Goal: Task Accomplishment & Management: Complete application form

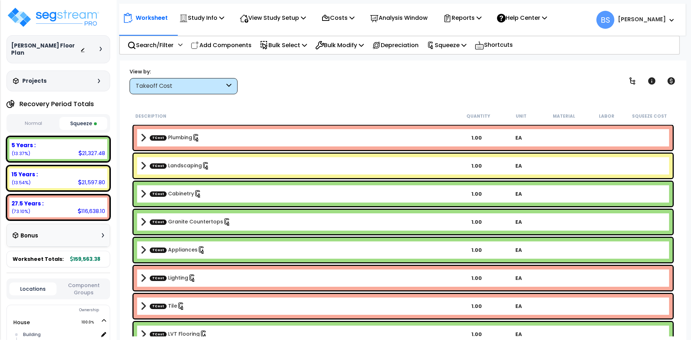
select select "2024"
click at [127, 186] on div "Description Quantity Unit Material Labor Squeeze Cost TCost Plumbing 1.00 EA TC…" at bounding box center [403, 223] width 552 height 228
click at [302, 95] on div "Worksheet Study Info Study Setup Add Property Unit Template study Clone study BS" at bounding box center [403, 231] width 567 height 340
click at [88, 17] on img at bounding box center [53, 17] width 94 height 22
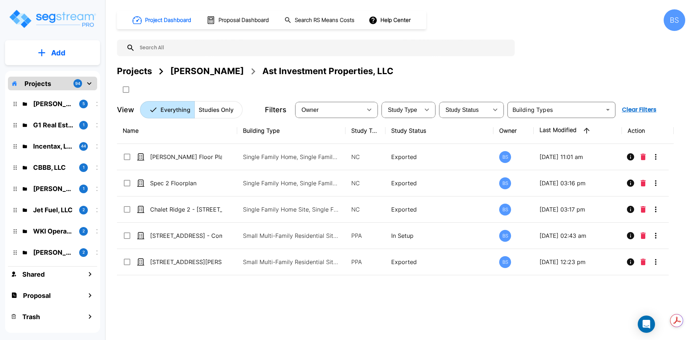
click at [138, 68] on div "Projects" at bounding box center [134, 71] width 35 height 13
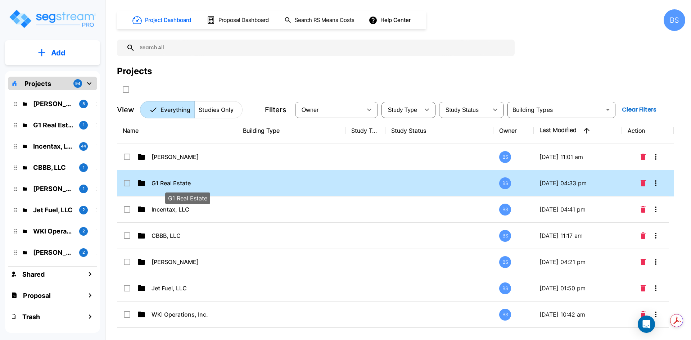
click at [188, 181] on p "G1 Real Estate" at bounding box center [188, 183] width 72 height 9
checkbox input "true"
click at [167, 185] on p "G1 Real Estate" at bounding box center [188, 183] width 72 height 9
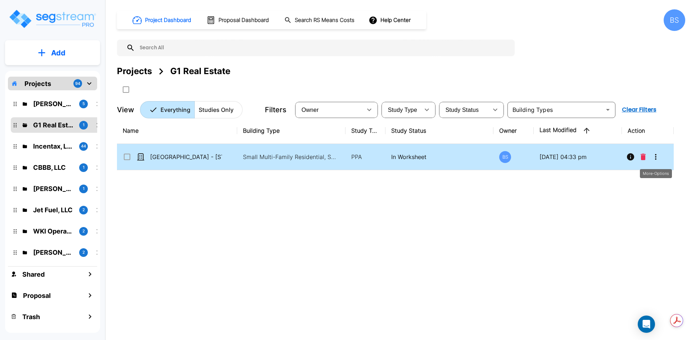
click at [654, 157] on icon "More-Options" at bounding box center [656, 157] width 9 height 9
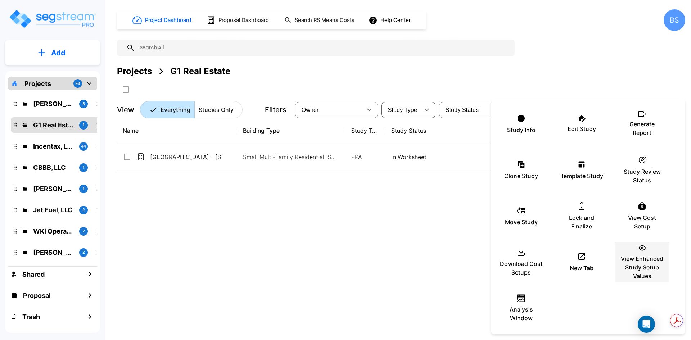
click at [650, 255] on p "View Enhanced Study Setup Values" at bounding box center [642, 268] width 43 height 26
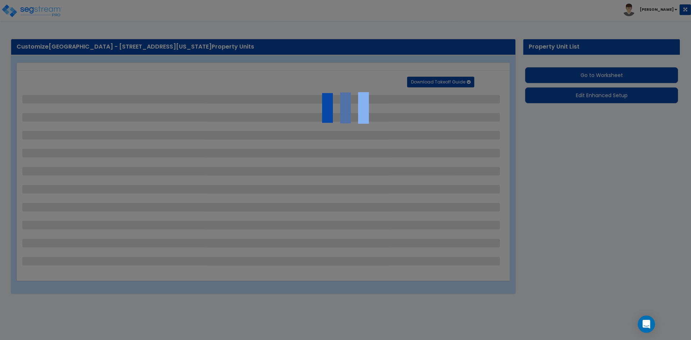
select select "2"
select select "1"
select select "2"
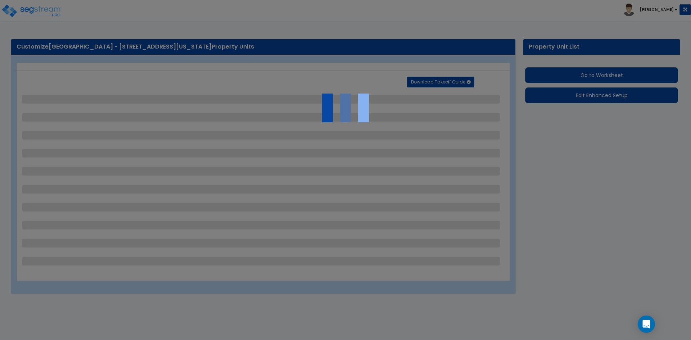
select select "1"
select select "2"
select select "1"
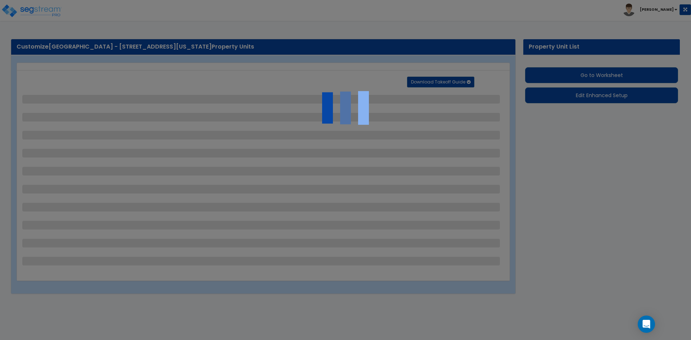
select select "1"
select select "2"
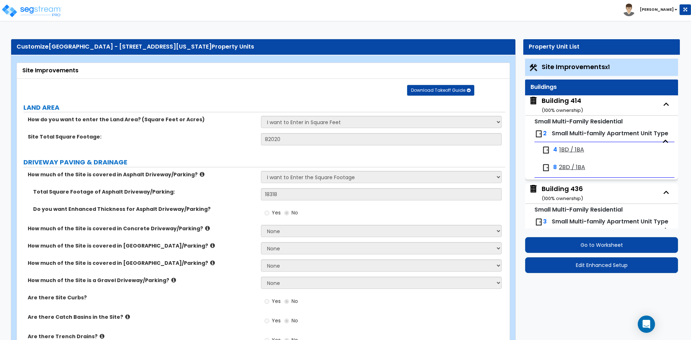
click at [211, 136] on label "Site Total Square Footage:" at bounding box center [142, 136] width 228 height 7
click at [608, 268] on button "Edit Enhanced Setup" at bounding box center [601, 266] width 153 height 16
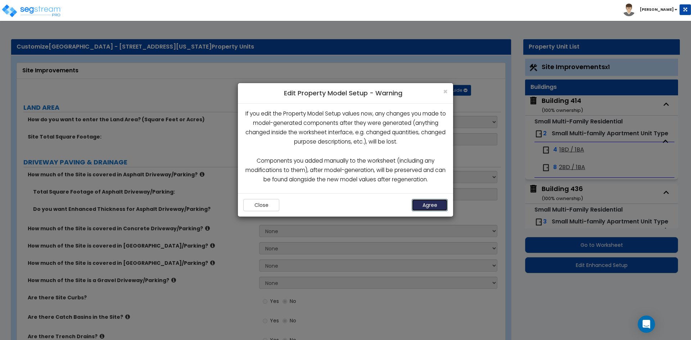
click at [433, 203] on button "Agree" at bounding box center [430, 205] width 36 height 12
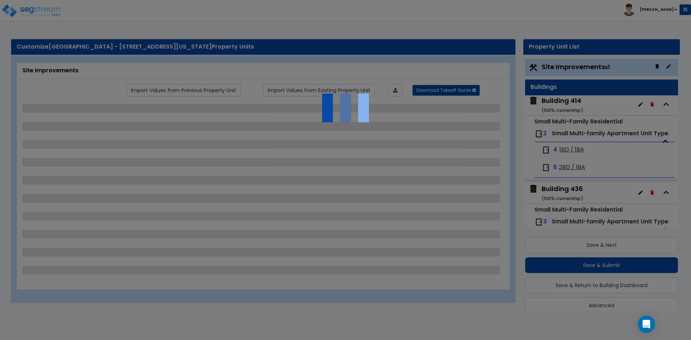
scroll to position [9, 0]
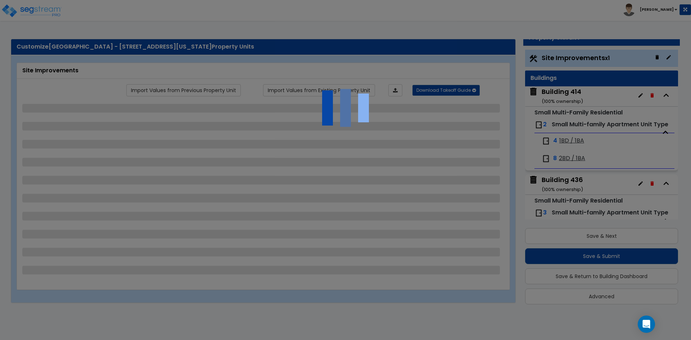
select select "2"
select select "1"
select select "2"
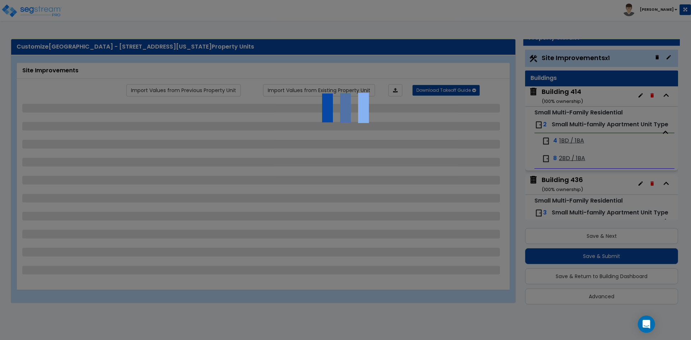
select select "1"
select select "2"
select select "1"
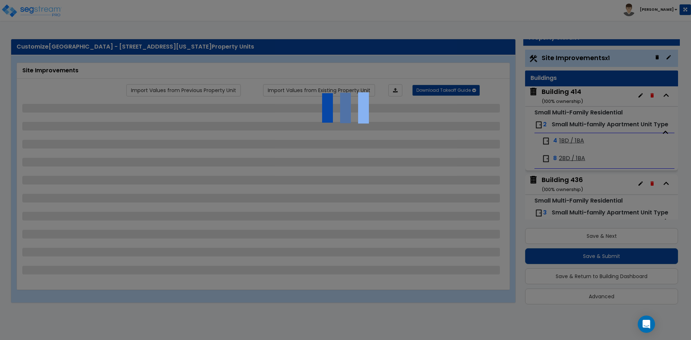
select select "1"
select select "2"
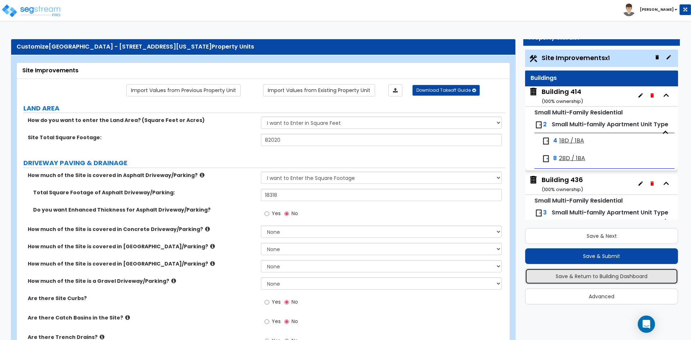
click at [606, 279] on button "Save & Return to Building Dashboard" at bounding box center [601, 277] width 153 height 16
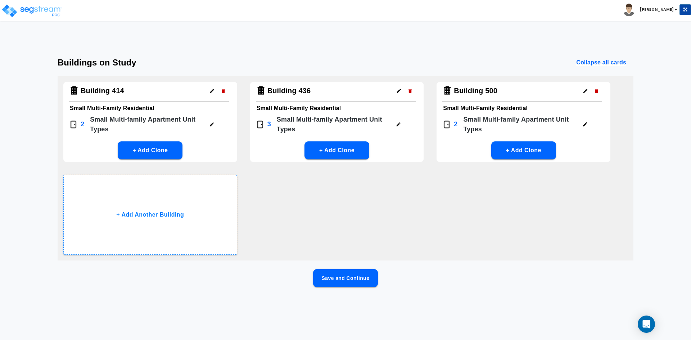
click at [211, 124] on icon "button" at bounding box center [211, 124] width 5 height 5
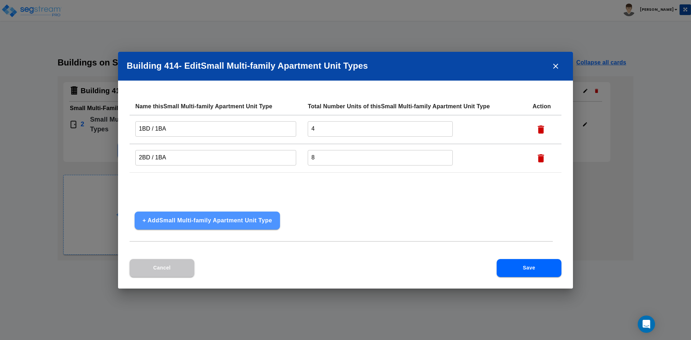
click at [196, 218] on button "+ Add Small Multi-family Apartment Unit Type" at bounding box center [208, 221] width 146 height 18
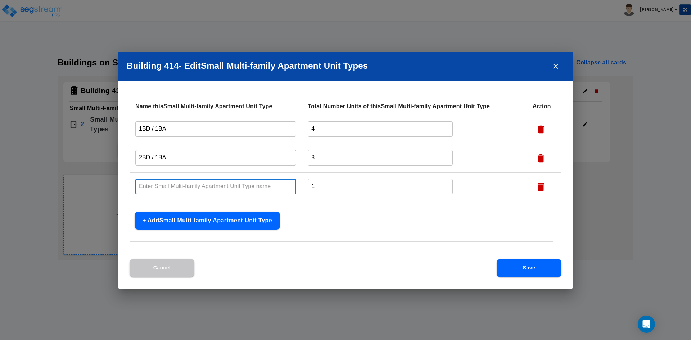
click at [167, 185] on input "text" at bounding box center [215, 186] width 161 height 15
type input "2BD / 1BA - Small"
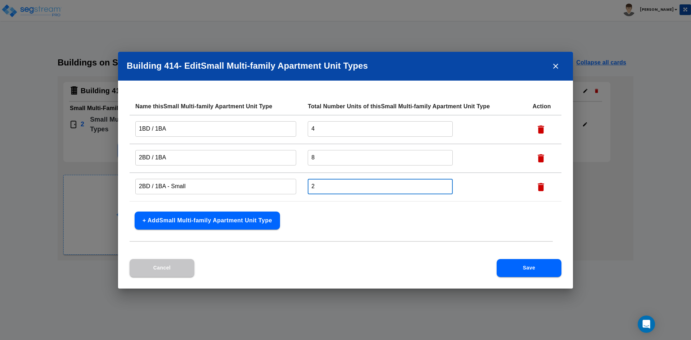
type input "2"
click at [349, 133] on input "4" at bounding box center [380, 128] width 145 height 15
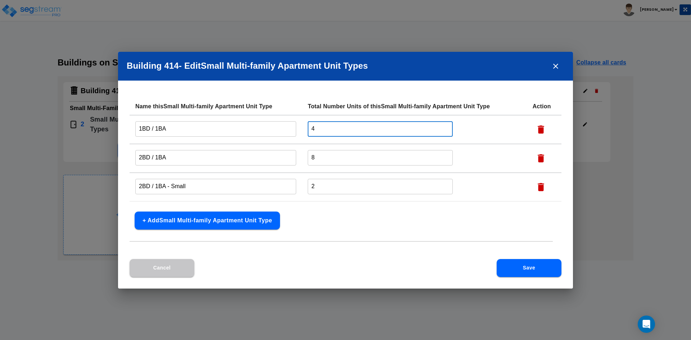
click at [349, 133] on input "4" at bounding box center [380, 128] width 145 height 15
type input "2"
click at [338, 268] on div "Cancel Save" at bounding box center [345, 274] width 455 height 30
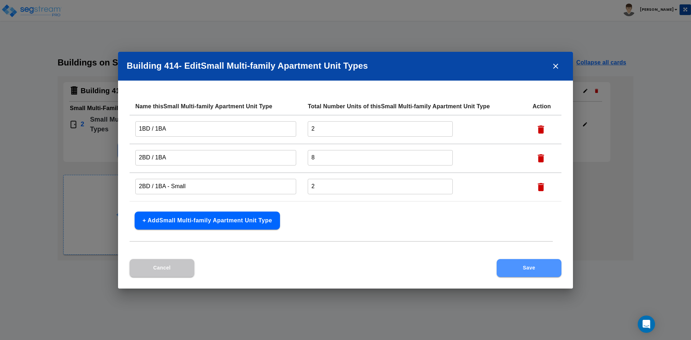
click at [541, 270] on button "Save" at bounding box center [529, 268] width 65 height 18
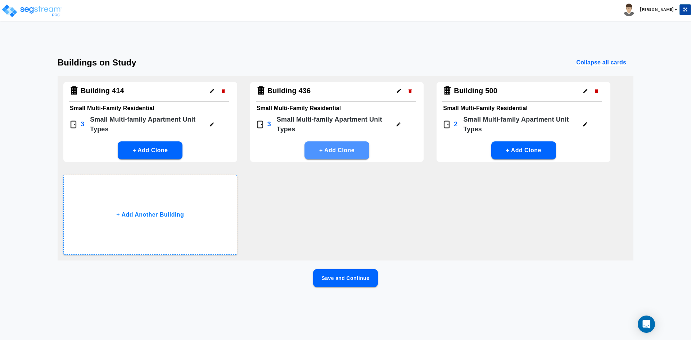
click at [343, 150] on button "+ Add Clone" at bounding box center [337, 151] width 65 height 18
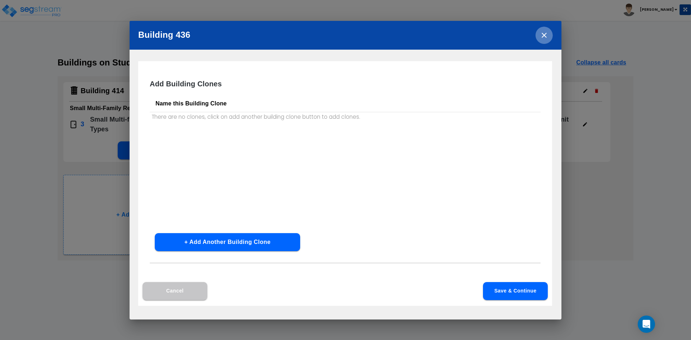
click at [545, 35] on icon "close" at bounding box center [544, 35] width 5 height 5
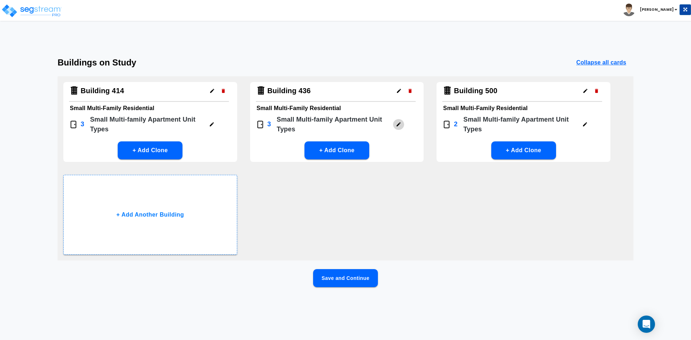
click at [401, 125] on icon "button" at bounding box center [398, 124] width 5 height 5
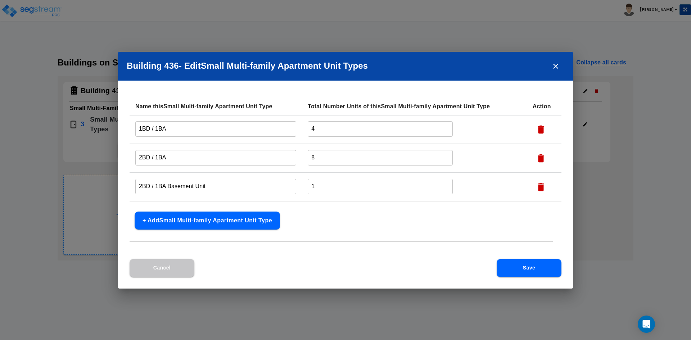
click at [197, 221] on button "+ Add Small Multi-family Apartment Unit Type" at bounding box center [208, 221] width 146 height 18
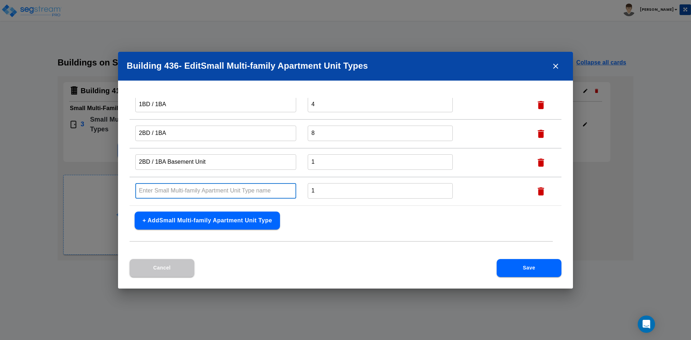
click at [168, 193] on input "text" at bounding box center [215, 190] width 161 height 15
click at [168, 160] on input "2BD / 1BA Basement Unit" at bounding box center [215, 162] width 161 height 15
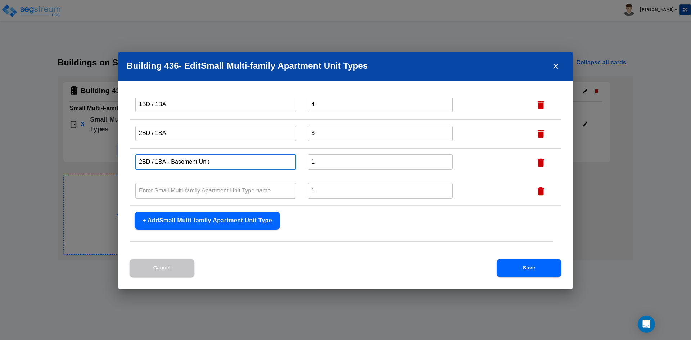
type input "2BD / 1BA - Basement Unit"
click at [207, 191] on input "text" at bounding box center [215, 190] width 161 height 15
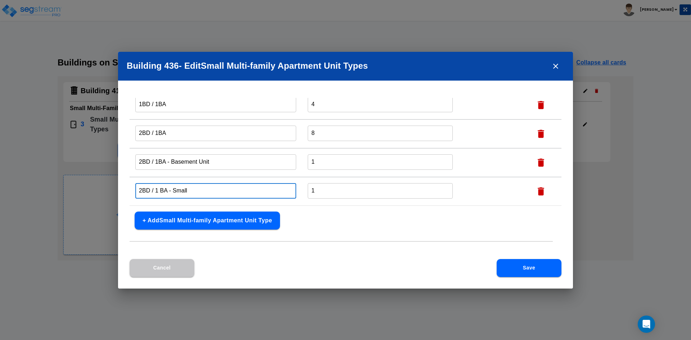
type input "2BD / 1 BA - Small"
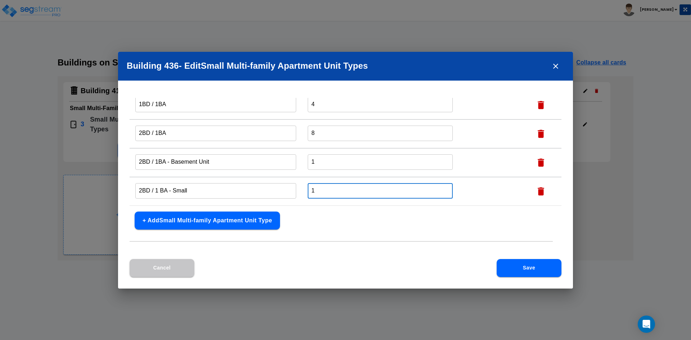
click at [324, 192] on input "1" at bounding box center [380, 190] width 145 height 15
type input "2"
click at [325, 105] on input "4" at bounding box center [380, 104] width 145 height 15
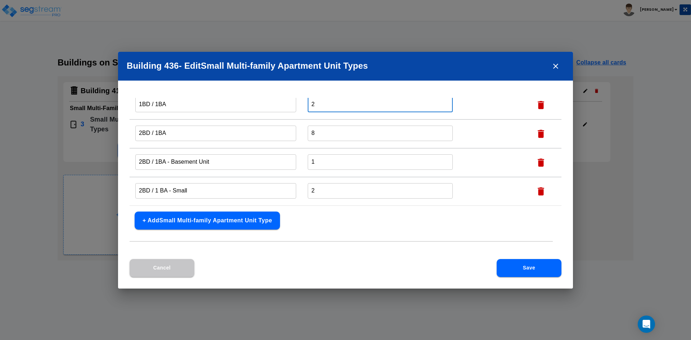
type input "2"
click at [528, 271] on button "Save" at bounding box center [529, 268] width 65 height 18
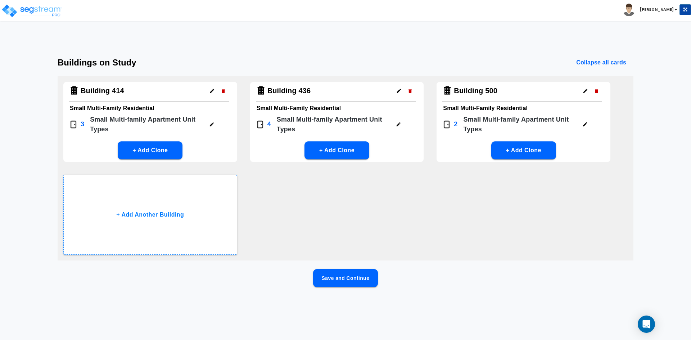
click at [583, 125] on icon "button" at bounding box center [585, 124] width 5 height 5
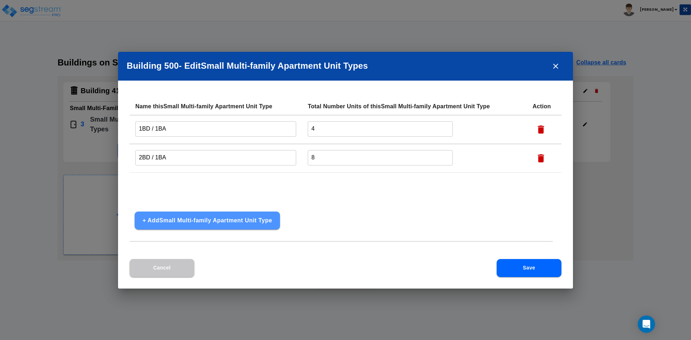
click at [209, 220] on button "+ Add Small Multi-family Apartment Unit Type" at bounding box center [208, 221] width 146 height 18
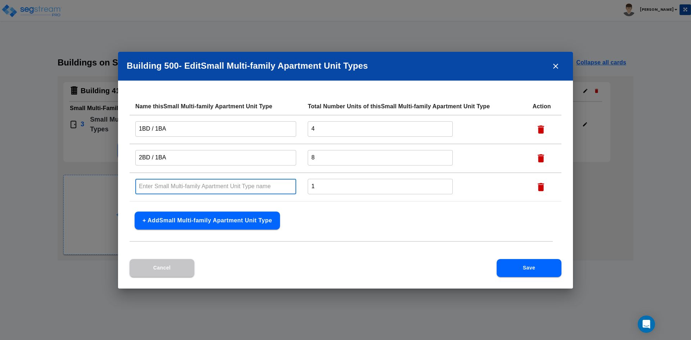
click at [169, 188] on input "text" at bounding box center [215, 186] width 161 height 15
type input "D"
type input "2BD / 1BA - Small"
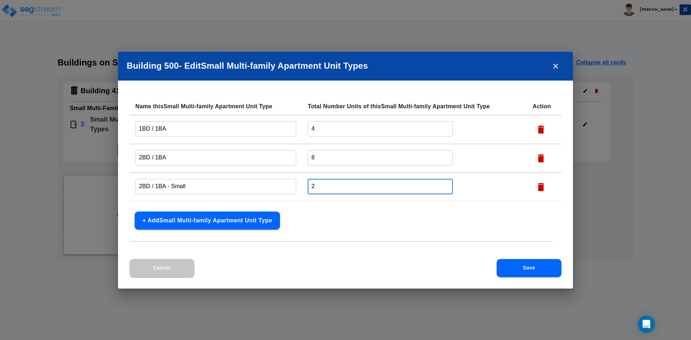
type input "2"
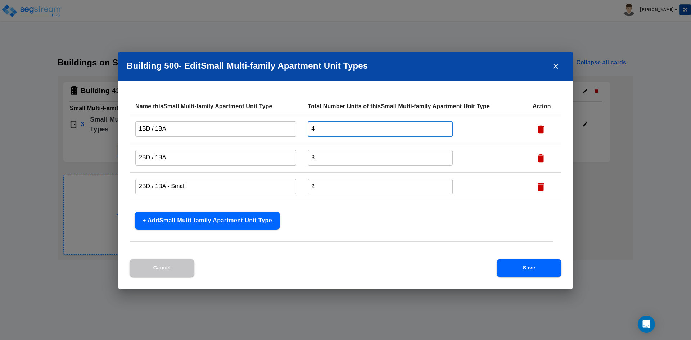
click at [335, 136] on input "4" at bounding box center [380, 128] width 145 height 15
type input "2"
click at [366, 252] on div "Name this Small Multi-family Apartment Unit Type Total Number Units of this Sma…" at bounding box center [345, 178] width 455 height 161
click at [547, 274] on button "Save" at bounding box center [529, 268] width 65 height 18
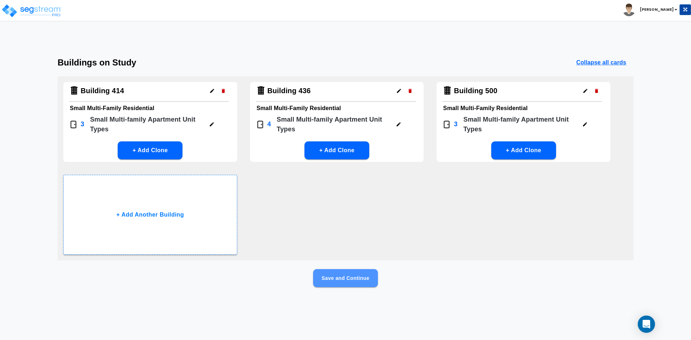
click at [359, 277] on button "Save and Continue" at bounding box center [345, 278] width 65 height 18
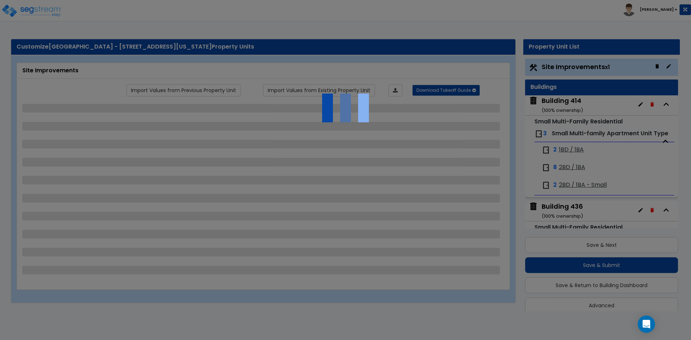
scroll to position [9, 0]
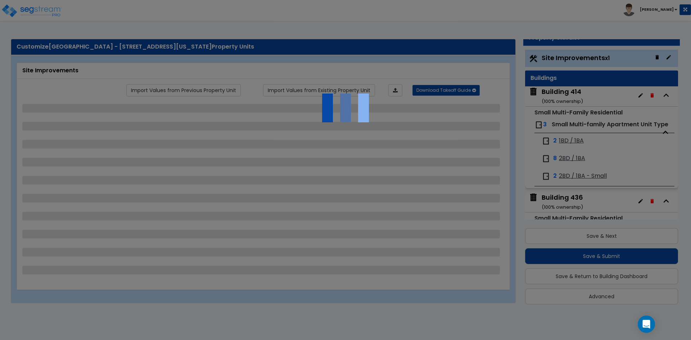
select select "2"
select select "1"
select select "2"
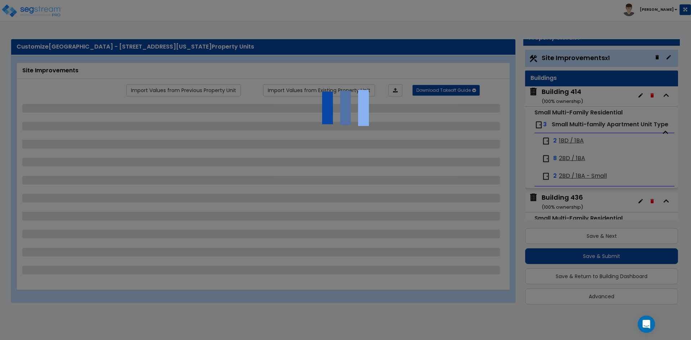
select select "1"
select select "2"
select select "1"
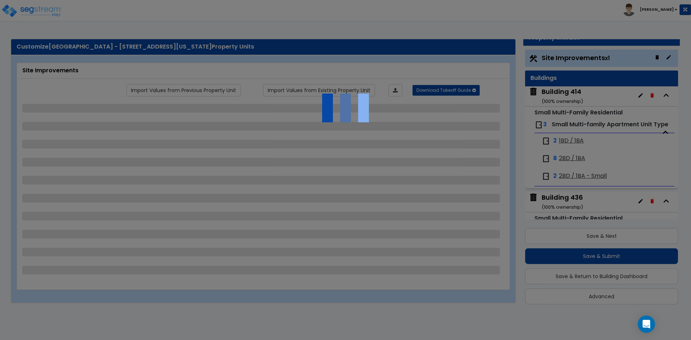
select select "1"
select select "2"
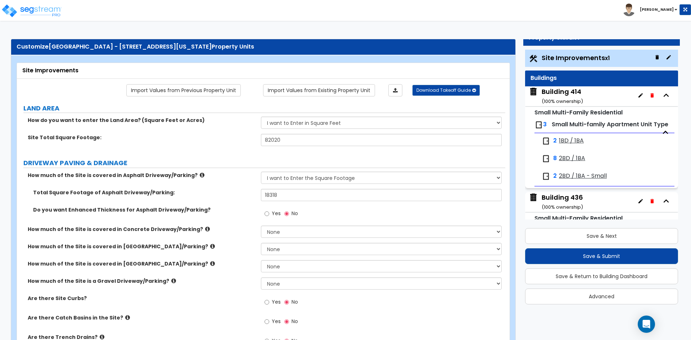
click at [572, 180] on span "2BD / 1BA - Small" at bounding box center [583, 176] width 48 height 8
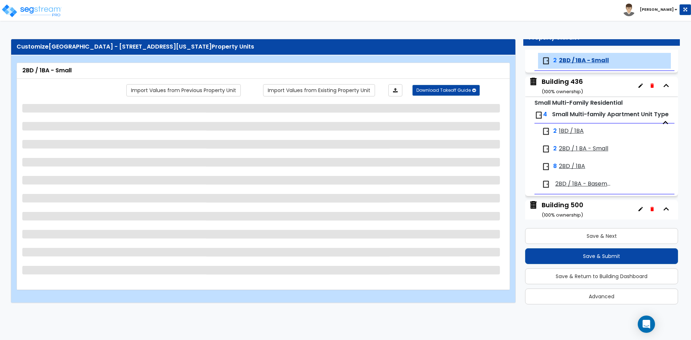
scroll to position [127, 0]
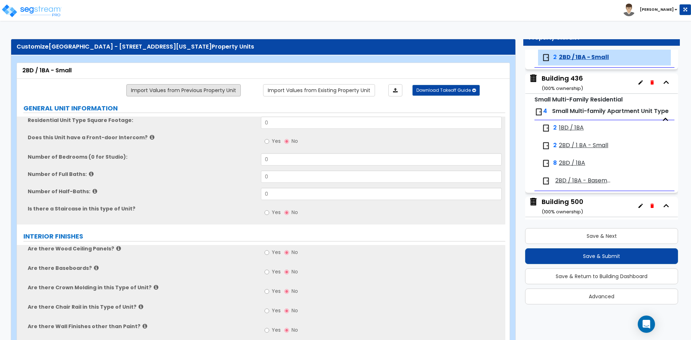
click at [169, 93] on link "Import Values from Previous Property Unit" at bounding box center [183, 90] width 115 height 12
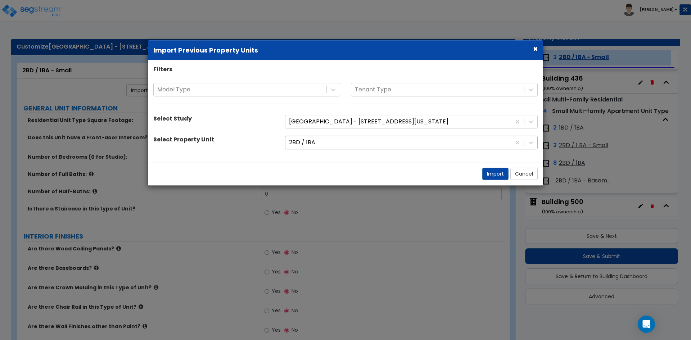
click at [361, 138] on div at bounding box center [398, 143] width 219 height 10
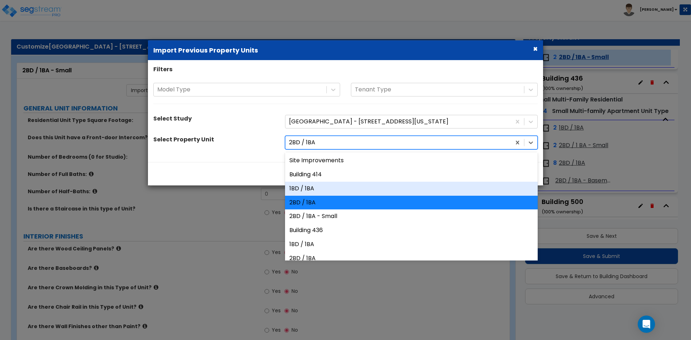
click at [315, 184] on div "1BD / 1BA" at bounding box center [411, 189] width 253 height 14
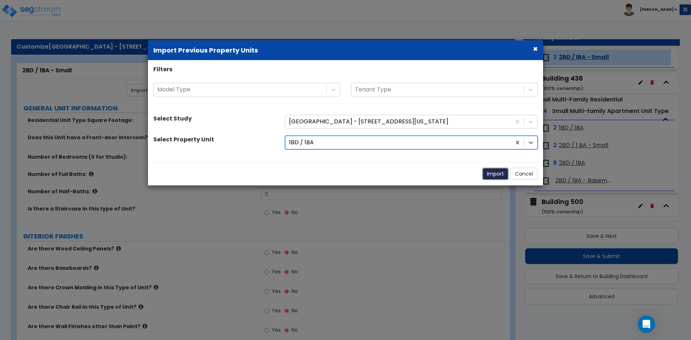
click at [495, 173] on button "Import" at bounding box center [496, 174] width 26 height 12
type input "616"
type input "1"
radio input "true"
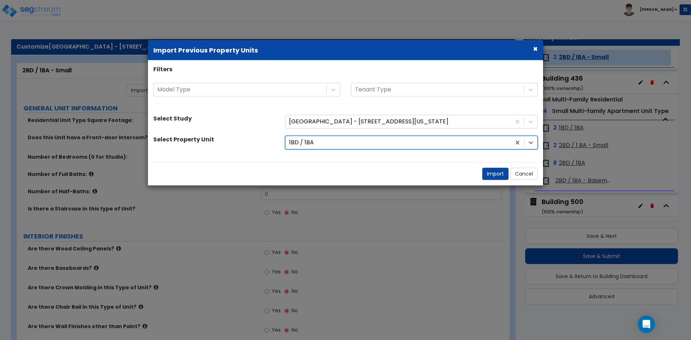
select select "5"
select select "1"
radio input "true"
type input "1"
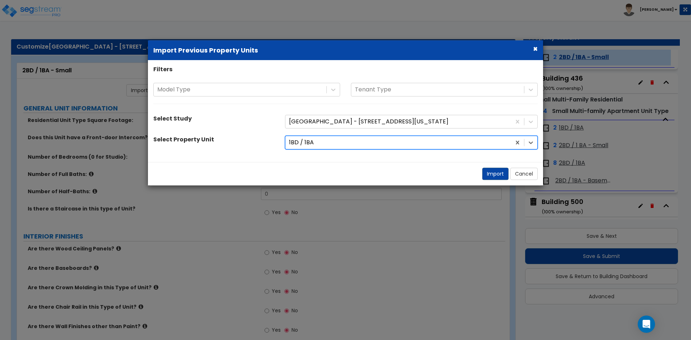
radio input "true"
select select "2"
select select "5"
select select "1"
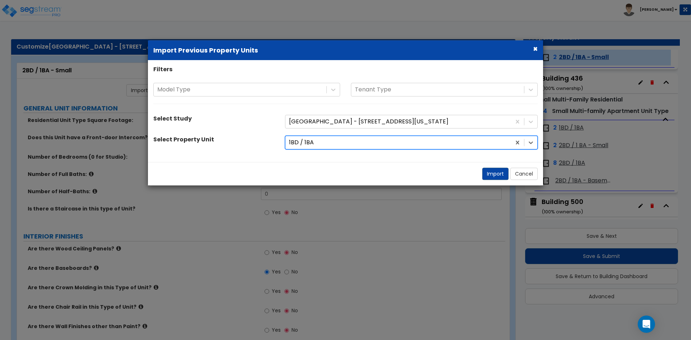
select select "3"
select select "6"
select select "1"
select select "2"
select select "1"
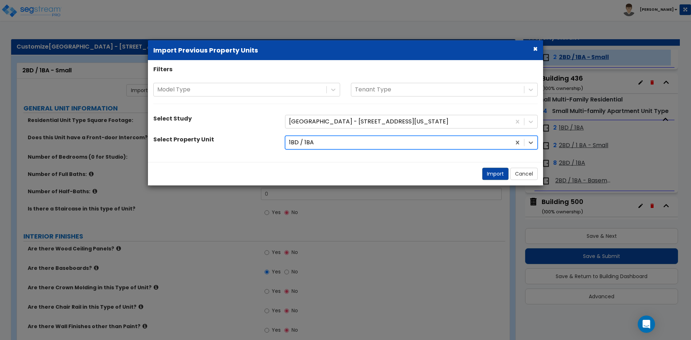
select select "5"
select select "1"
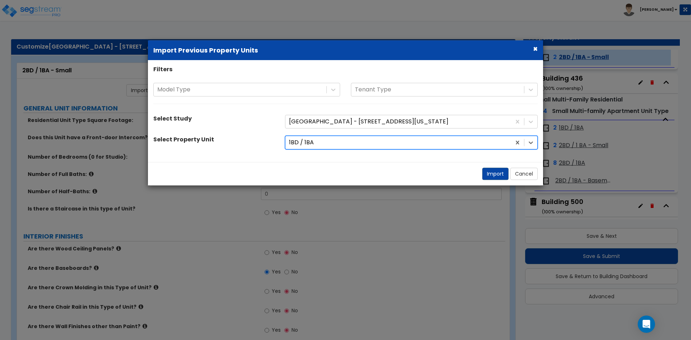
select select "4"
select select "2"
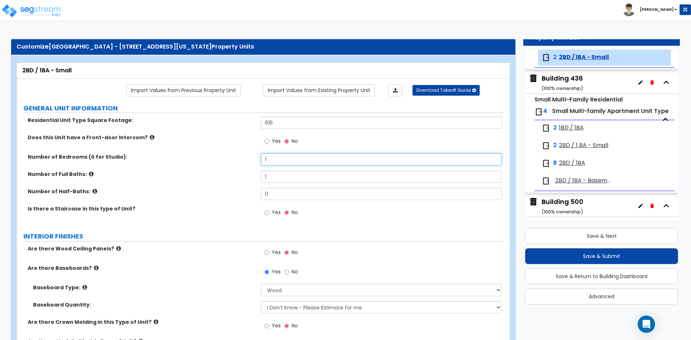
click at [281, 156] on input "1" at bounding box center [381, 159] width 241 height 12
type input "2"
click at [229, 175] on label "Number of Full Baths:" at bounding box center [142, 174] width 228 height 7
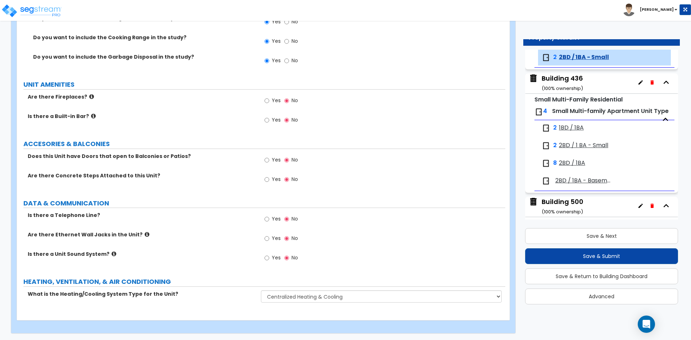
scroll to position [1275, 0]
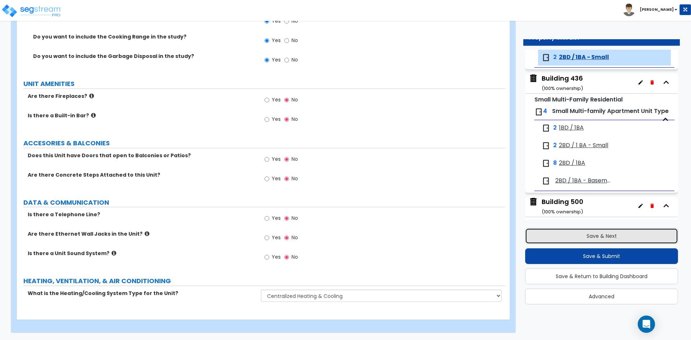
click at [594, 240] on button "Save & Next" at bounding box center [601, 236] width 153 height 16
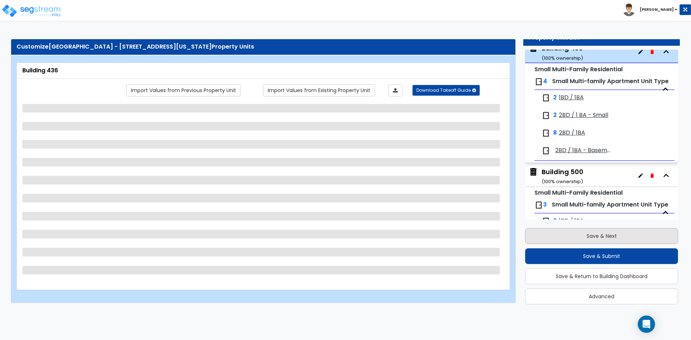
scroll to position [151, 0]
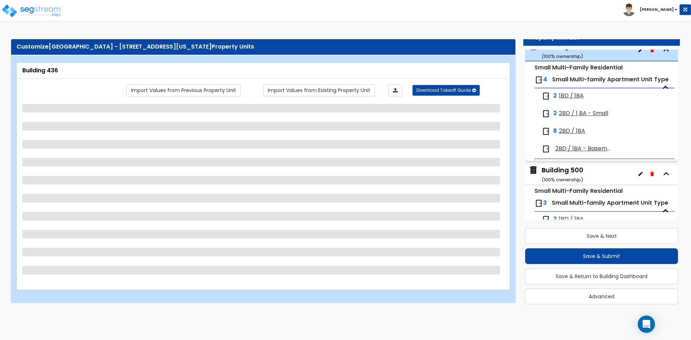
select select "2"
select select "6"
select select "1"
select select "2"
select select "1"
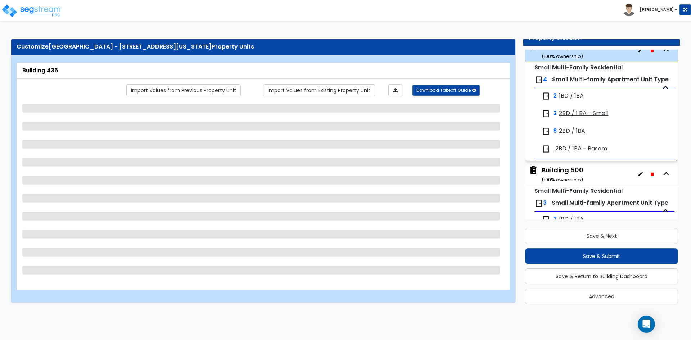
select select "1"
select select "2"
select select "1"
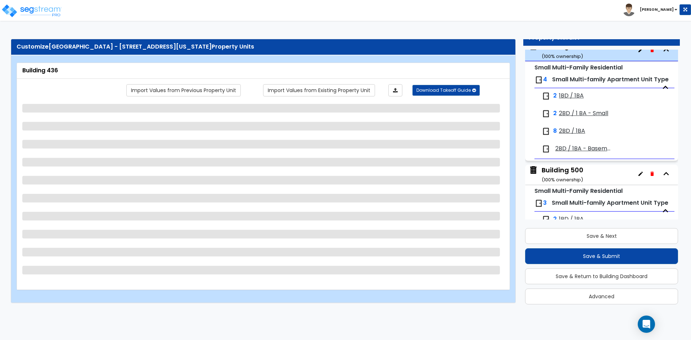
select select "2"
select select "1"
select select "6"
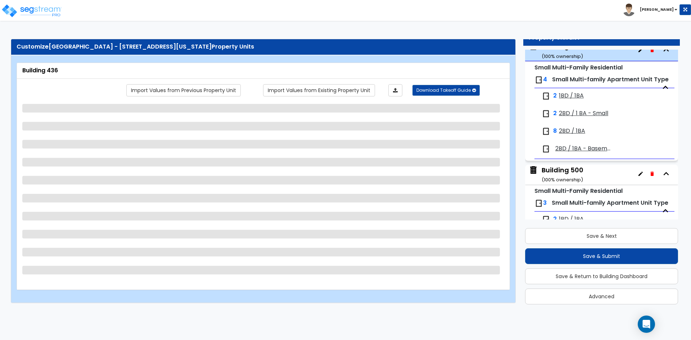
select select "7"
select select "1"
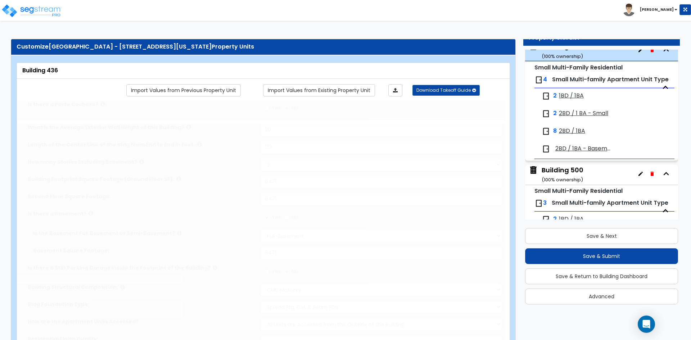
type input "16"
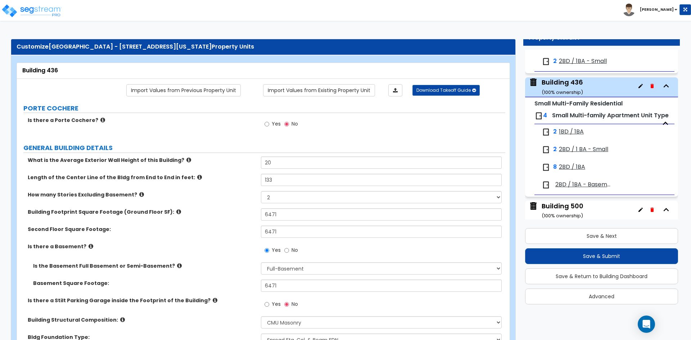
click at [581, 154] on span "2BD / 1 BA - Small" at bounding box center [583, 150] width 49 height 8
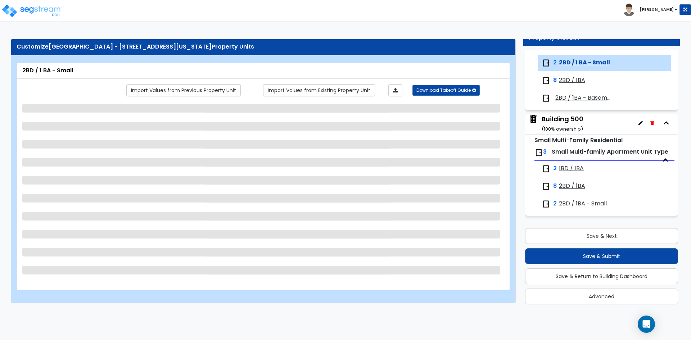
scroll to position [223, 0]
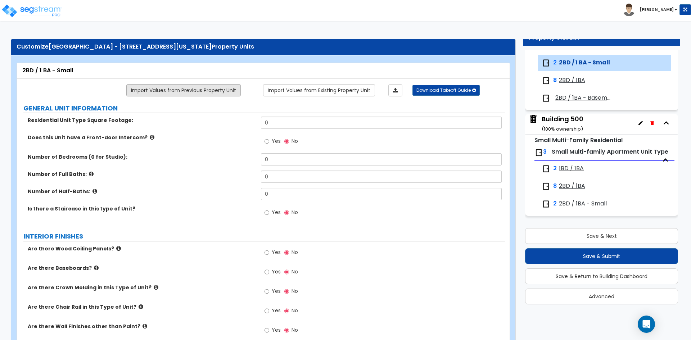
click at [175, 93] on link "Import Values from Previous Property Unit" at bounding box center [183, 90] width 115 height 12
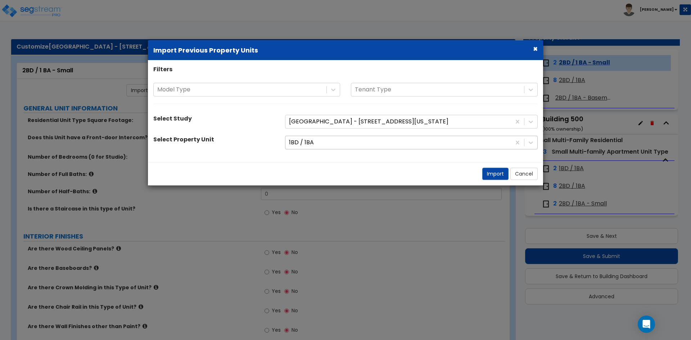
click at [304, 147] on div at bounding box center [398, 143] width 219 height 10
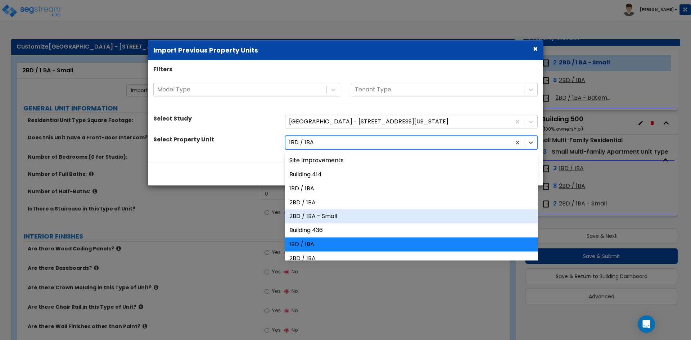
click at [317, 218] on div "2BD / 1BA - Small" at bounding box center [411, 217] width 253 height 14
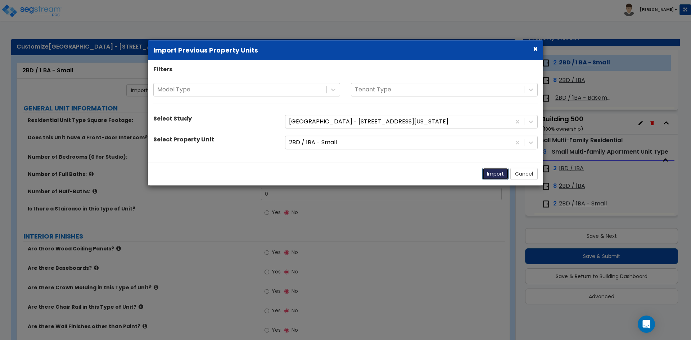
click at [490, 173] on button "Import" at bounding box center [496, 174] width 26 height 12
type input "616"
type input "2"
type input "1"
radio input "true"
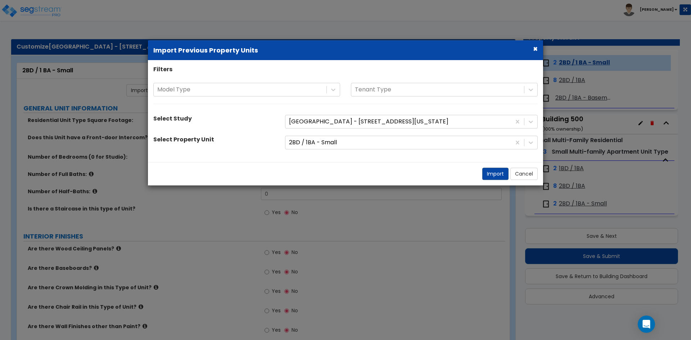
select select "5"
select select "1"
radio input "true"
type input "1"
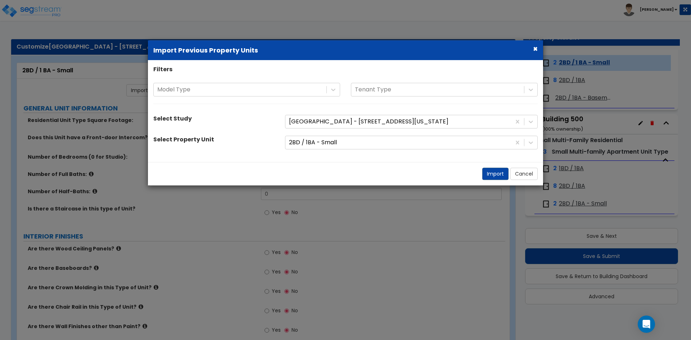
radio input "true"
select select "2"
select select "5"
select select "1"
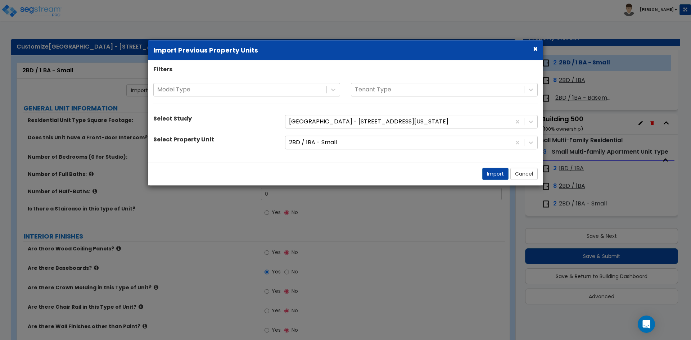
select select "3"
select select "6"
select select "1"
select select "2"
select select "1"
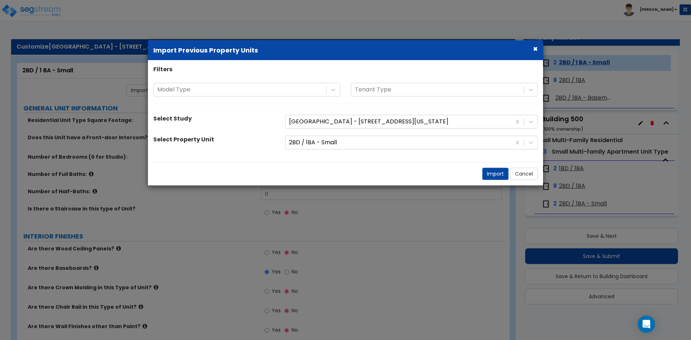
select select "5"
select select "1"
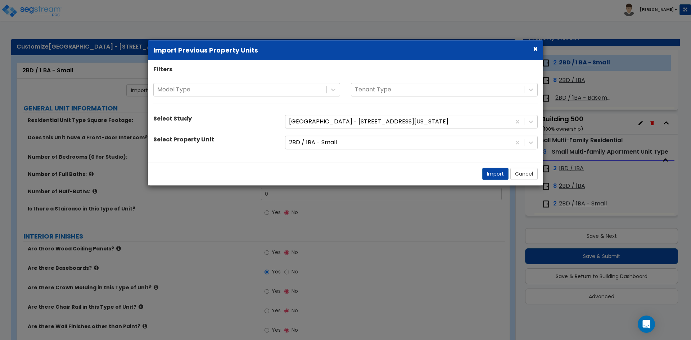
select select "4"
select select "2"
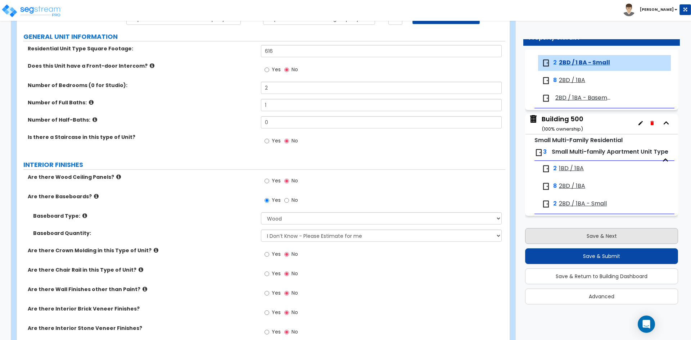
scroll to position [72, 0]
click at [556, 240] on button "Save & Next" at bounding box center [601, 236] width 153 height 16
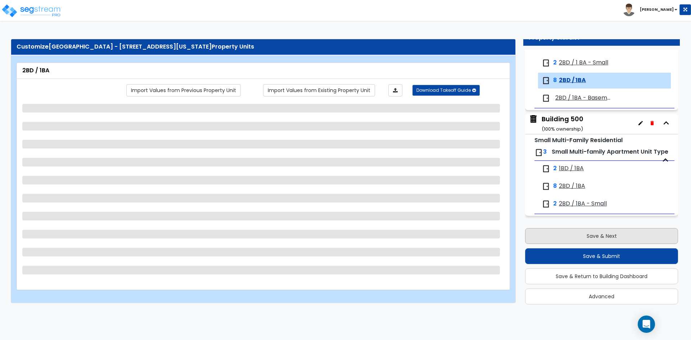
scroll to position [226, 0]
select select "1"
select select "5"
select select "1"
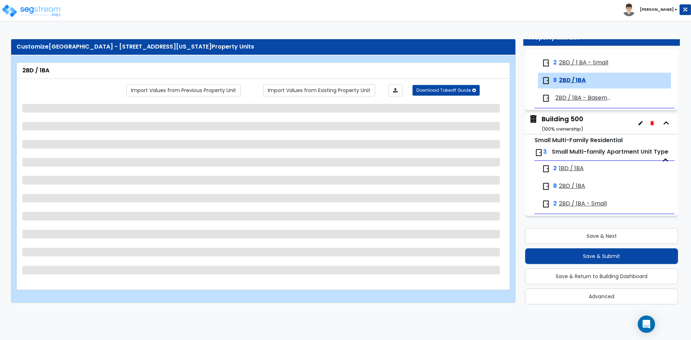
select select "3"
select select "6"
select select "3"
select select "2"
select select "1"
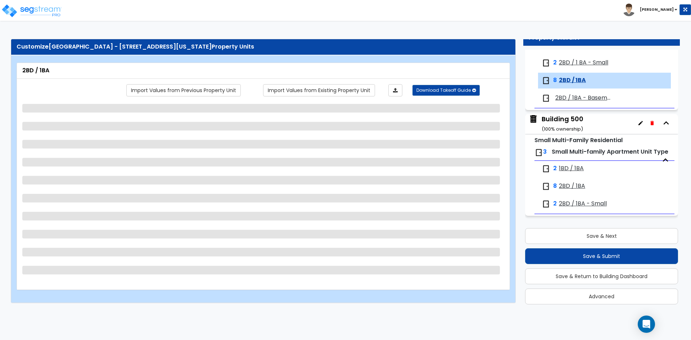
select select "1"
select select "5"
select select "1"
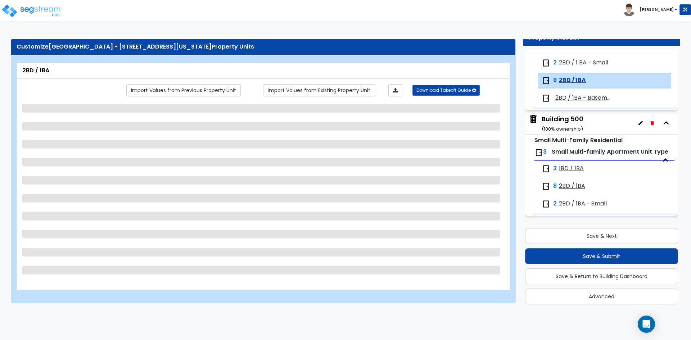
select select "1"
select select "2"
select select "1"
select select "3"
select select "2"
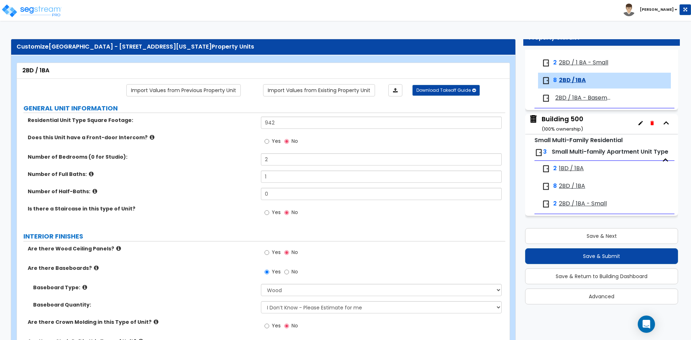
click at [574, 203] on span "2BD / 1BA - Small" at bounding box center [583, 204] width 48 height 8
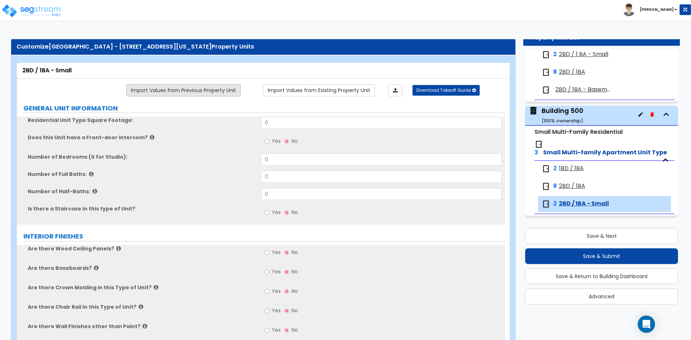
click at [180, 93] on link "Import Values from Previous Property Unit" at bounding box center [183, 90] width 115 height 12
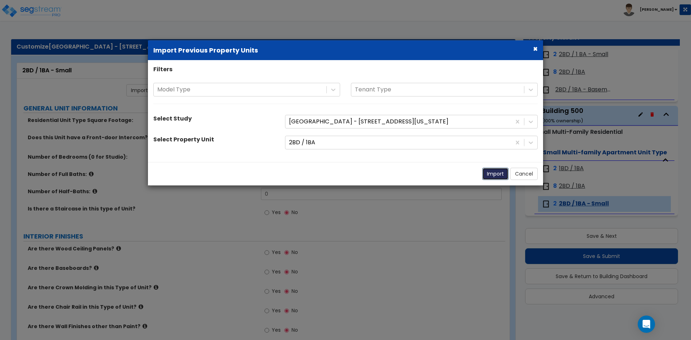
click at [494, 176] on button "Import" at bounding box center [496, 174] width 26 height 12
type input "942"
type input "2"
type input "1"
radio input "true"
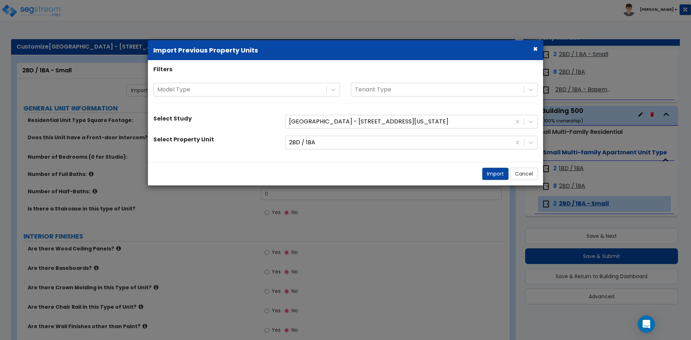
select select "5"
select select "1"
radio input "true"
type input "2"
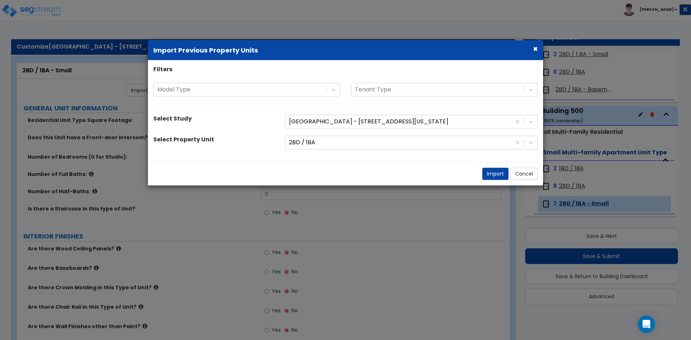
radio input "true"
select select "2"
select select "5"
select select "1"
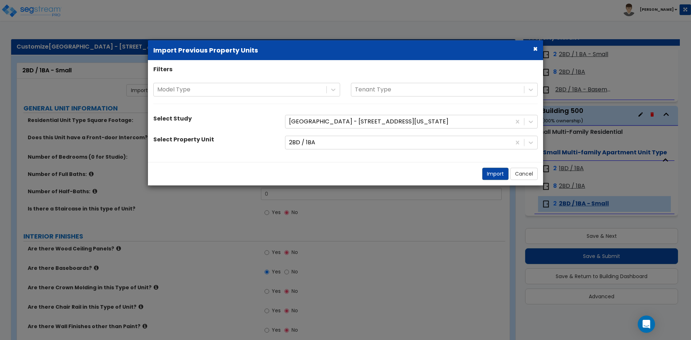
select select "3"
select select "6"
select select "3"
select select "2"
select select "1"
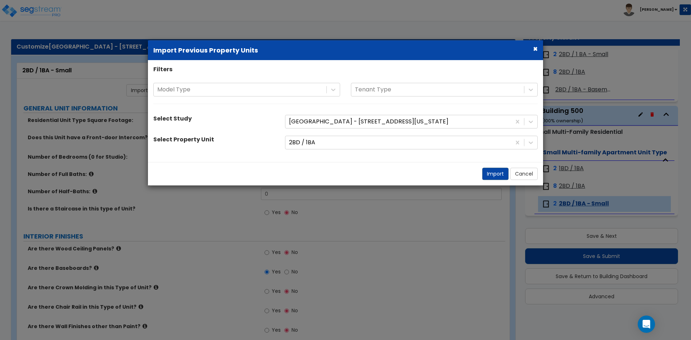
select select "5"
select select "1"
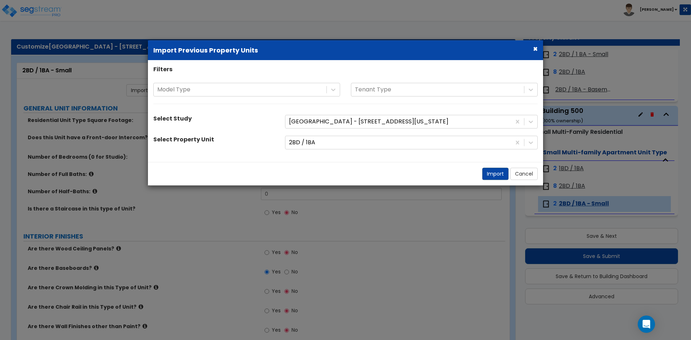
select select "3"
select select "1"
select select "2"
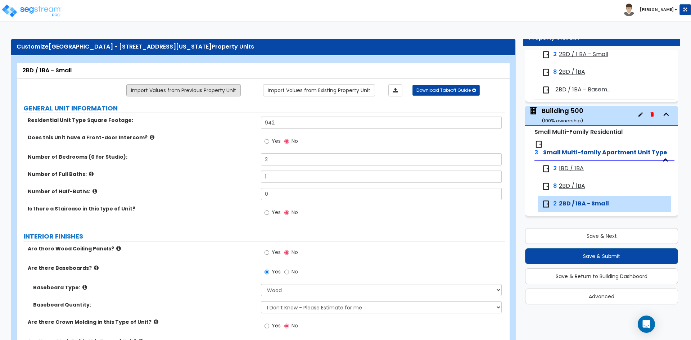
click at [205, 88] on link "Import Values from Previous Property Unit" at bounding box center [183, 90] width 115 height 12
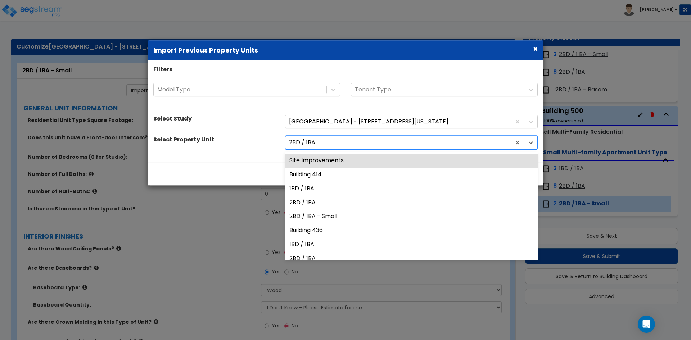
click at [315, 140] on div at bounding box center [398, 143] width 219 height 10
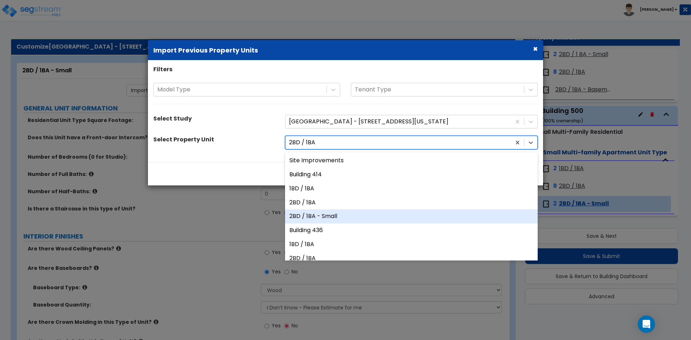
click at [315, 216] on div "2BD / 1BA - Small" at bounding box center [411, 217] width 253 height 14
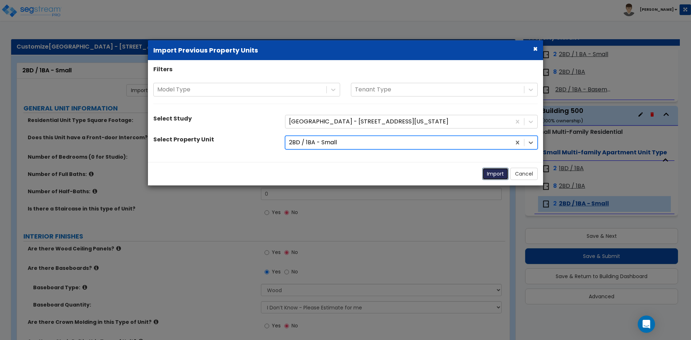
click at [491, 176] on button "Import" at bounding box center [496, 174] width 26 height 12
type input "616"
type input "1"
select select "1"
type input "72.36"
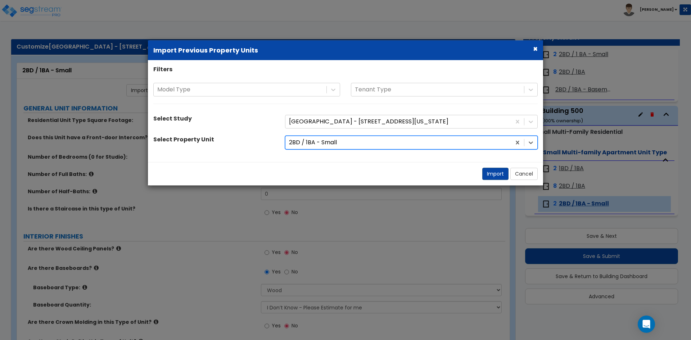
type input "10.1"
select select "4"
select select "2"
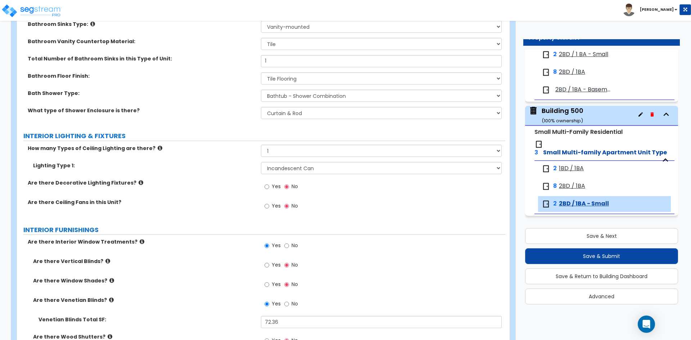
scroll to position [468, 0]
click at [592, 237] on button "Save & Next" at bounding box center [601, 236] width 153 height 16
select select "2"
select select "1"
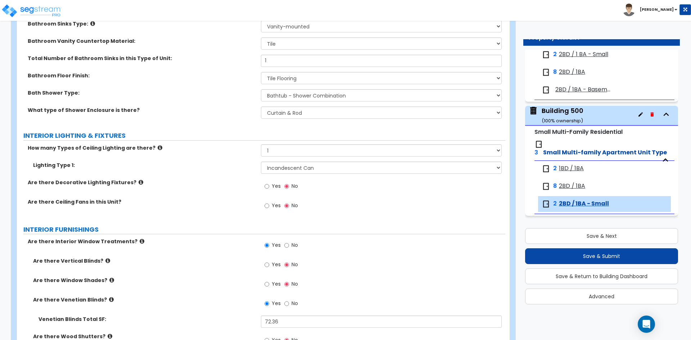
select select "1"
select select "2"
select select "1"
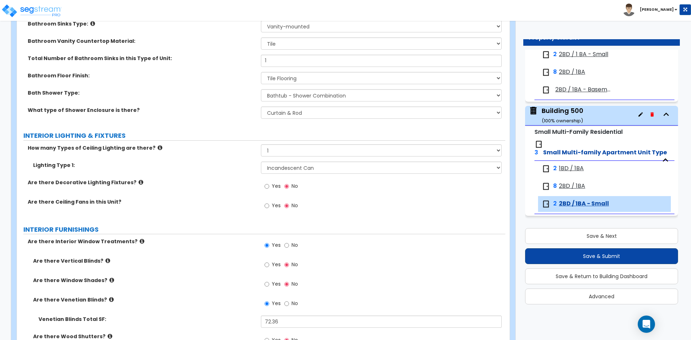
select select "2"
select select "1"
select select "2"
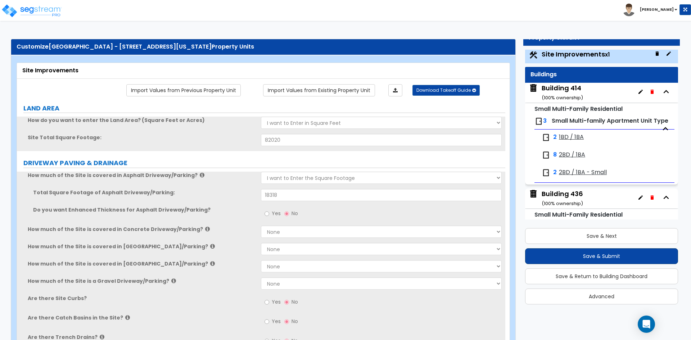
scroll to position [0, 0]
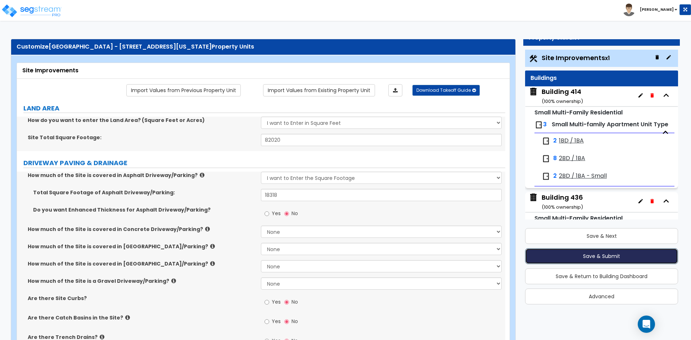
click at [599, 257] on button "Save & Submit" at bounding box center [601, 257] width 153 height 16
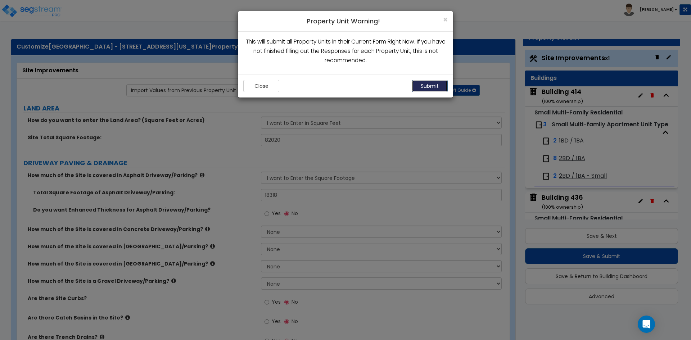
click at [420, 91] on button "Submit" at bounding box center [430, 86] width 36 height 12
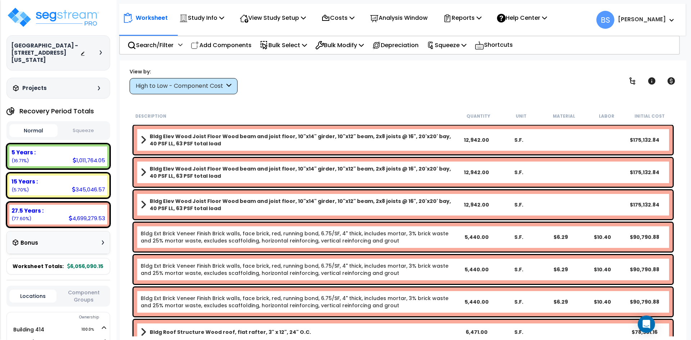
click at [396, 106] on div "Worksheet Study Info Study Setup Add Property Unit Template study Clone study BS" at bounding box center [403, 231] width 567 height 340
click at [225, 81] on div "High to Low - Component Cost" at bounding box center [184, 86] width 108 height 16
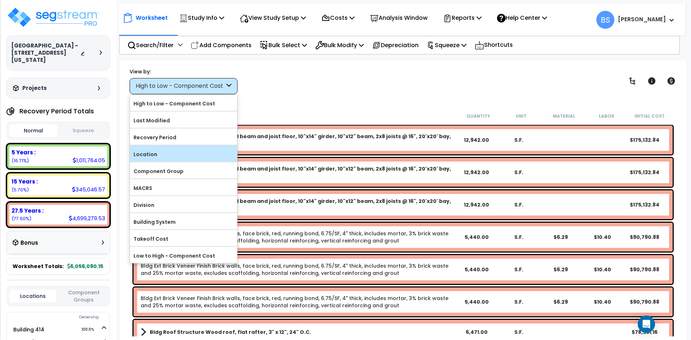
click at [177, 154] on label "Location" at bounding box center [183, 154] width 107 height 11
click at [0, 0] on input "Location" at bounding box center [0, 0] width 0 height 0
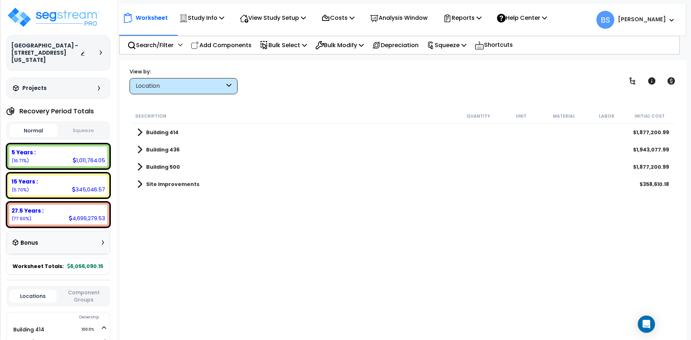
click at [201, 128] on div "Building 414 $1,877,200.99" at bounding box center [404, 132] width 540 height 17
click at [175, 133] on b "Building 414" at bounding box center [162, 132] width 32 height 7
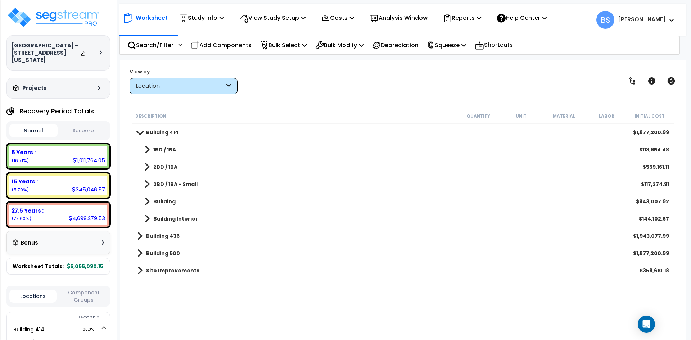
click at [89, 130] on button "Squeeze" at bounding box center [83, 131] width 48 height 13
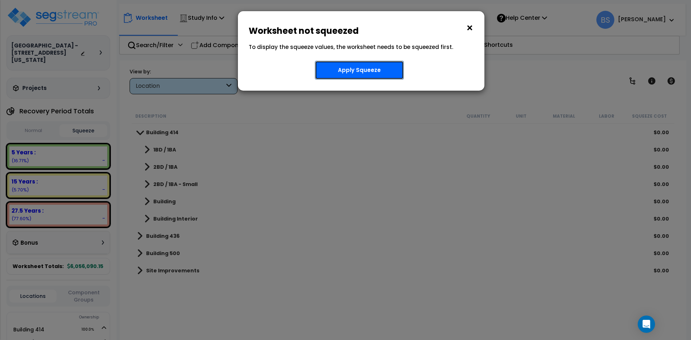
click at [362, 75] on button "Apply Squeeze" at bounding box center [359, 70] width 89 height 19
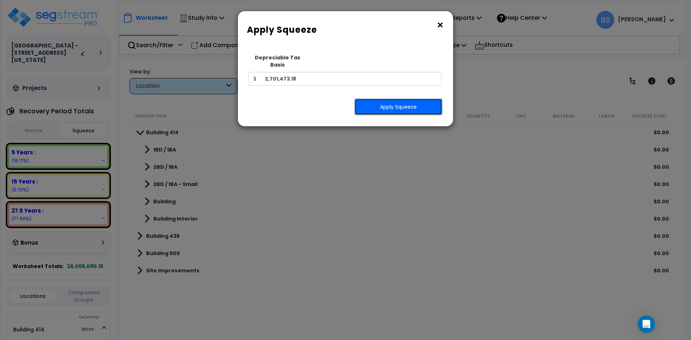
click at [376, 99] on button "Apply Squeeze" at bounding box center [399, 107] width 88 height 17
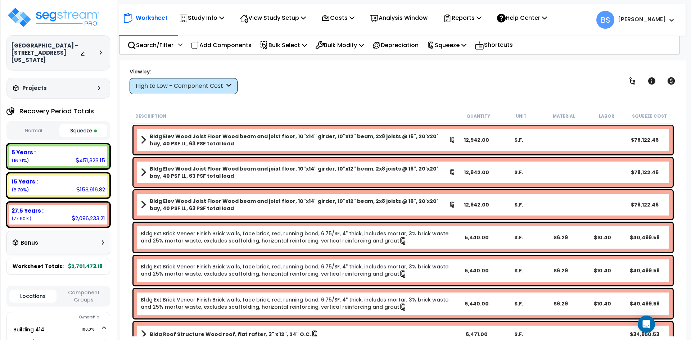
click at [399, 109] on div "Description Quantity Unit Material Labor Squeeze Cost" at bounding box center [403, 116] width 543 height 15
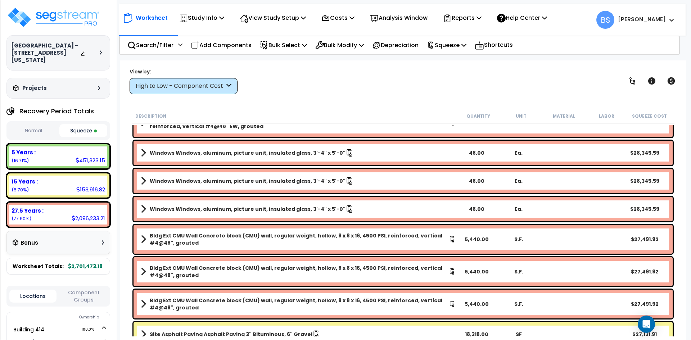
scroll to position [504, 0]
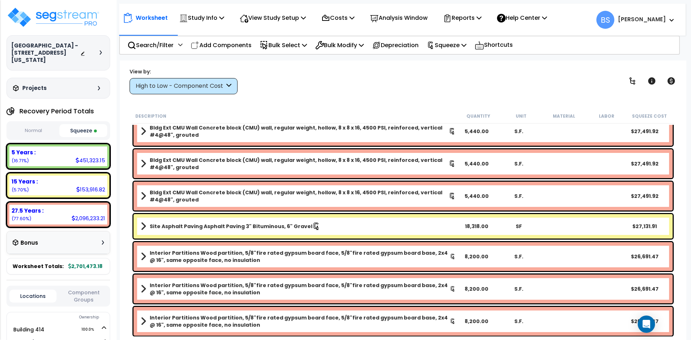
click at [332, 114] on div "Description" at bounding box center [296, 115] width 322 height 7
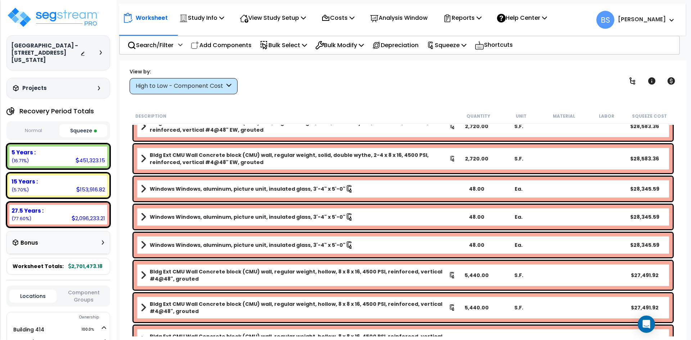
scroll to position [180, 0]
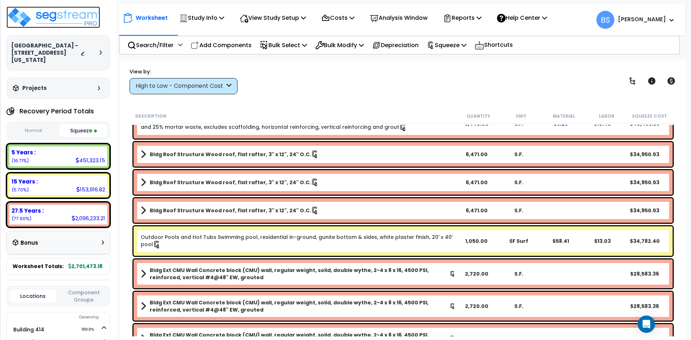
click at [77, 22] on img at bounding box center [53, 17] width 94 height 22
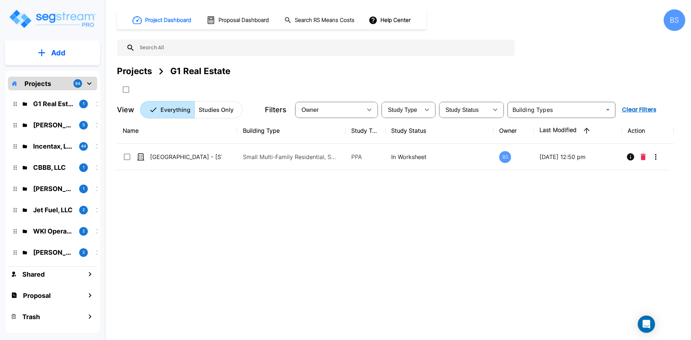
click at [199, 249] on div "Name Building Type Study Type Study Status Owner Last Modified Action [GEOGRAPH…" at bounding box center [395, 223] width 557 height 211
click at [57, 51] on p "Add" at bounding box center [58, 53] width 14 height 11
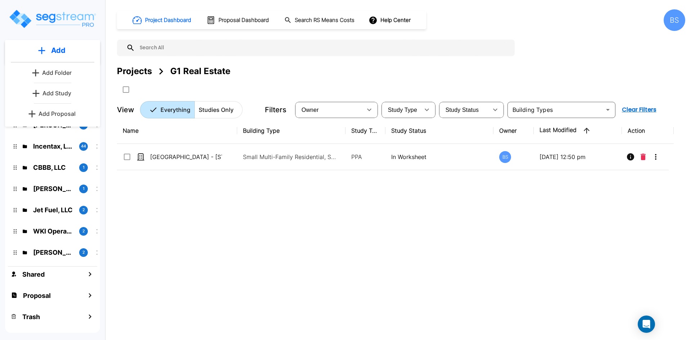
click at [57, 93] on p "Add Study" at bounding box center [56, 93] width 29 height 9
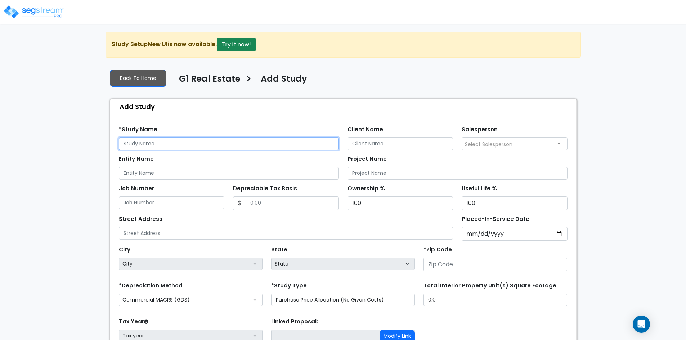
click at [148, 143] on input "text" at bounding box center [229, 144] width 220 height 13
click at [212, 146] on input "Ashton Court -" at bounding box center [229, 144] width 220 height 13
type input "Ashton Court - [STREET_ADDRESS][US_STATE]"
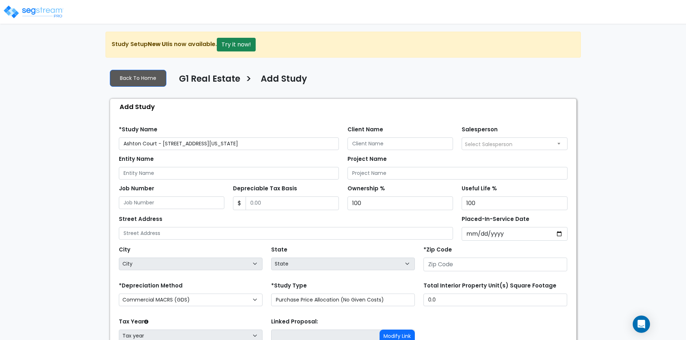
click at [62, 183] on div "We are Building your Study. So please grab a coffee and let us do the heavy lif…" at bounding box center [343, 217] width 686 height 371
click at [271, 202] on input "Depreciable Tax Basis" at bounding box center [292, 204] width 93 height 14
type input "2,959,375.76"
click at [470, 235] on input "Placed-In-Service Date" at bounding box center [515, 234] width 106 height 14
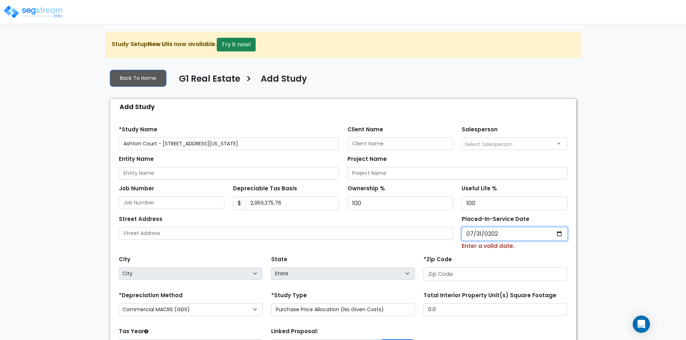
type input "2025-07-31"
select select "2025"
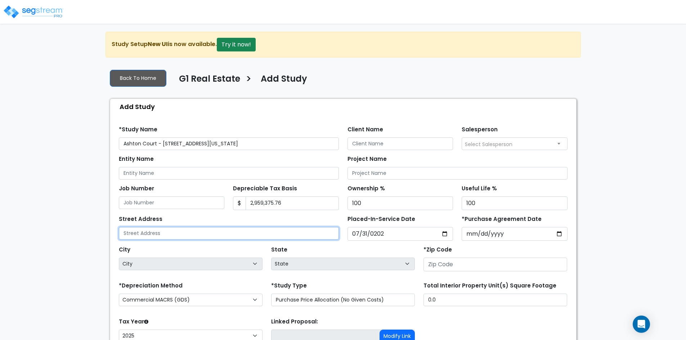
click at [232, 235] on input "text" at bounding box center [229, 233] width 220 height 13
type input "8700 Wornall Rd"
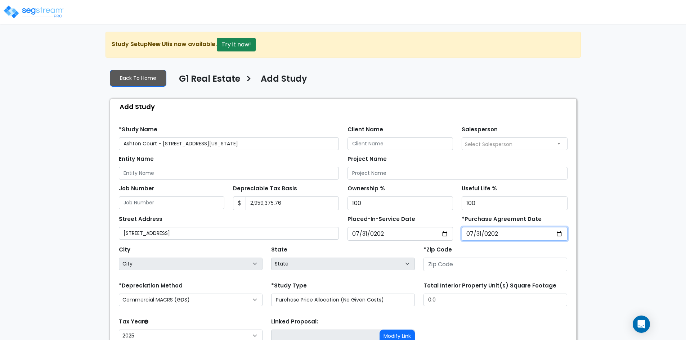
type input "2027-07-31"
type input "2025-07-31"
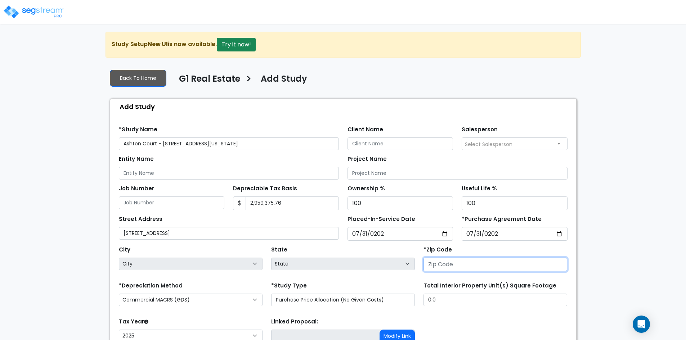
click at [449, 265] on input "number" at bounding box center [496, 265] width 144 height 14
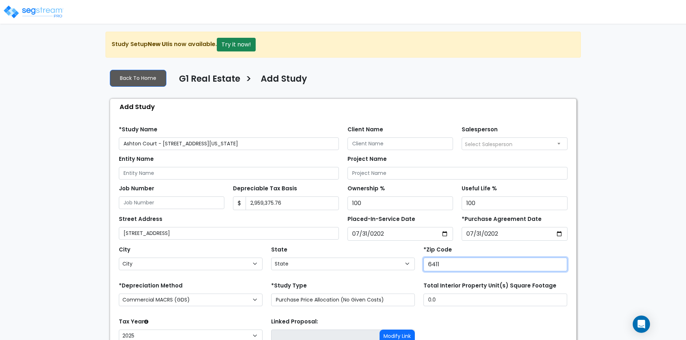
type input "64114"
select select "MO"
type input "64114"
click at [41, 283] on div "We are Building your Study. So please grab a coffee and let us do the heavy lif…" at bounding box center [343, 217] width 686 height 371
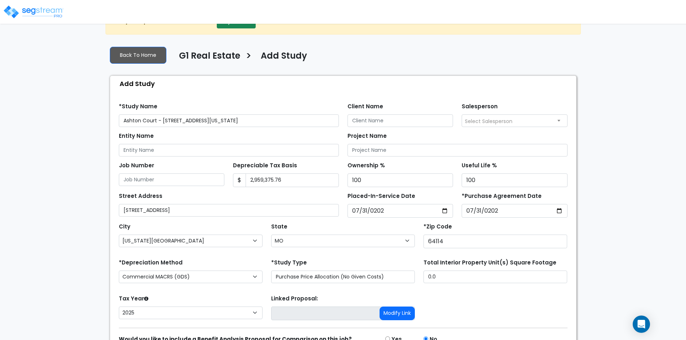
scroll to position [36, 0]
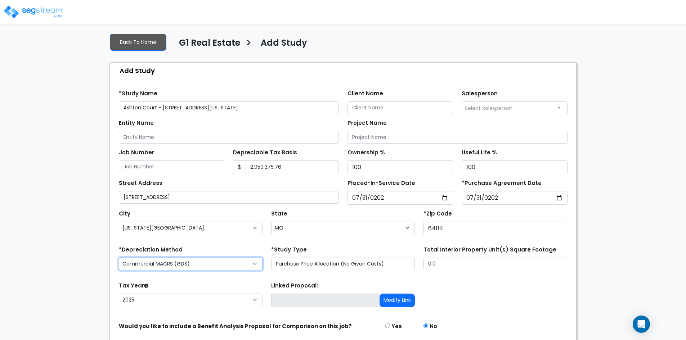
click at [183, 260] on select "Commercial MACRS (GDS) Commercial Residential MACRS (GDS) Commercial MACRS (ADS…" at bounding box center [191, 264] width 144 height 13
select select "CRM(_4"
click at [111, 276] on div "Find these errors below in the Study Setup: *Study Name Ashton Court - 8700 Wor…" at bounding box center [343, 222] width 466 height 287
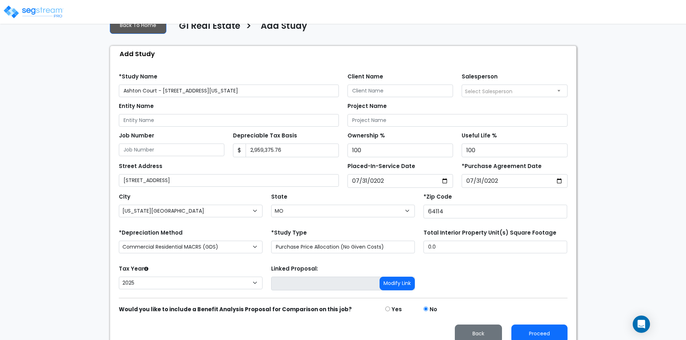
scroll to position [62, 0]
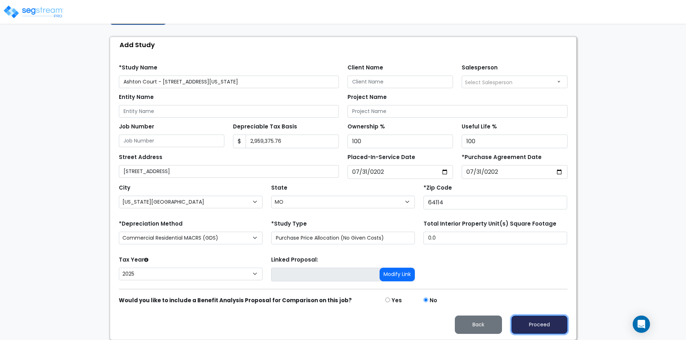
click at [543, 323] on button "Proceed" at bounding box center [539, 325] width 56 height 18
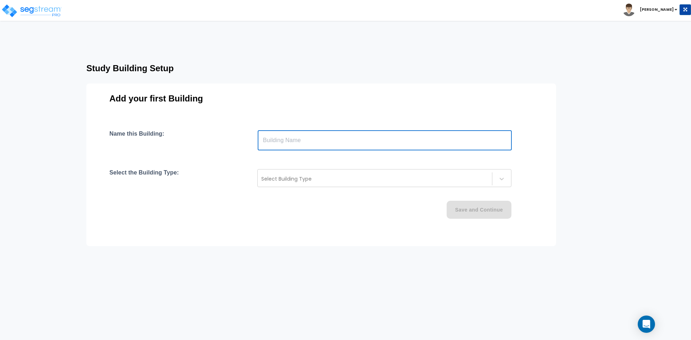
click at [286, 145] on input "text" at bounding box center [385, 140] width 254 height 20
type input "Apartment Building"
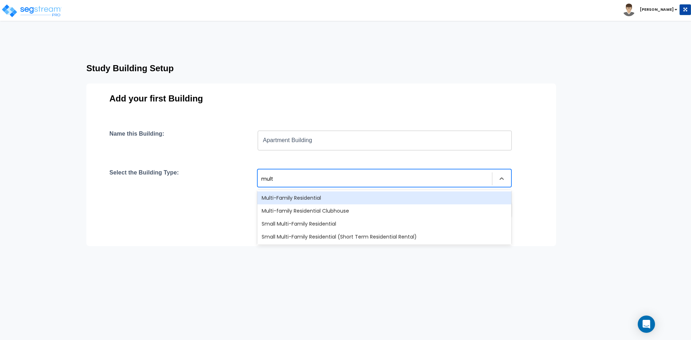
type input "multi"
click at [302, 197] on div "Multi-Family Residential" at bounding box center [385, 198] width 254 height 13
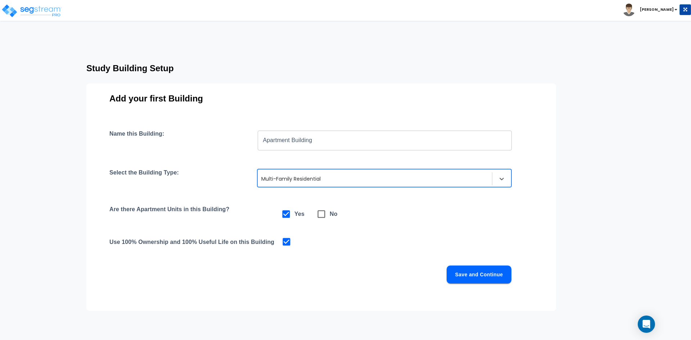
click at [465, 273] on button "Save and Continue" at bounding box center [479, 275] width 65 height 18
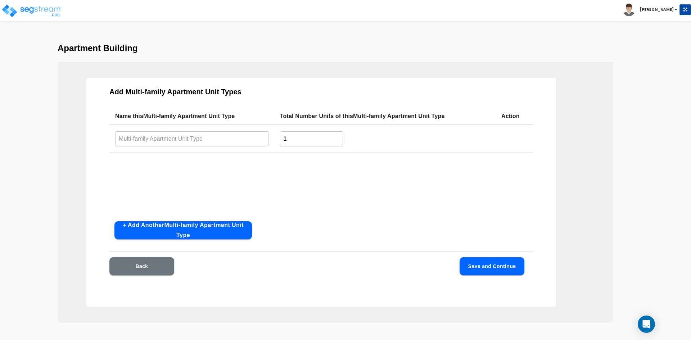
click at [187, 142] on input "text" at bounding box center [191, 138] width 153 height 15
click at [143, 135] on input "text" at bounding box center [191, 138] width 153 height 15
type input "1BD / 1BA"
type input "616"
click at [174, 238] on button "+ Add Another Multi-family Apartment Unit Type" at bounding box center [184, 230] width 138 height 18
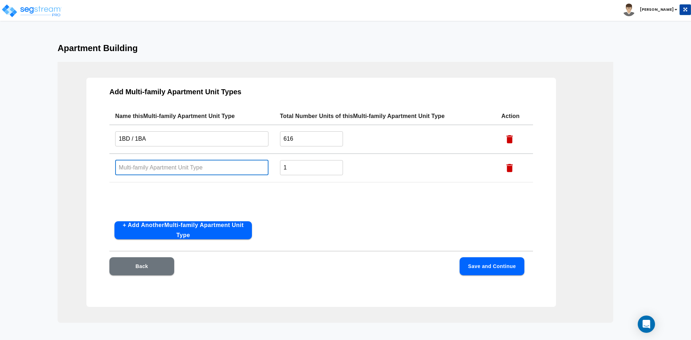
click at [141, 169] on input "text" at bounding box center [191, 167] width 153 height 15
type input "2BD / 1BA"
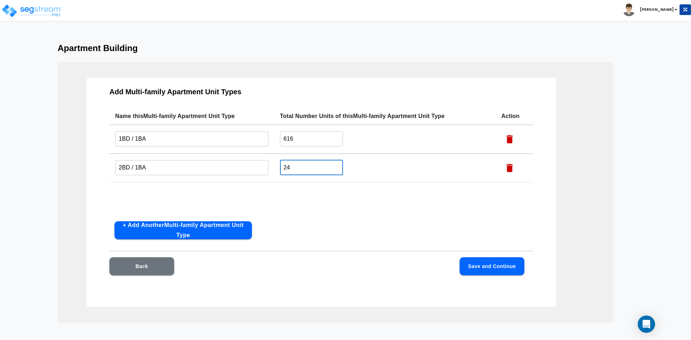
type input "24"
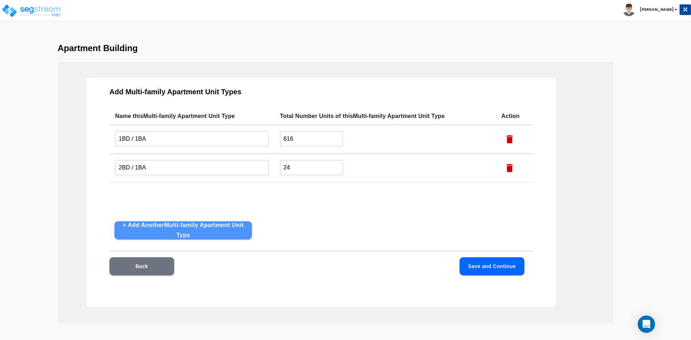
click at [145, 233] on button "+ Add Another Multi-family Apartment Unit Type" at bounding box center [184, 230] width 138 height 18
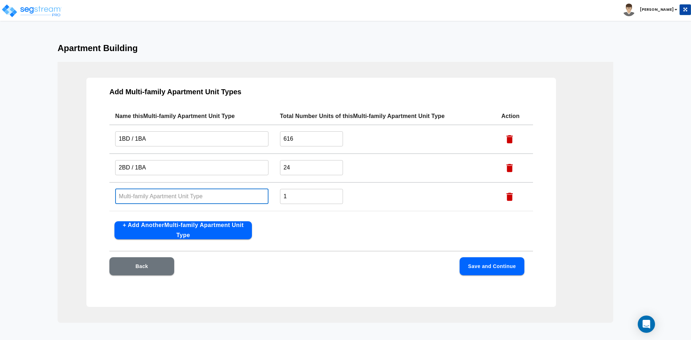
click at [142, 197] on input "text" at bounding box center [191, 196] width 153 height 15
type input "4"
type input "3BD / 1BA"
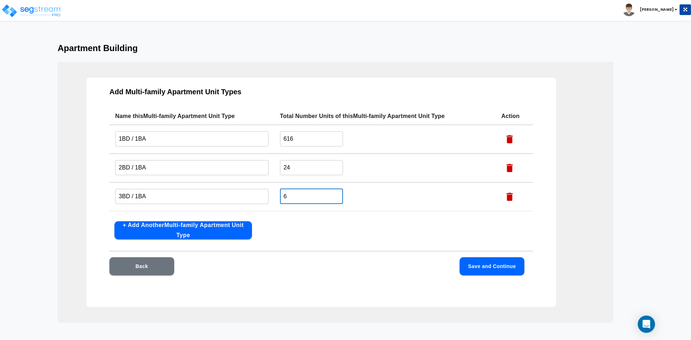
type input "6"
click at [337, 246] on div "Add Multi-family Apartment Unit Types Name this Multi-family Apartment Unit Typ…" at bounding box center [321, 192] width 470 height 229
click at [298, 143] on input "616" at bounding box center [311, 138] width 63 height 15
type input "11"
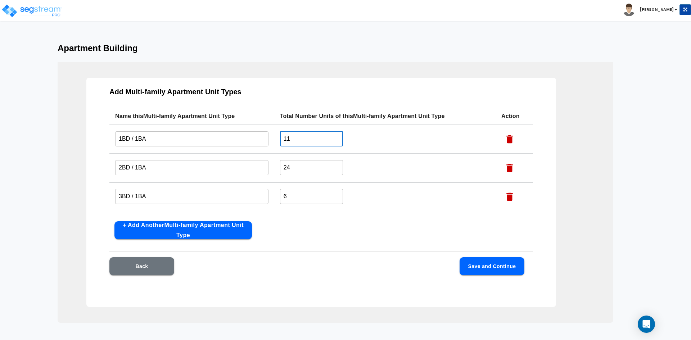
click at [492, 270] on button "Save and Continue" at bounding box center [492, 267] width 65 height 18
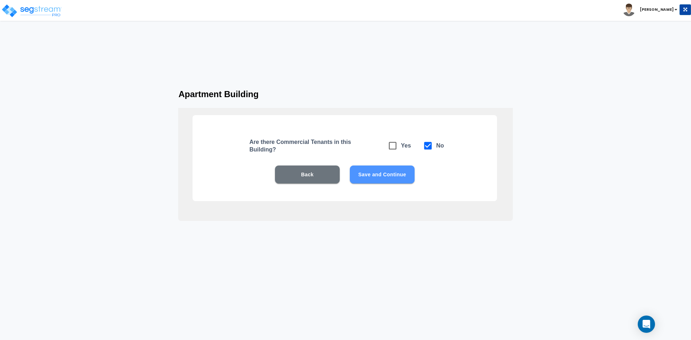
click at [390, 181] on button "Save and Continue" at bounding box center [382, 175] width 65 height 18
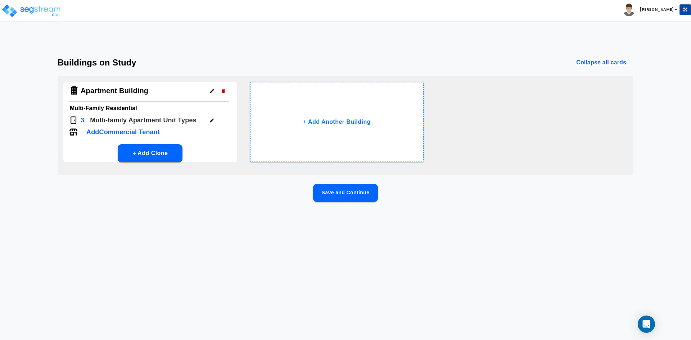
click at [348, 196] on button "Save and Continue" at bounding box center [345, 193] width 65 height 18
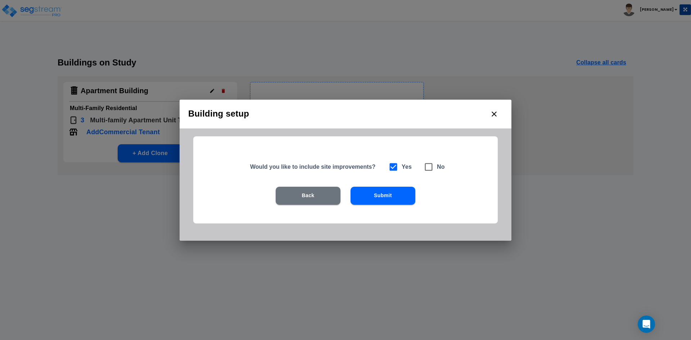
click at [377, 195] on button "Submit" at bounding box center [383, 196] width 65 height 18
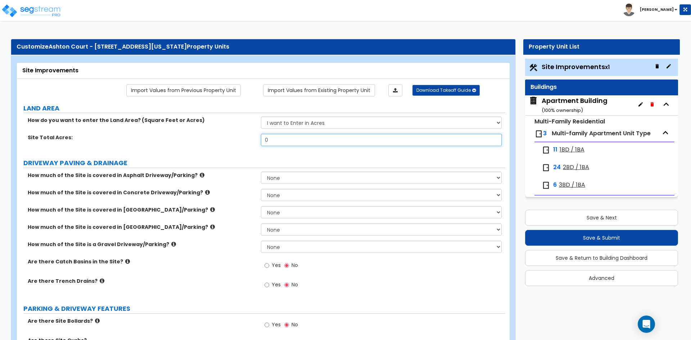
click at [277, 142] on input "0" at bounding box center [381, 140] width 241 height 12
type input "53,047"
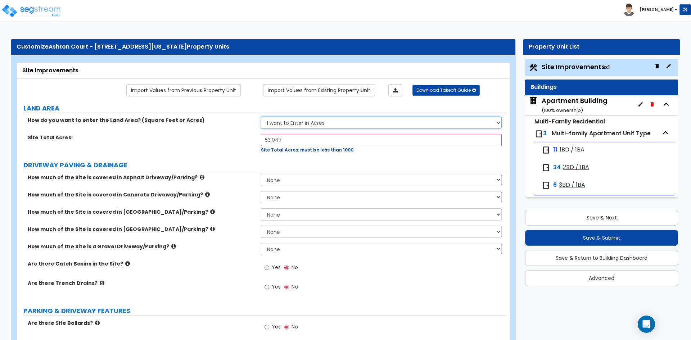
click at [285, 121] on select "I want to Enter in [GEOGRAPHIC_DATA] I want to Enter in Square Feet" at bounding box center [381, 123] width 241 height 12
select select "2"
click at [261, 117] on select "I want to Enter in [GEOGRAPHIC_DATA] I want to Enter in Square Feet" at bounding box center [381, 123] width 241 height 12
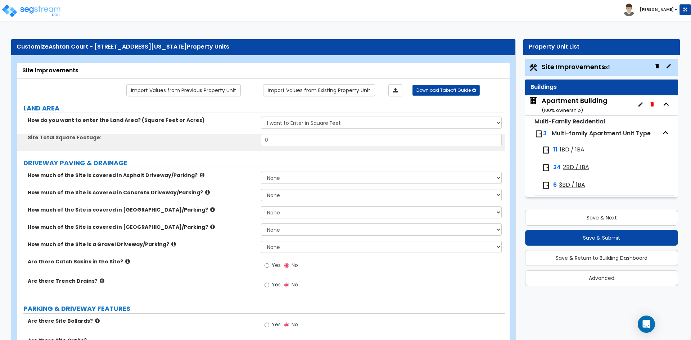
click at [208, 142] on div "Site Total Square Footage: 0" at bounding box center [261, 142] width 489 height 17
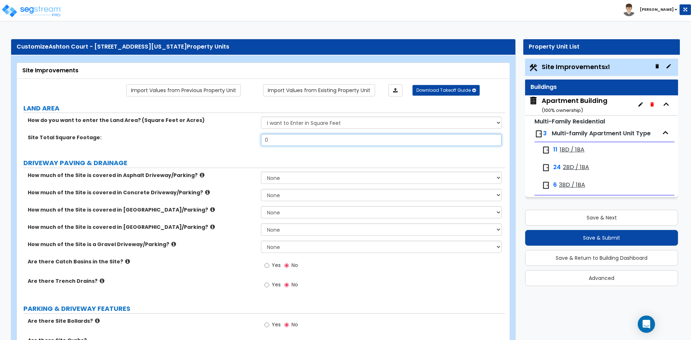
click at [291, 141] on input "0" at bounding box center [381, 140] width 241 height 12
type input "53,047"
click at [199, 175] on label "How much of the Site is covered in Asphalt Driveway/Parking?" at bounding box center [142, 175] width 228 height 7
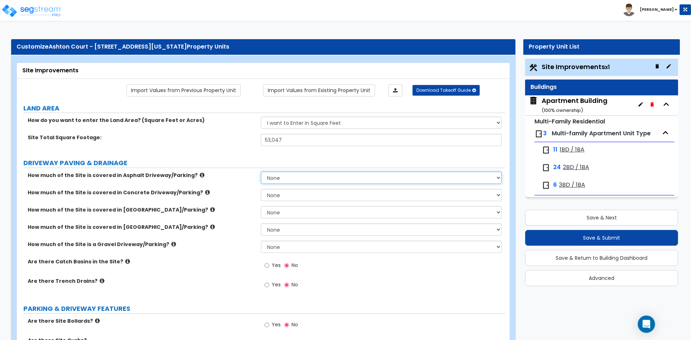
click at [293, 179] on select "None I want to Enter an Approximate Percentage I want to Enter the Square Foota…" at bounding box center [381, 178] width 241 height 12
select select "2"
click at [261, 172] on select "None I want to Enter an Approximate Percentage I want to Enter the Square Foota…" at bounding box center [381, 178] width 241 height 12
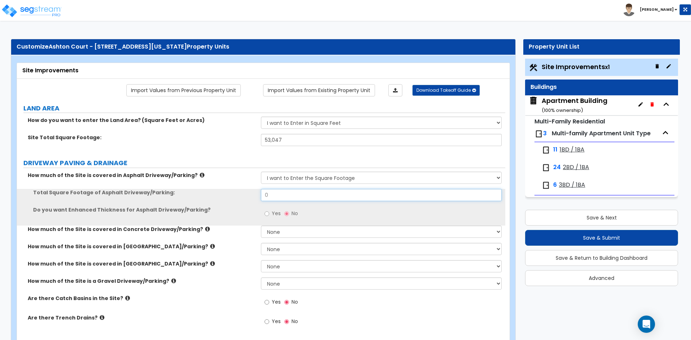
click at [278, 197] on input "0" at bounding box center [381, 195] width 241 height 12
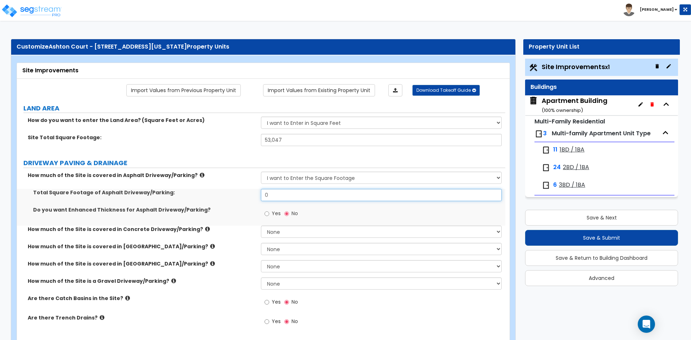
click at [278, 197] on input "0" at bounding box center [381, 195] width 241 height 12
click at [285, 200] on input "0" at bounding box center [381, 195] width 241 height 12
type input "17,881"
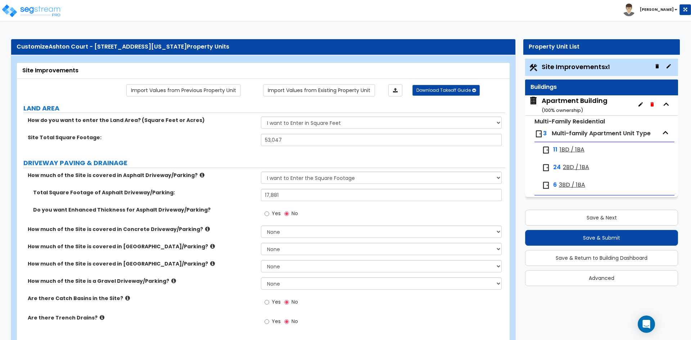
click at [229, 230] on label "How much of the Site is covered in Concrete Driveway/Parking?" at bounding box center [142, 229] width 228 height 7
click at [309, 232] on select "None I want to Enter an Approximate Percentage I want to Enter the Square Foota…" at bounding box center [381, 232] width 241 height 12
select select "2"
click at [261, 226] on select "None I want to Enter an Approximate Percentage I want to Enter the Square Foota…" at bounding box center [381, 232] width 241 height 12
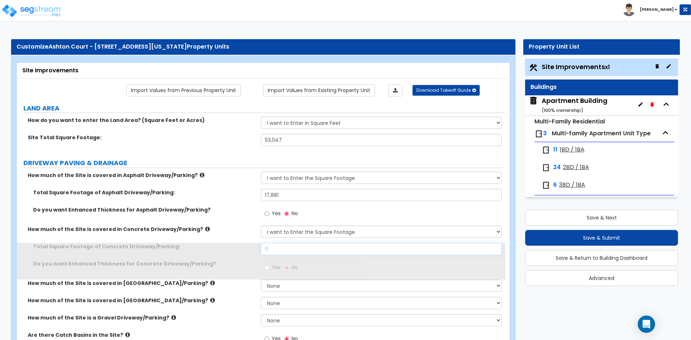
click at [274, 246] on input "0" at bounding box center [381, 249] width 241 height 12
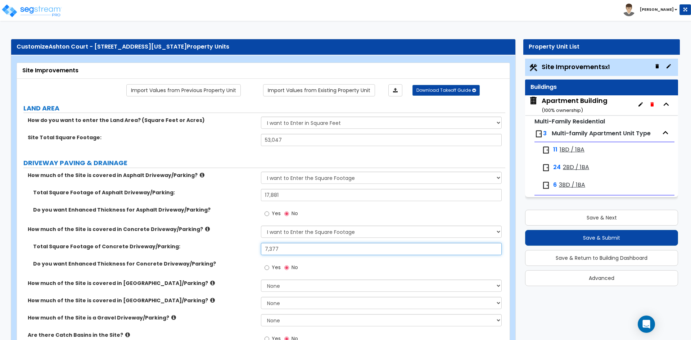
type input "7,377"
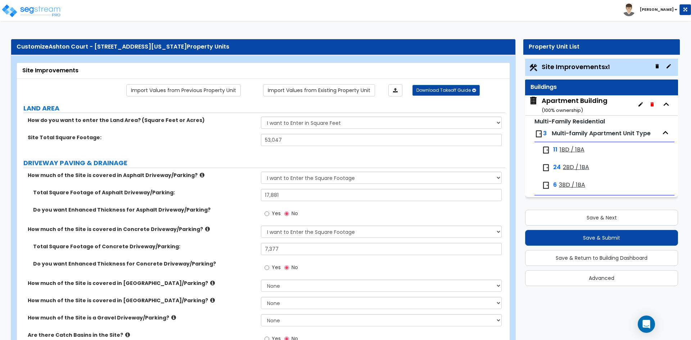
click at [244, 253] on div "Total Square Footage of Concrete Driveway/Parking: 7,377" at bounding box center [261, 251] width 489 height 17
click at [225, 242] on div "How much of the Site is covered in Concrete Driveway/Parking? None I want to En…" at bounding box center [261, 234] width 489 height 17
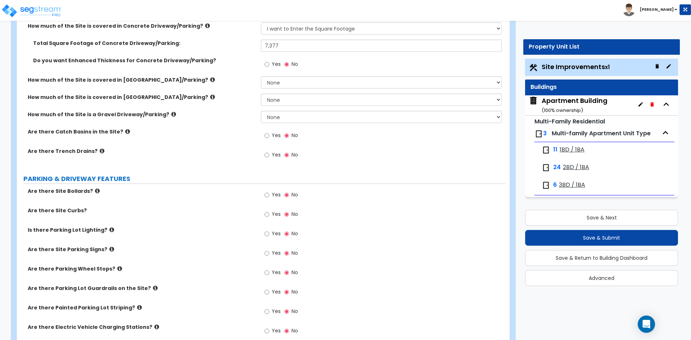
scroll to position [216, 0]
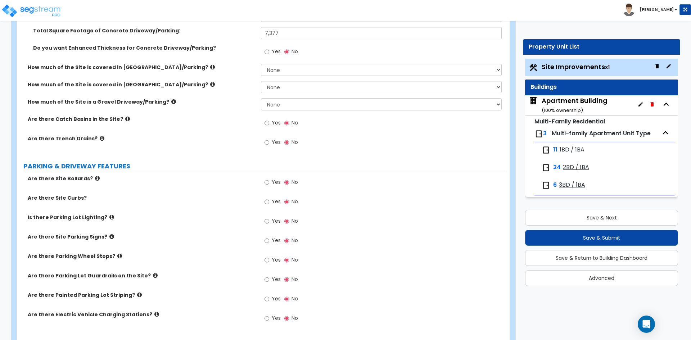
click at [273, 201] on span "Yes" at bounding box center [276, 201] width 9 height 7
click at [269, 201] on input "Yes" at bounding box center [267, 202] width 5 height 8
radio input "true"
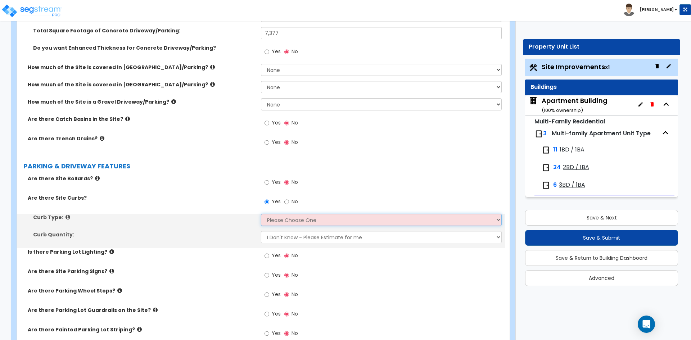
click at [278, 221] on select "Please Choose One Curb (Only) Curb & Gutter Asphalt Berm" at bounding box center [381, 220] width 241 height 12
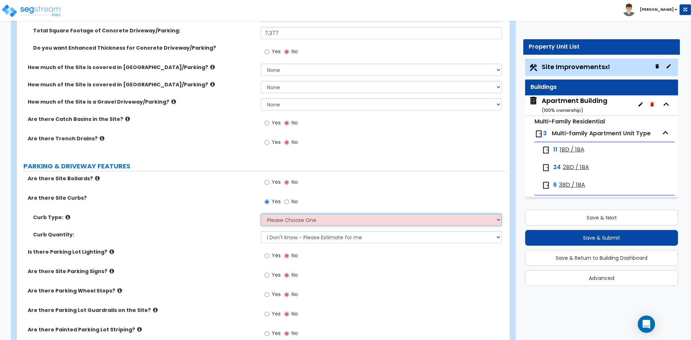
select select "1"
click at [261, 214] on select "Please Choose One Curb (Only) Curb & Gutter Asphalt Berm" at bounding box center [381, 220] width 241 height 12
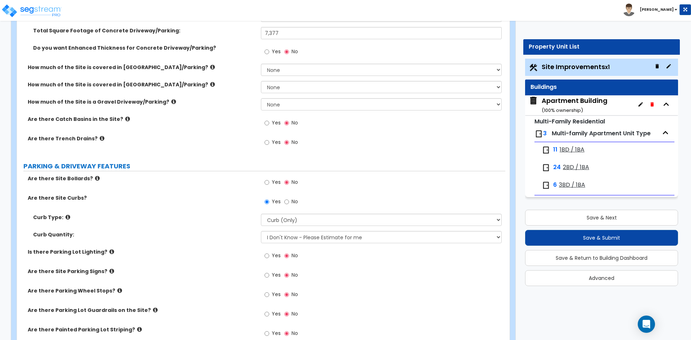
click at [141, 221] on label "Curb Type:" at bounding box center [144, 217] width 223 height 7
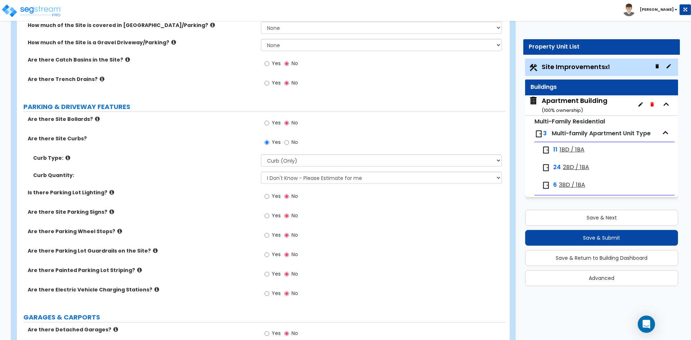
scroll to position [288, 0]
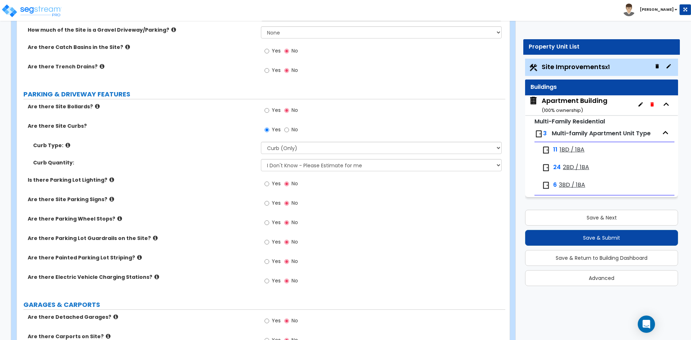
click at [278, 259] on span "Yes" at bounding box center [276, 261] width 9 height 7
click at [269, 259] on input "Yes" at bounding box center [267, 262] width 5 height 8
radio input "true"
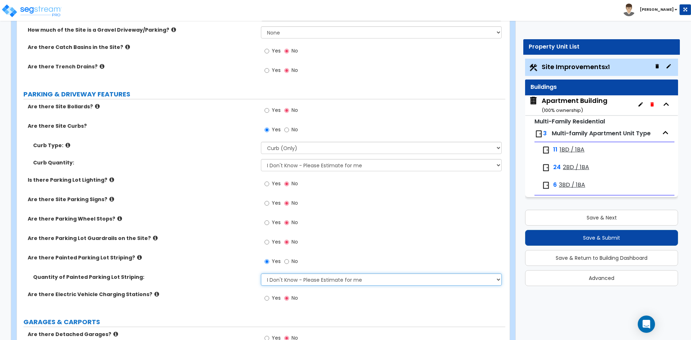
click at [301, 282] on select "I Don't Know - Please Estimate for me I Want to Enter the Number of Parking Spa…" at bounding box center [381, 280] width 241 height 12
select select "1"
click at [261, 274] on select "I Don't Know - Please Estimate for me I Want to Enter the Number of Parking Spa…" at bounding box center [381, 280] width 241 height 12
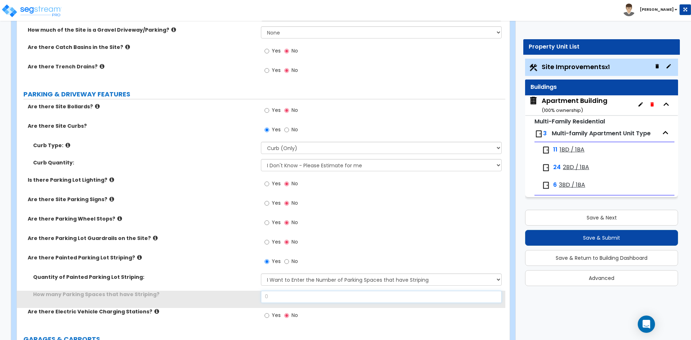
click at [297, 297] on input "0" at bounding box center [381, 297] width 241 height 12
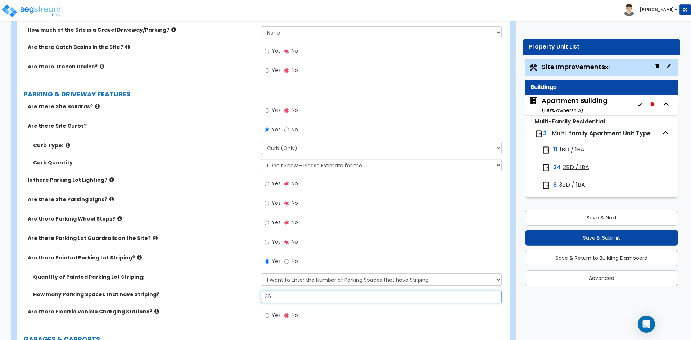
type input "36"
click at [192, 215] on div "Are there Site Parking Signs? Yes No" at bounding box center [261, 205] width 489 height 19
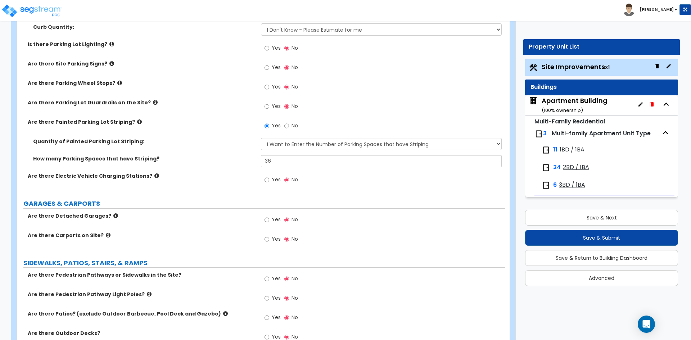
scroll to position [432, 0]
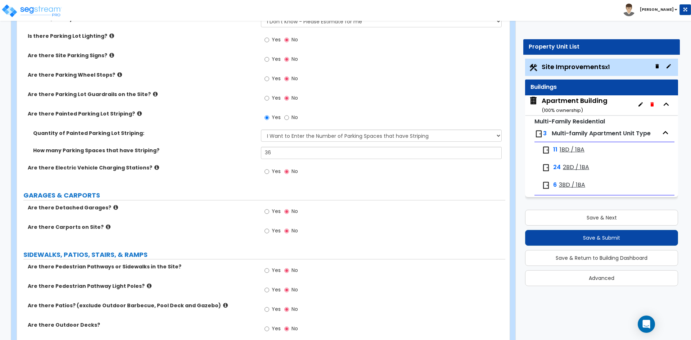
click at [168, 237] on div "Are there Carports on Site? Yes No" at bounding box center [261, 233] width 489 height 19
click at [273, 270] on span "Yes" at bounding box center [276, 270] width 9 height 7
click at [269, 270] on input "Yes" at bounding box center [267, 271] width 5 height 8
radio input "true"
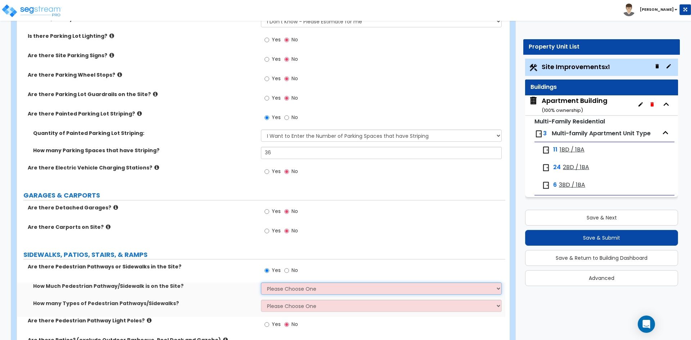
click at [277, 288] on select "Please Choose One I Don't Know, Please Estimate For Me Enter Linear Footage" at bounding box center [381, 289] width 241 height 12
select select "2"
click at [261, 283] on select "Please Choose One I Don't Know, Please Estimate For Me Enter Linear Footage" at bounding box center [381, 289] width 241 height 12
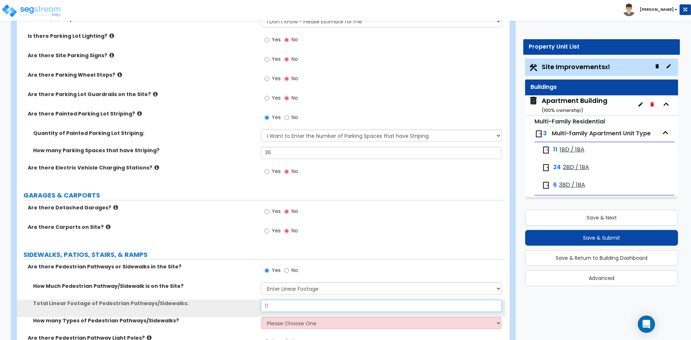
click at [282, 305] on input "0" at bounding box center [381, 306] width 241 height 12
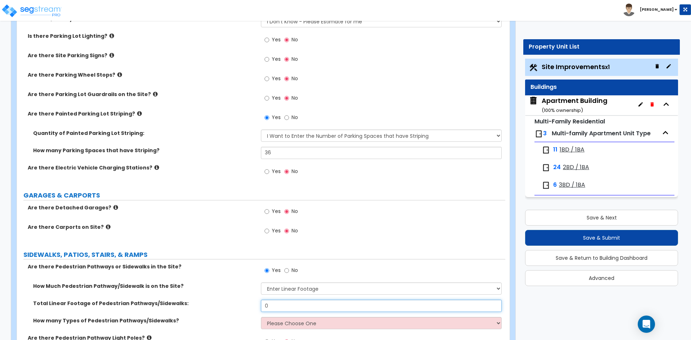
click at [281, 305] on input "0" at bounding box center [381, 306] width 241 height 12
type input "423"
click at [188, 264] on label "Are there Pedestrian Pathways or Sidewalks in the Site?" at bounding box center [142, 266] width 228 height 7
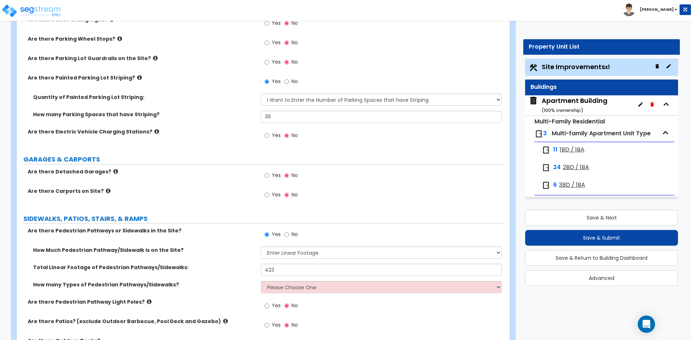
click at [290, 294] on div "How many Types of Pedestrian Pathways/Sidewalks? Please Choose One 1 2 3" at bounding box center [261, 289] width 489 height 17
click at [296, 291] on select "Please Choose One 1 2 3" at bounding box center [381, 287] width 241 height 12
select select "1"
click at [261, 281] on select "Please Choose One 1 2 3" at bounding box center [381, 287] width 241 height 12
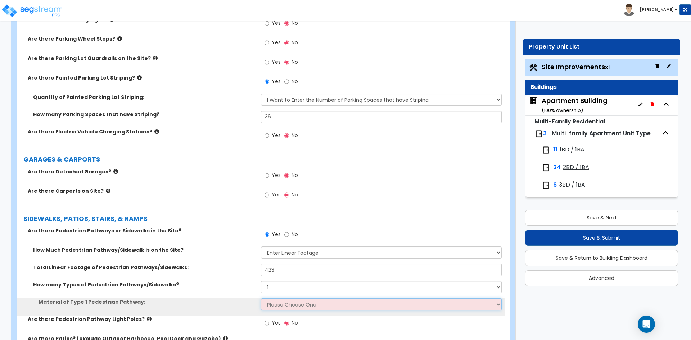
click at [292, 304] on select "Please Choose One Bare Concrete Stamped Concrete Brick Pavers Stone Pavers Wood…" at bounding box center [381, 305] width 241 height 12
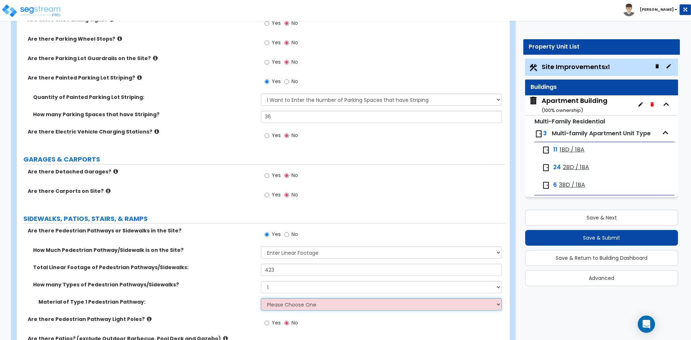
select select "1"
click at [261, 299] on select "Please Choose One Bare Concrete Stamped Concrete Brick Pavers Stone Pavers Wood…" at bounding box center [381, 305] width 241 height 12
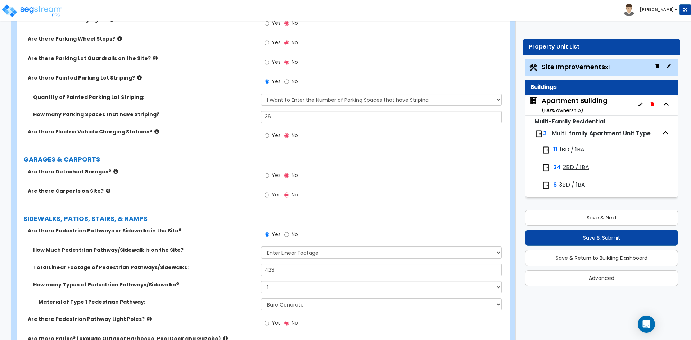
click at [246, 242] on div "Are there Pedestrian Pathways or Sidewalks in the Site? Yes No" at bounding box center [261, 236] width 489 height 19
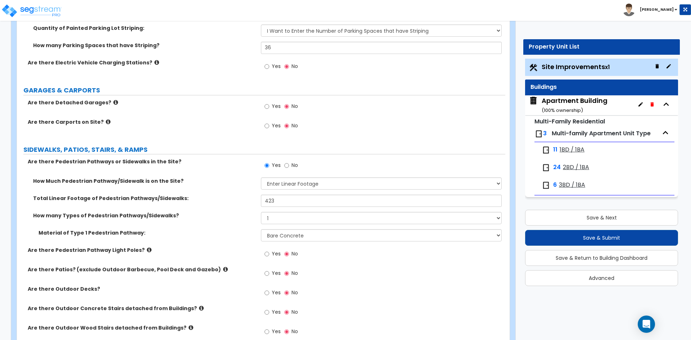
scroll to position [540, 0]
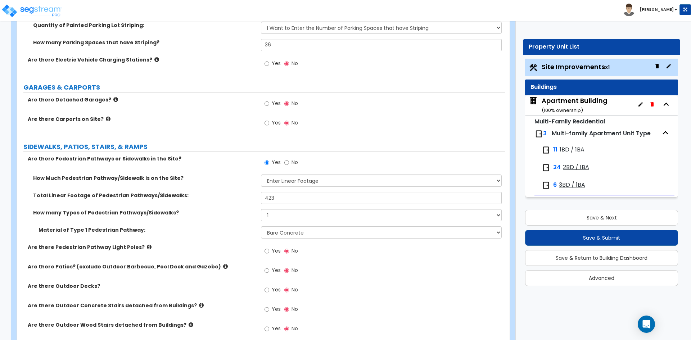
click at [276, 253] on span "Yes" at bounding box center [276, 250] width 9 height 7
click at [269, 253] on input "Yes" at bounding box center [267, 251] width 5 height 8
radio input "true"
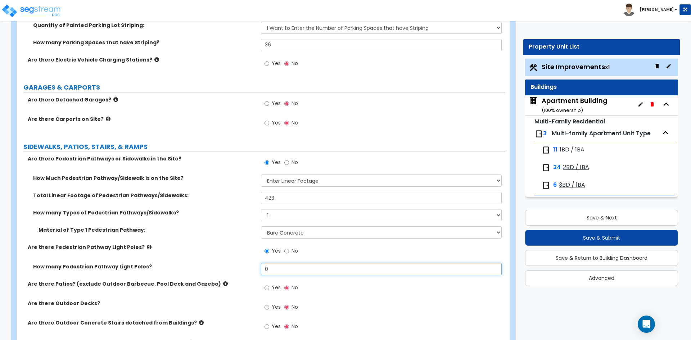
click at [289, 269] on input "0" at bounding box center [381, 269] width 241 height 12
type input "1"
click at [224, 266] on label "How many Pedestrian Pathway Light Poles?" at bounding box center [144, 266] width 223 height 7
click at [272, 289] on label "Yes" at bounding box center [273, 289] width 16 height 12
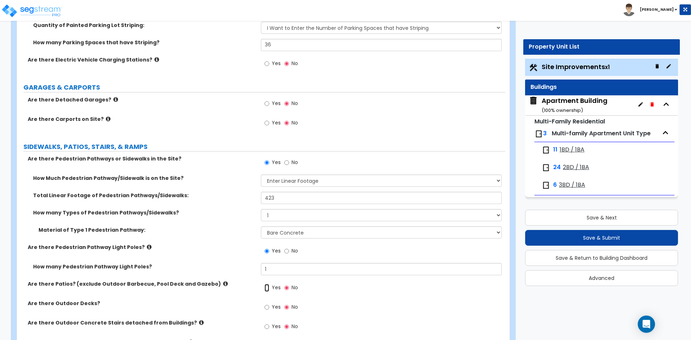
click at [269, 289] on input "Yes" at bounding box center [267, 288] width 5 height 8
radio input "true"
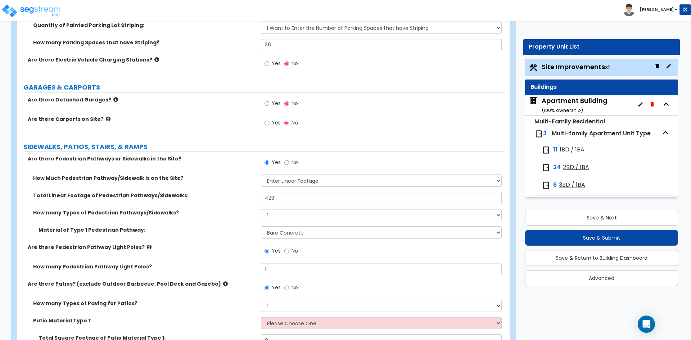
scroll to position [576, 0]
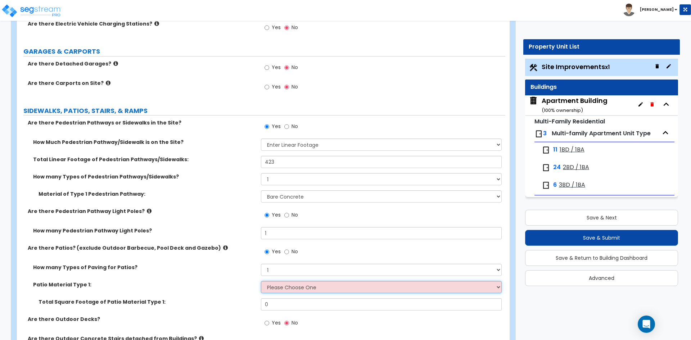
click at [303, 292] on select "Please Choose One Bare Concrete Stamped Concrete Brick Pavers Stone Pavers Tile…" at bounding box center [381, 287] width 241 height 12
select select "1"
click at [261, 281] on select "Please Choose One Bare Concrete Stamped Concrete Brick Pavers Stone Pavers Tile…" at bounding box center [381, 287] width 241 height 12
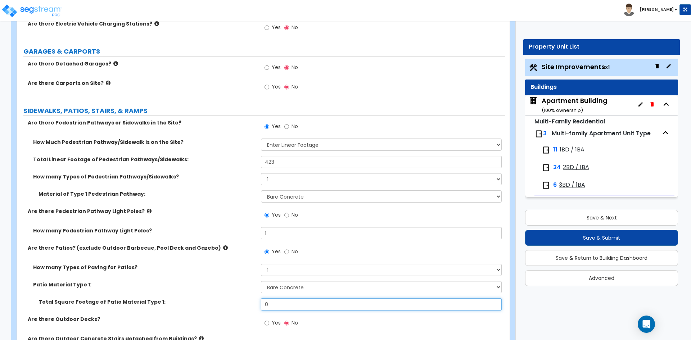
click at [285, 309] on input "0" at bounding box center [381, 305] width 241 height 12
type input "570"
click at [227, 292] on div "Patio Material Type 1: Please Choose One Bare Concrete Stamped Concrete Brick P…" at bounding box center [261, 289] width 489 height 17
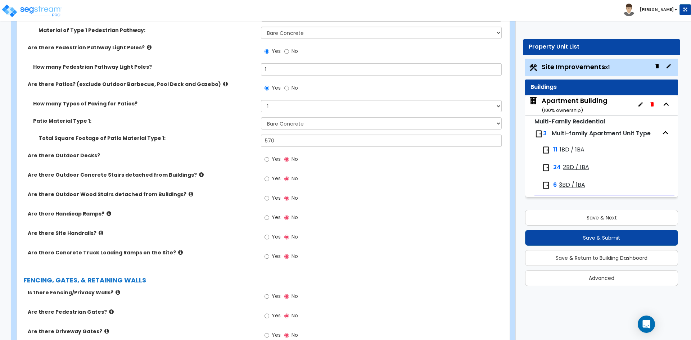
scroll to position [756, 0]
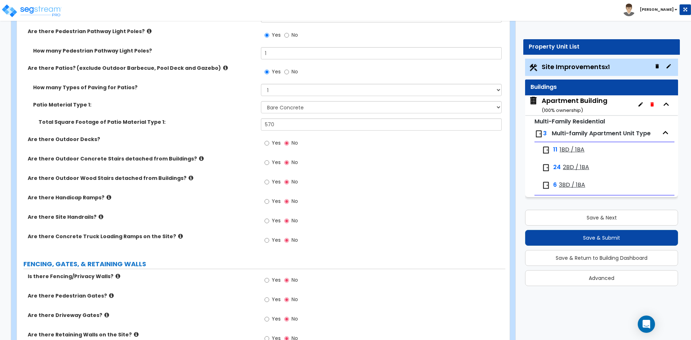
click at [276, 282] on span "Yes" at bounding box center [276, 280] width 9 height 7
click at [269, 282] on input "Yes" at bounding box center [267, 281] width 5 height 8
radio input "true"
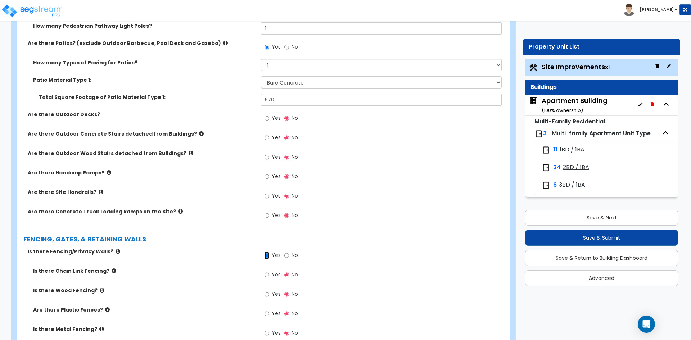
scroll to position [792, 0]
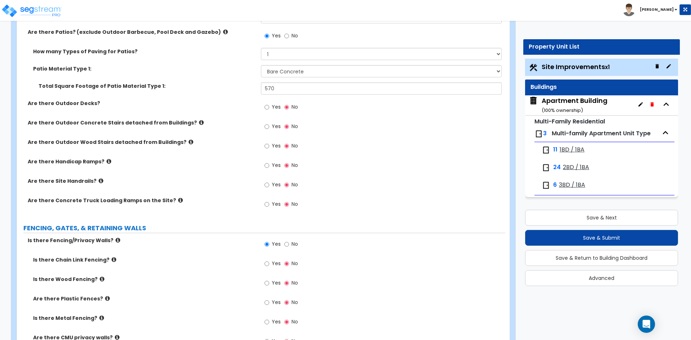
click at [274, 283] on span "Yes" at bounding box center [276, 282] width 9 height 7
click at [269, 283] on input "Yes" at bounding box center [267, 283] width 5 height 8
radio input "true"
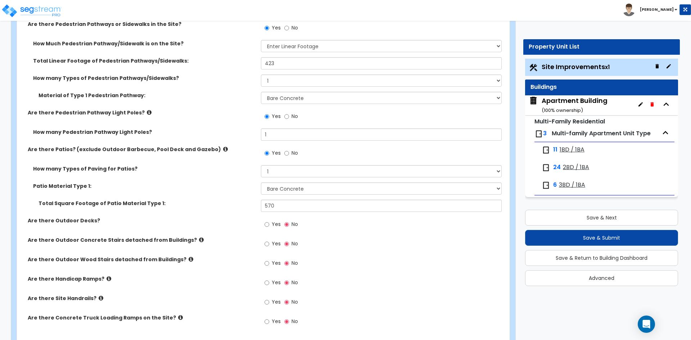
scroll to position [684, 0]
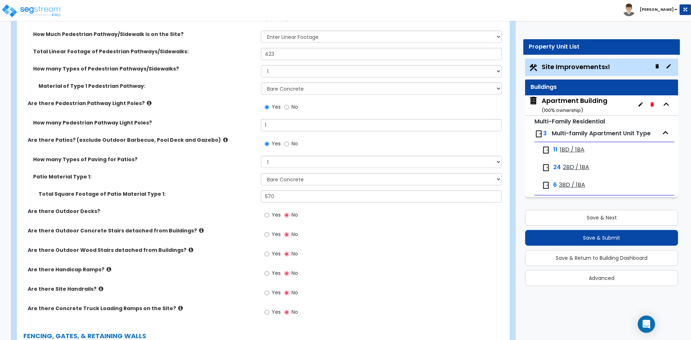
click at [271, 233] on label "Yes" at bounding box center [273, 235] width 16 height 12
click at [269, 233] on input "Yes" at bounding box center [267, 235] width 5 height 8
radio input "true"
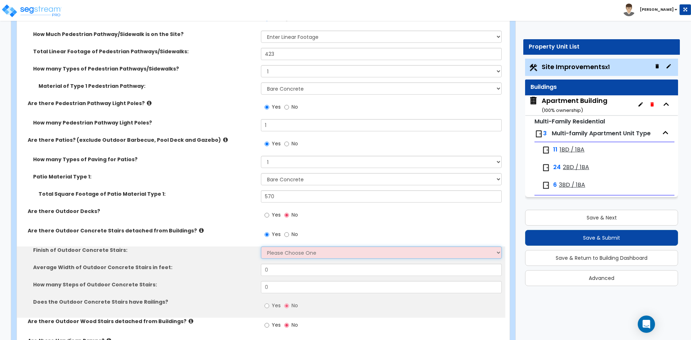
click at [292, 256] on select "Please Choose One Bare Concrete Exposed Aggregate Brick Paved Stone Paved" at bounding box center [381, 253] width 241 height 12
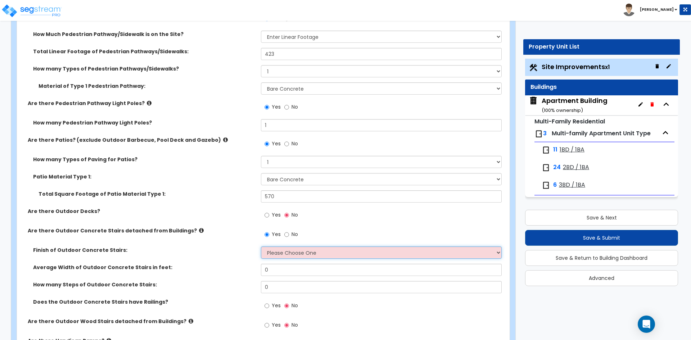
select select "1"
click at [261, 247] on select "Please Choose One Bare Concrete Exposed Aggregate Brick Paved Stone Paved" at bounding box center [381, 253] width 241 height 12
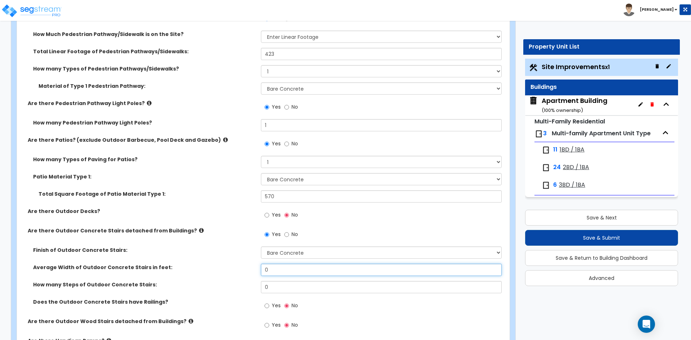
click at [283, 272] on input "0" at bounding box center [381, 270] width 241 height 12
type input "4"
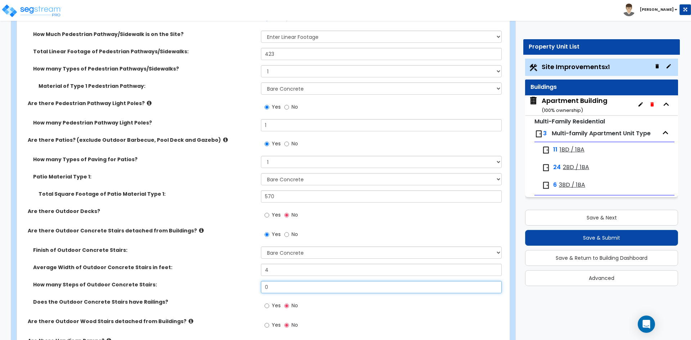
click at [279, 285] on input "0" at bounding box center [381, 287] width 241 height 12
type input "13"
click at [219, 296] on div "How many Steps of Outdoor Concrete Stairs: 13" at bounding box center [261, 289] width 489 height 17
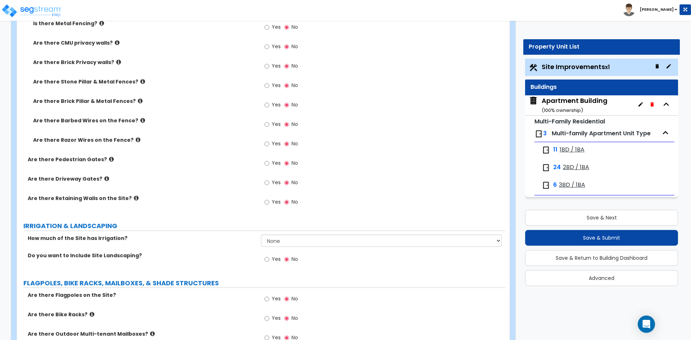
scroll to position [1189, 0]
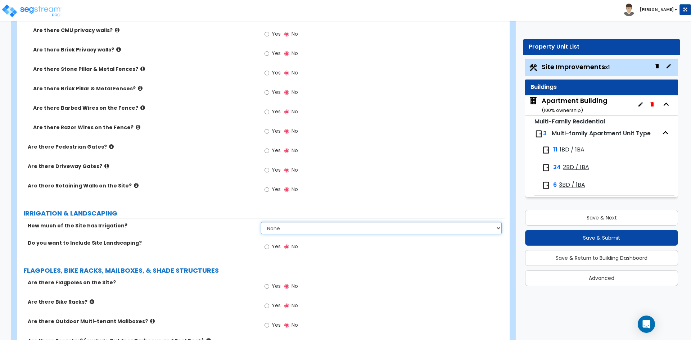
click at [277, 232] on select "None I want to Enter an Approximate Percentage I want to Enter the Square Foota…" at bounding box center [381, 228] width 241 height 12
select select "2"
click at [261, 222] on select "None I want to Enter an Approximate Percentage I want to Enter the Square Foota…" at bounding box center [381, 228] width 241 height 12
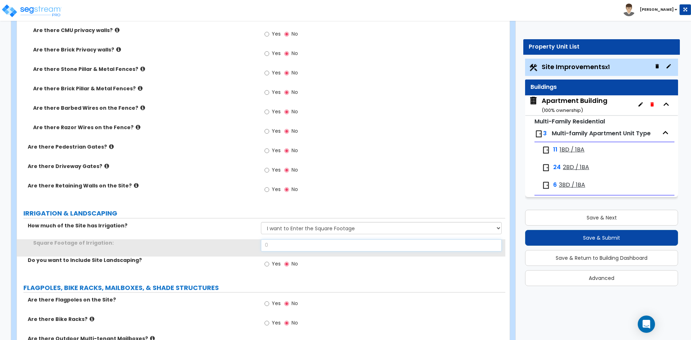
click at [278, 250] on input "0" at bounding box center [381, 246] width 241 height 12
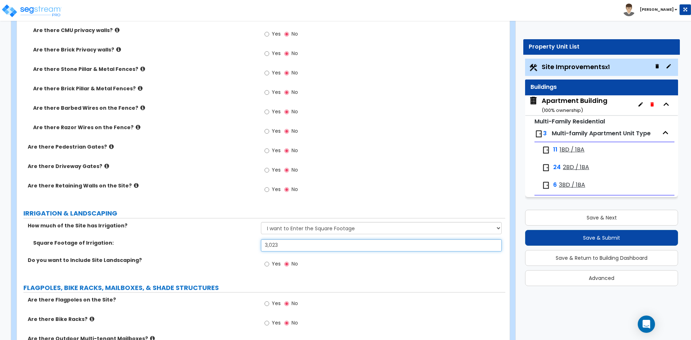
type input "3,023"
click at [181, 264] on div "Do you want to Include Site Landscaping? Yes No" at bounding box center [261, 266] width 489 height 19
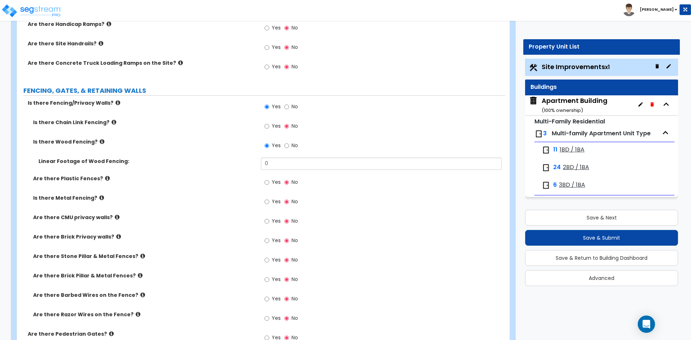
scroll to position [936, 0]
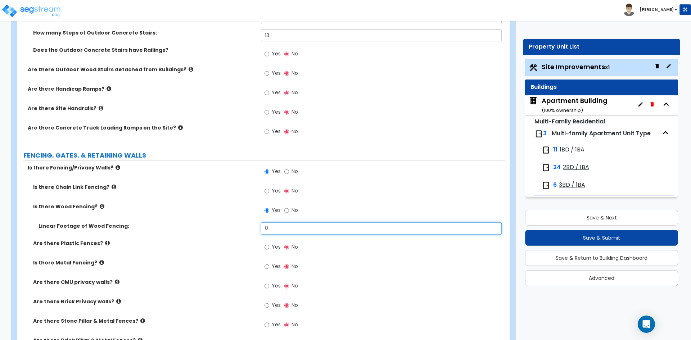
click at [267, 231] on input "0" at bounding box center [381, 229] width 241 height 12
type input "170"
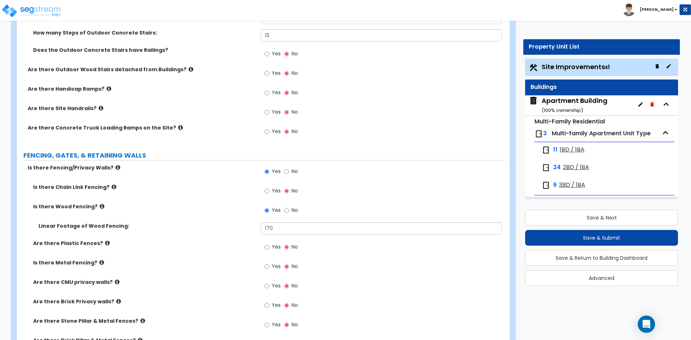
click at [221, 241] on label "Are there Plastic Fences?" at bounding box center [144, 243] width 223 height 7
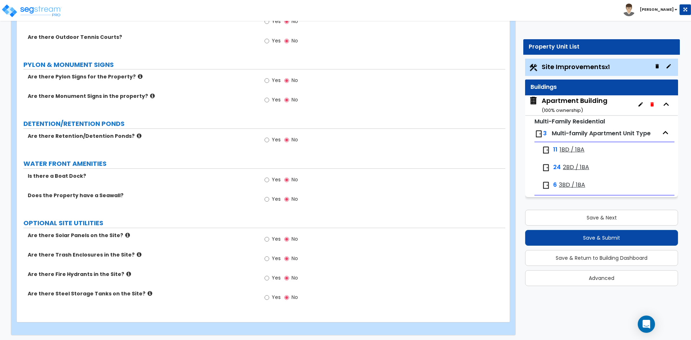
scroll to position [1767, 0]
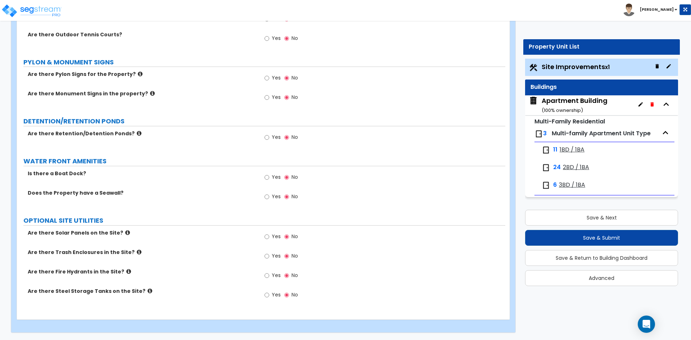
click at [277, 258] on span "Yes" at bounding box center [276, 255] width 9 height 7
click at [269, 258] on input "Yes" at bounding box center [267, 256] width 5 height 8
radio input "true"
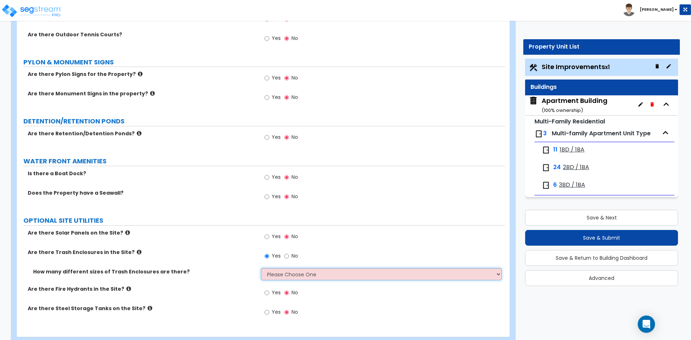
click at [285, 274] on select "Please Choose One 1 2 3" at bounding box center [381, 274] width 241 height 12
select select "1"
click at [261, 268] on select "Please Choose One 1 2 3" at bounding box center [381, 274] width 241 height 12
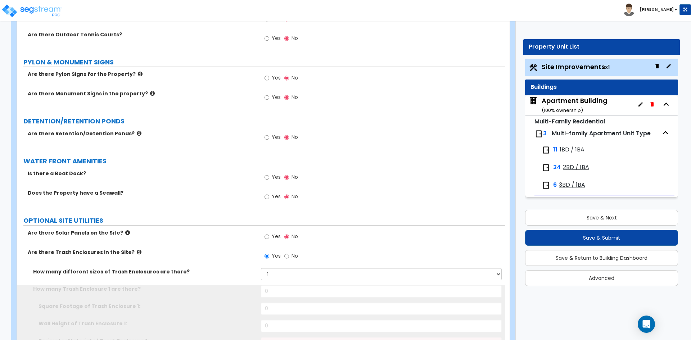
click at [208, 272] on label "How many different sizes of Trash Enclosures are there?" at bounding box center [144, 271] width 223 height 7
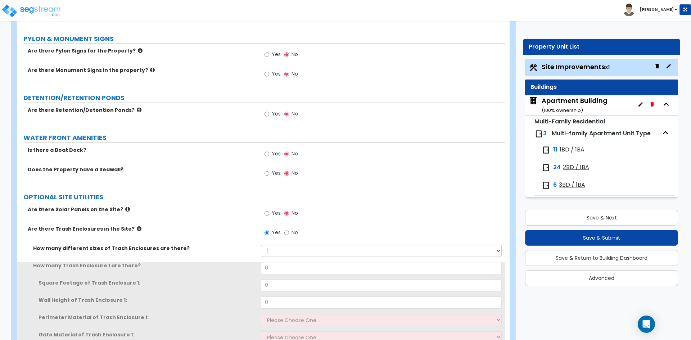
scroll to position [1803, 0]
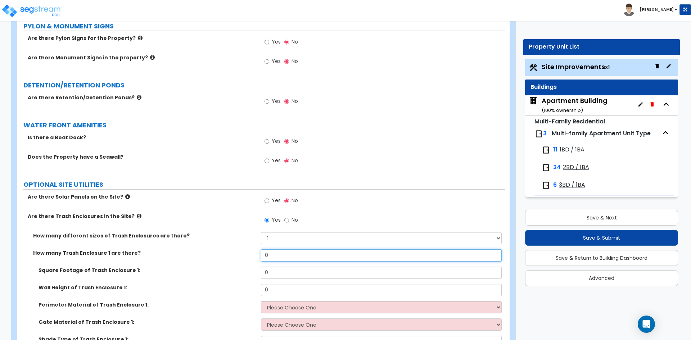
click at [275, 255] on input "0" at bounding box center [381, 256] width 241 height 12
type input "1"
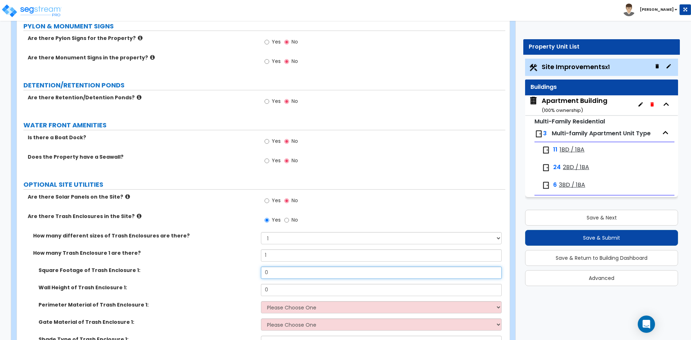
click at [278, 276] on input "0" at bounding box center [381, 273] width 241 height 12
type input "192"
click at [285, 292] on input "0" at bounding box center [381, 290] width 241 height 12
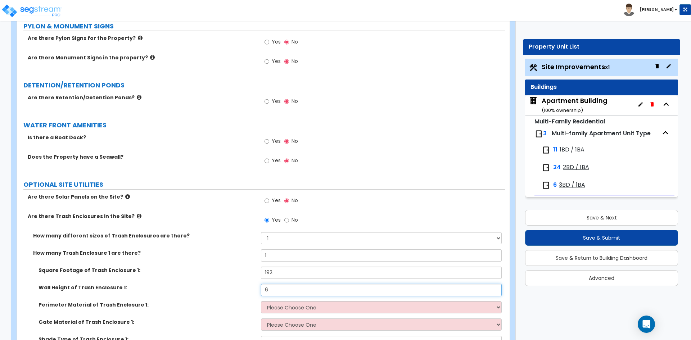
type input "6"
click at [285, 309] on select "Please Choose One Chain Link Wood Metal CMU" at bounding box center [381, 307] width 241 height 12
select select "3"
click at [261, 301] on select "Please Choose One Chain Link Wood Metal CMU" at bounding box center [381, 307] width 241 height 12
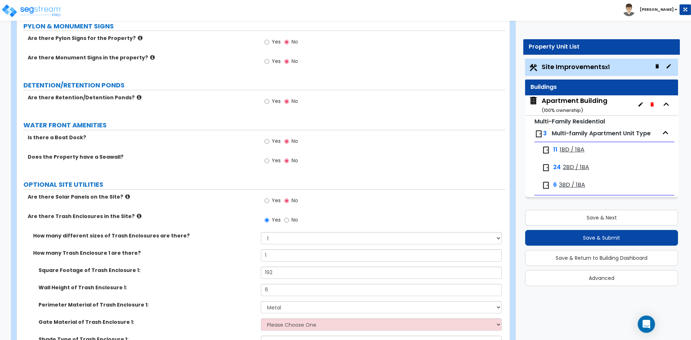
click at [222, 292] on div "Wall Height of Trash Enclosure 1: 6" at bounding box center [261, 292] width 489 height 17
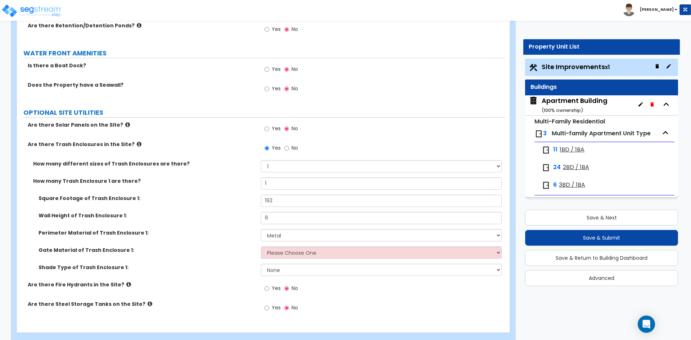
scroll to position [1888, 0]
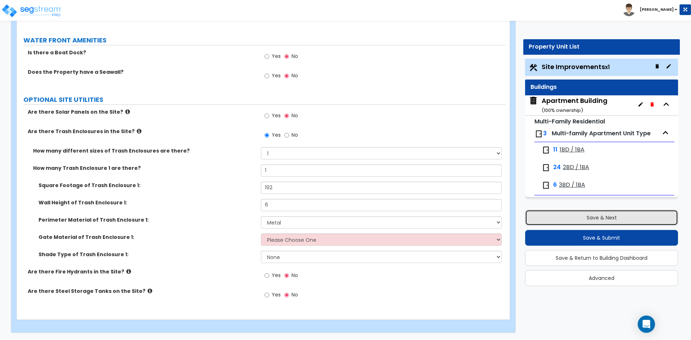
click at [579, 215] on button "Save & Next" at bounding box center [601, 218] width 153 height 16
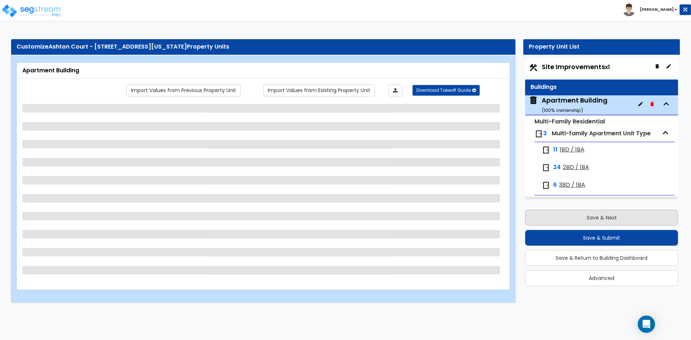
scroll to position [0, 0]
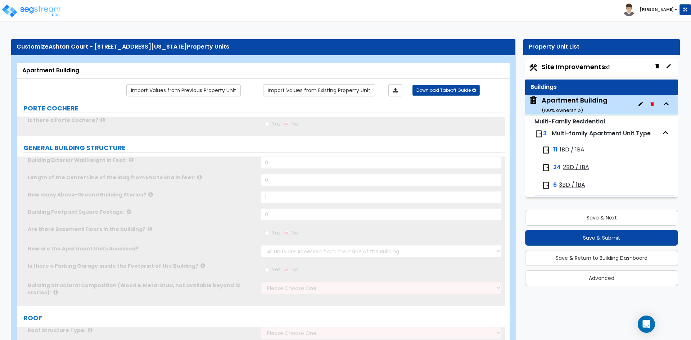
type input "1"
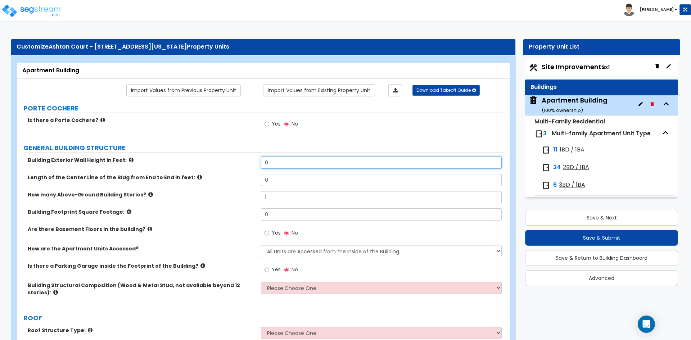
click at [285, 161] on input "0" at bounding box center [381, 163] width 241 height 12
type input "20"
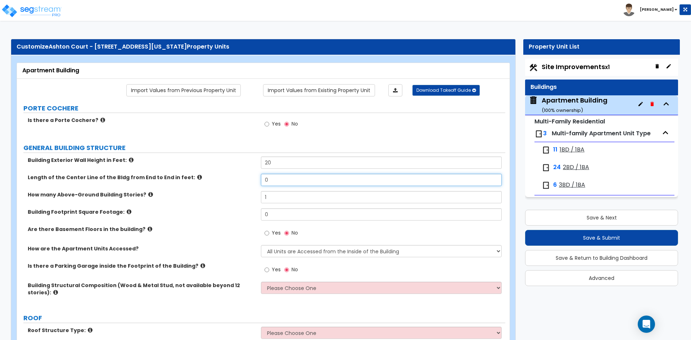
click at [291, 184] on input "0" at bounding box center [381, 180] width 241 height 12
type input "543"
click at [280, 198] on input "1" at bounding box center [381, 197] width 241 height 12
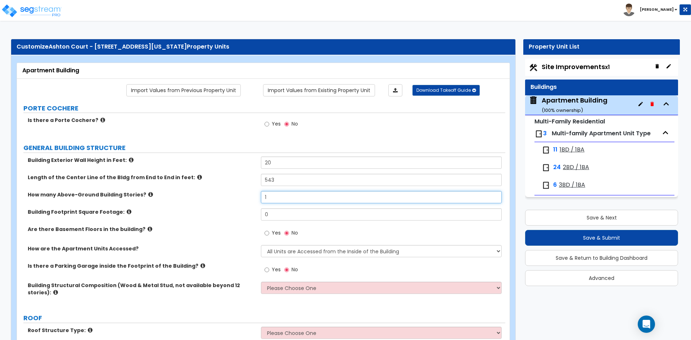
click at [280, 198] on input "1" at bounding box center [381, 197] width 241 height 12
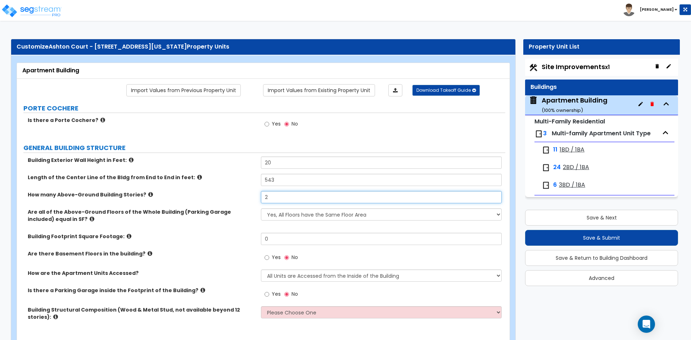
type input "2"
click at [285, 239] on input "0" at bounding box center [381, 239] width 241 height 12
type input "16,396"
click at [177, 258] on div "Are there Basement Floors in the building? Yes No" at bounding box center [261, 259] width 489 height 19
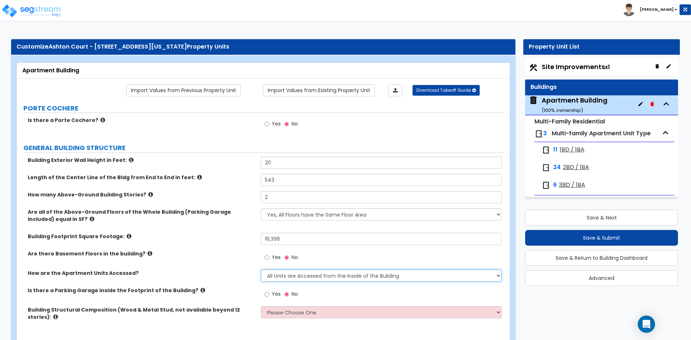
click at [345, 273] on select "All Units are Accessed from the Inside of the Building All Units are Accessed f…" at bounding box center [381, 276] width 241 height 12
click at [261, 270] on select "All Units are Accessed from the Inside of the Building All Units are Accessed f…" at bounding box center [381, 276] width 241 height 12
click at [209, 257] on label "Are there Basement Floors in the building?" at bounding box center [142, 253] width 228 height 7
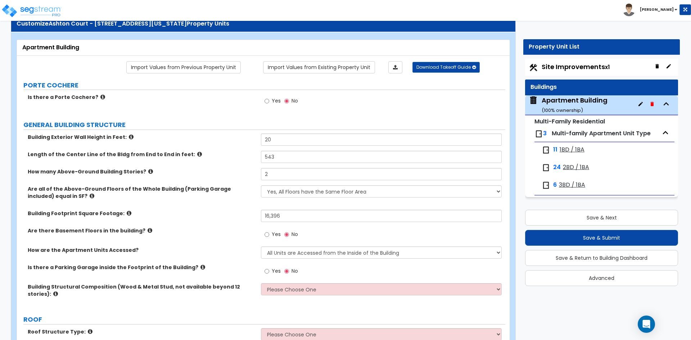
scroll to position [36, 0]
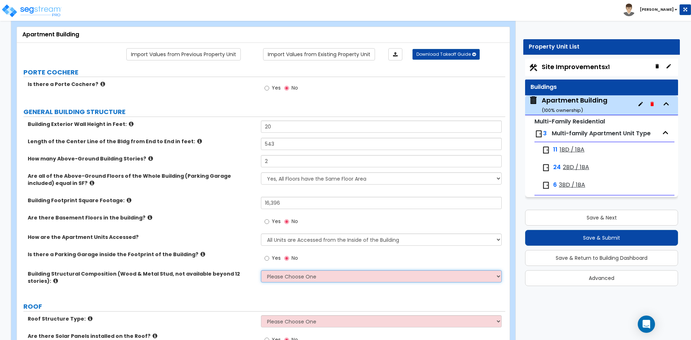
click at [370, 279] on select "Please Choose One Reinforced Concrete Structural Steel Brick Masonry CMU Masonr…" at bounding box center [381, 276] width 241 height 12
select select "7"
click at [261, 270] on select "Please Choose One Reinforced Concrete Structural Steel Brick Masonry CMU Masonr…" at bounding box center [381, 276] width 241 height 12
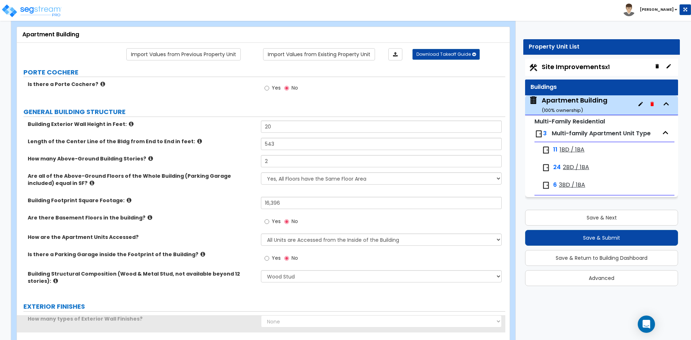
click at [211, 259] on div "Is there a Parking Garage inside the Footprint of the Building? Yes No" at bounding box center [261, 260] width 489 height 19
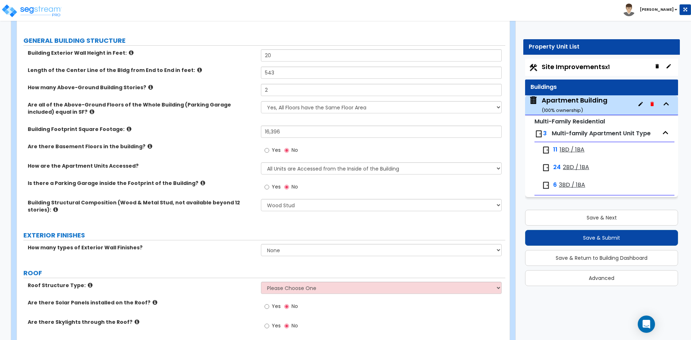
scroll to position [108, 0]
click at [53, 208] on icon at bounding box center [55, 208] width 5 height 5
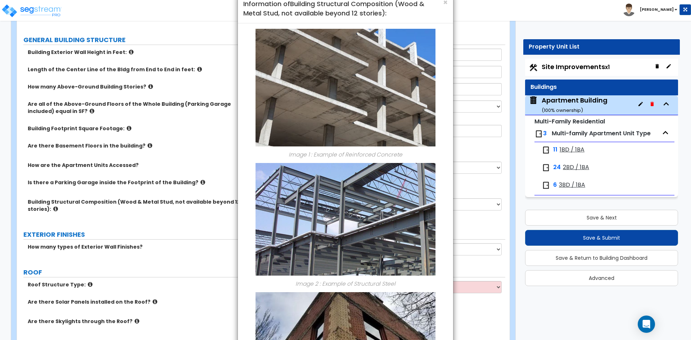
scroll to position [0, 0]
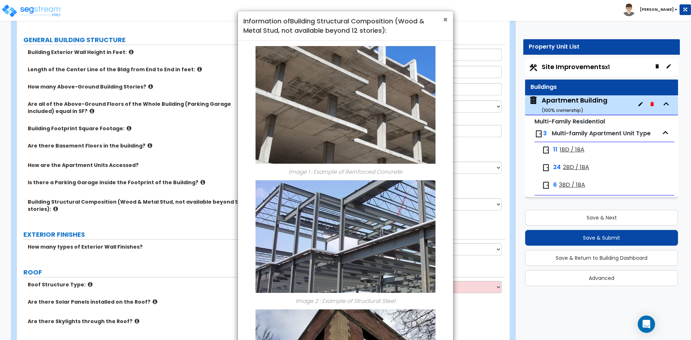
click at [444, 18] on span "×" at bounding box center [445, 19] width 5 height 10
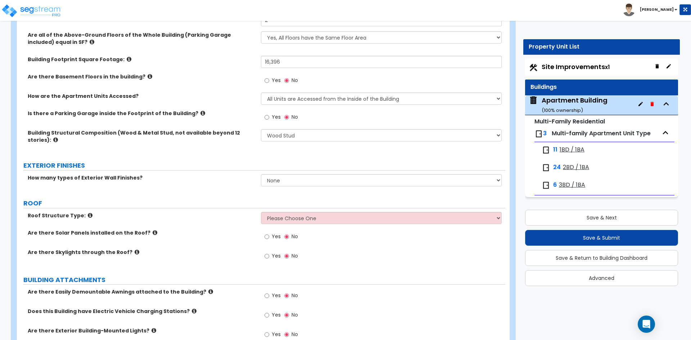
scroll to position [180, 0]
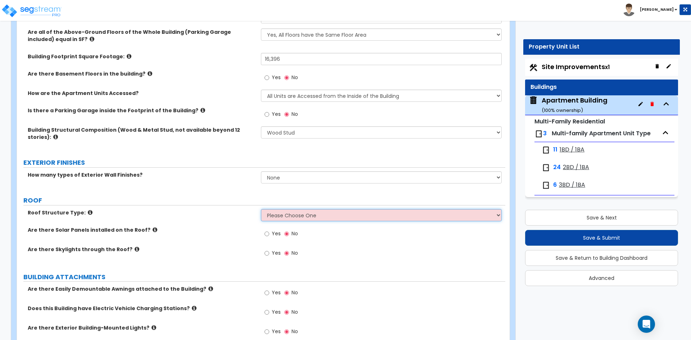
click at [294, 216] on select "Please Choose One [PERSON_NAME] Roof Flat Roof Hybrid [PERSON_NAME] & Flat Roof" at bounding box center [381, 215] width 241 height 12
select select "1"
click at [261, 209] on select "Please Choose One [PERSON_NAME] Roof Flat Roof Hybrid [PERSON_NAME] & Flat Roof" at bounding box center [381, 215] width 241 height 12
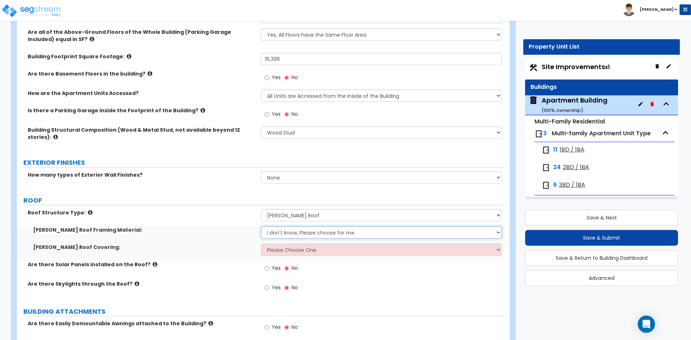
click at [277, 236] on select "I don't know, Please choose for me Metal Wood" at bounding box center [381, 233] width 241 height 12
select select "2"
click at [261, 227] on select "I don't know, Please choose for me Metal Wood" at bounding box center [381, 233] width 241 height 12
click at [275, 255] on select "Please Choose One Asphalt Shingle Clay Tile Wood Shingle Metal Shingle Standing…" at bounding box center [381, 250] width 241 height 12
select select "1"
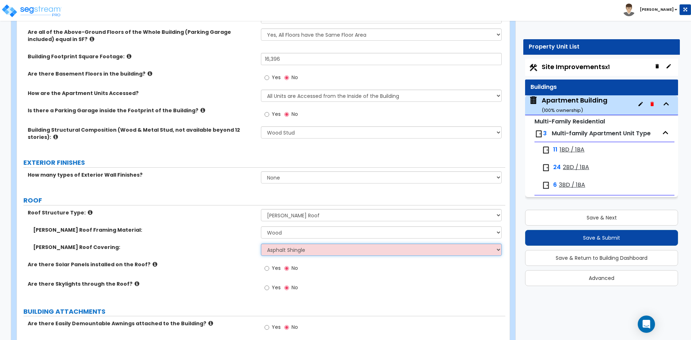
click at [261, 244] on select "Please Choose One Asphalt Shingle Clay Tile Wood Shingle Metal Shingle Standing…" at bounding box center [381, 250] width 241 height 12
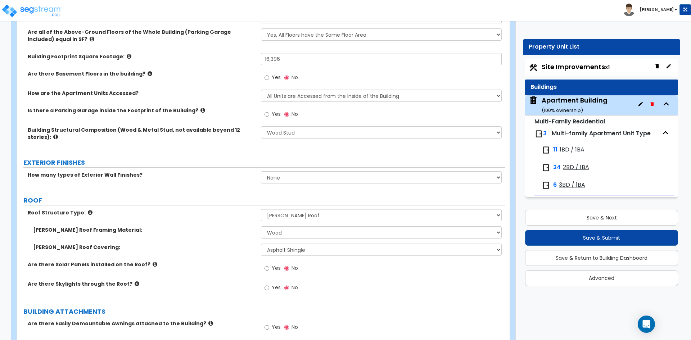
click at [205, 261] on label "Are there Solar Panels installed on the Roof?" at bounding box center [142, 264] width 228 height 7
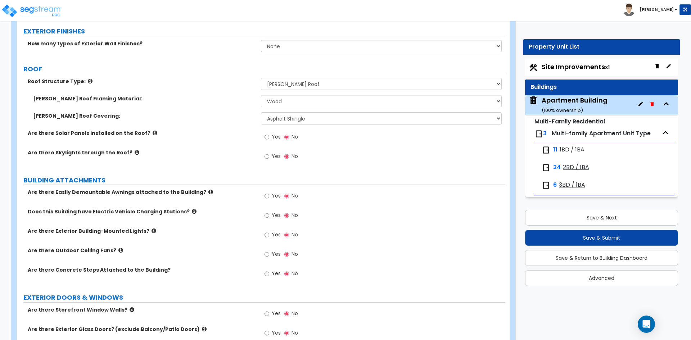
scroll to position [324, 0]
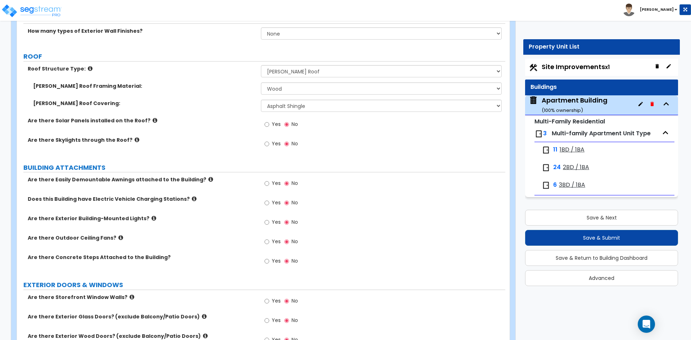
click at [274, 223] on span "Yes" at bounding box center [276, 222] width 9 height 7
click at [269, 223] on input "Yes" at bounding box center [267, 223] width 5 height 8
radio input "true"
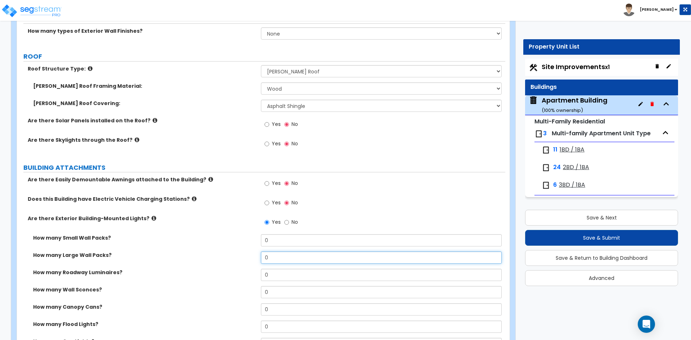
click at [288, 255] on input "0" at bounding box center [381, 258] width 241 height 12
type input "8"
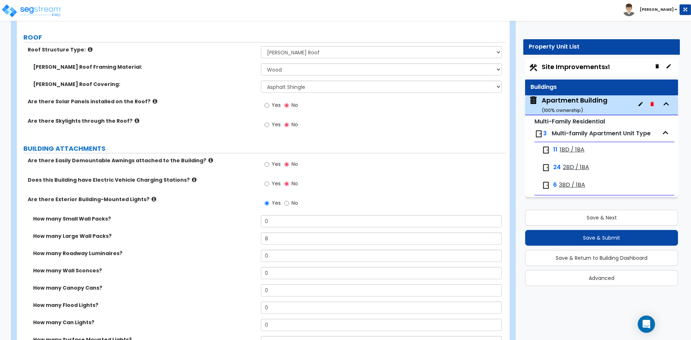
scroll to position [360, 0]
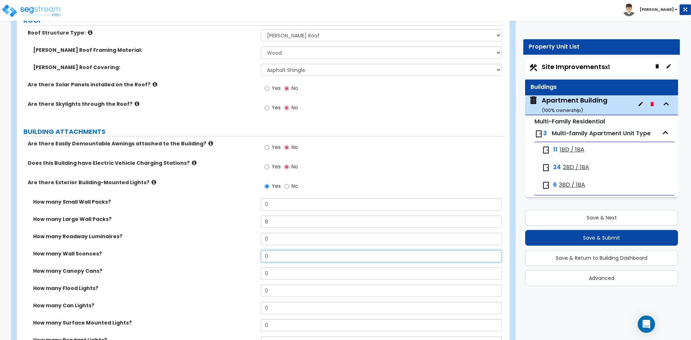
click at [291, 256] on input "0" at bounding box center [381, 256] width 241 height 12
type input "71"
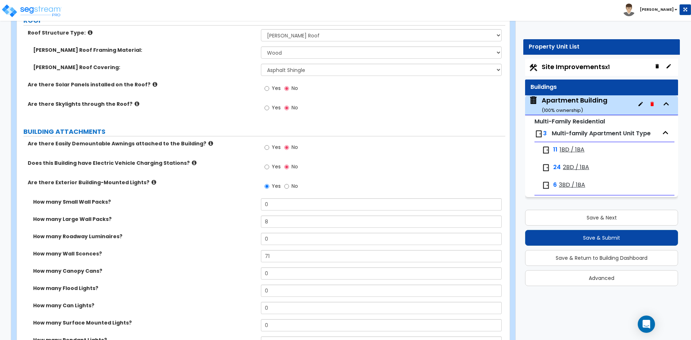
click at [199, 265] on div "How many Wall Sconces? 71" at bounding box center [261, 258] width 489 height 17
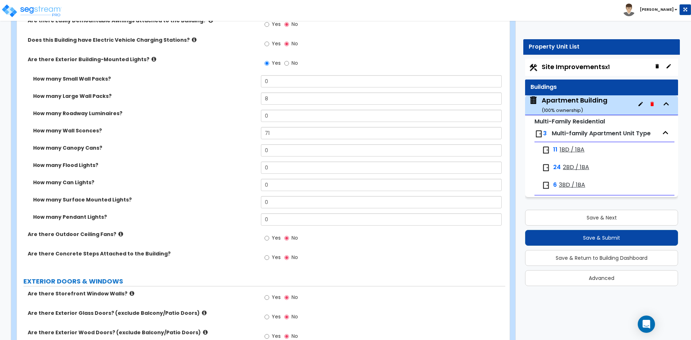
scroll to position [504, 0]
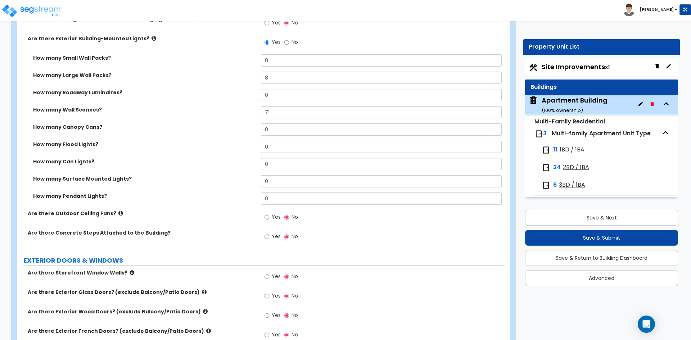
click at [278, 236] on span "Yes" at bounding box center [276, 236] width 9 height 7
click at [269, 236] on input "Yes" at bounding box center [267, 237] width 5 height 8
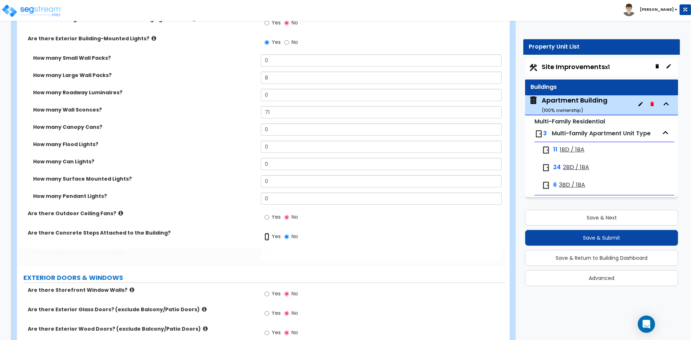
radio input "true"
click at [292, 255] on input "0" at bounding box center [381, 255] width 241 height 12
click at [294, 260] on input "0" at bounding box center [381, 255] width 241 height 12
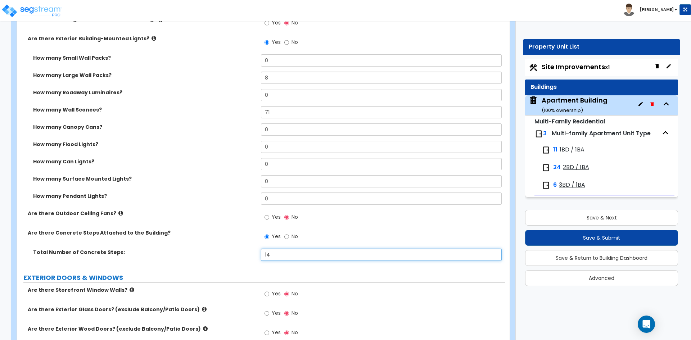
type input "14"
click at [147, 255] on label "Total Number of Concrete Steps:" at bounding box center [144, 252] width 223 height 7
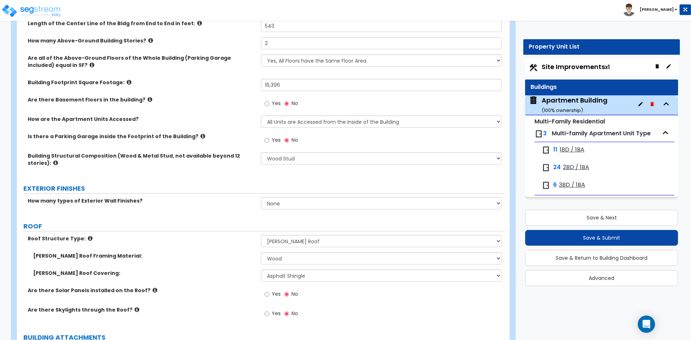
scroll to position [144, 0]
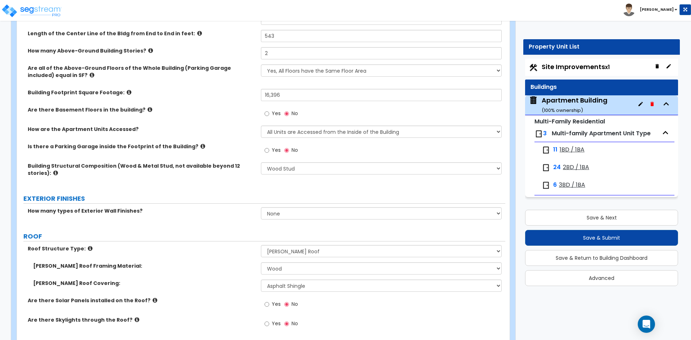
click at [201, 222] on div "How many types of Exterior Wall Finishes? None 1 2 3" at bounding box center [261, 215] width 489 height 17
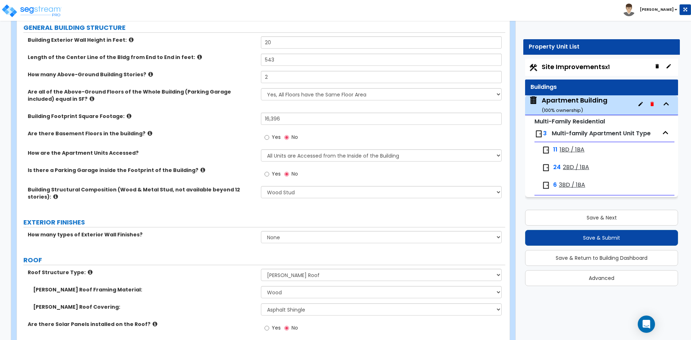
scroll to position [108, 0]
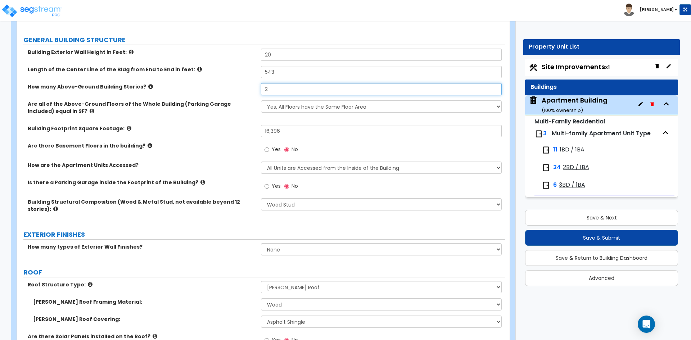
click at [296, 91] on input "2" at bounding box center [381, 89] width 241 height 12
type input "3"
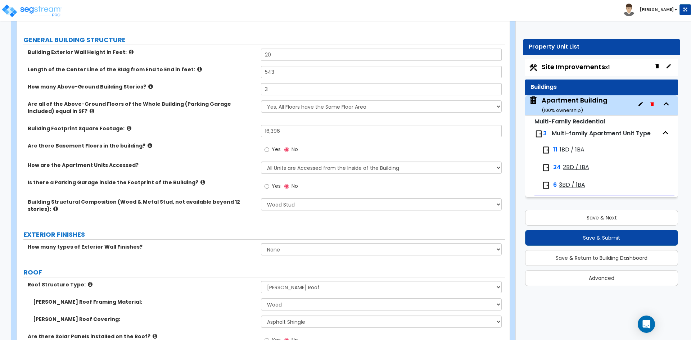
click at [222, 88] on label "How many Above-Ground Building Stories?" at bounding box center [142, 86] width 228 height 7
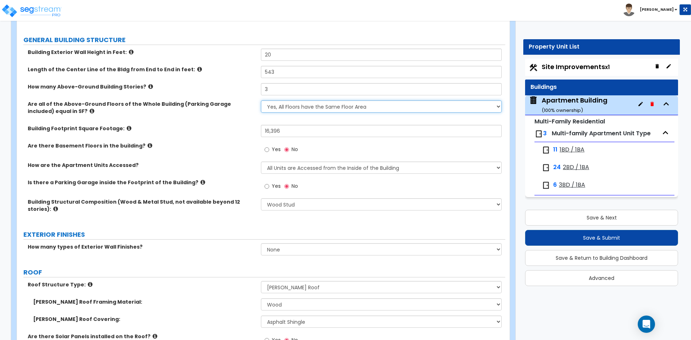
click at [315, 108] on select "Yes, All Floors have the Same Floor Area No, Not All Floor Areas are the Same" at bounding box center [381, 106] width 241 height 12
select select "1"
click at [261, 100] on select "Yes, All Floors have the Same Floor Area No, Not All Floor Areas are the Same" at bounding box center [381, 106] width 241 height 12
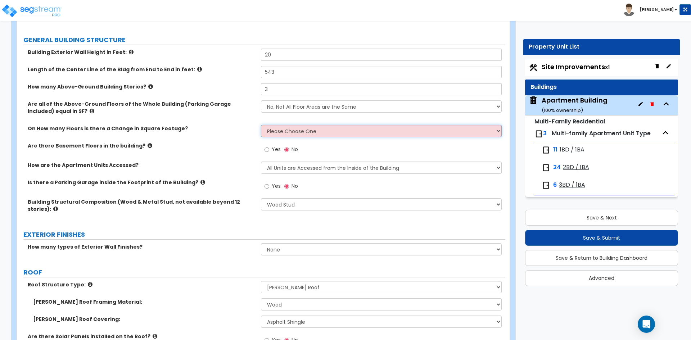
click at [300, 130] on select "Please Choose One 1 2 3 4 5" at bounding box center [381, 131] width 241 height 12
select select "1"
click at [261, 125] on select "Please Choose One 1 2 3 4 5" at bounding box center [381, 131] width 241 height 12
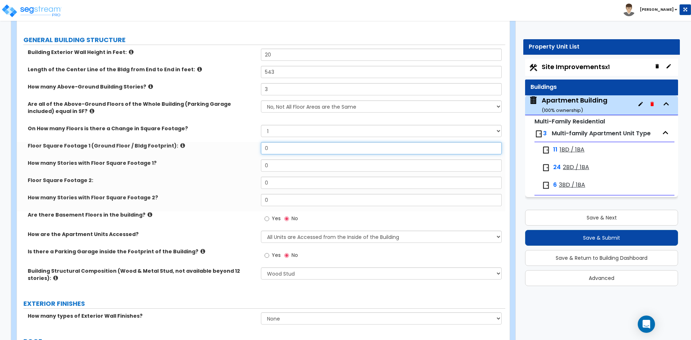
click at [287, 146] on input "0" at bounding box center [381, 148] width 241 height 12
type input "16,159"
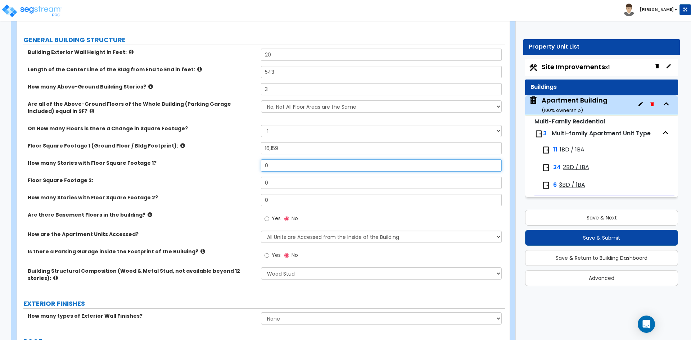
click at [288, 171] on input "0" at bounding box center [381, 166] width 241 height 12
type input "2"
click at [282, 166] on input "2" at bounding box center [381, 166] width 241 height 12
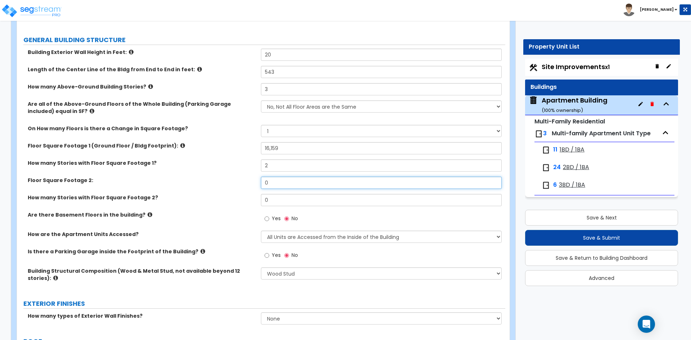
click at [278, 184] on input "0" at bounding box center [381, 183] width 241 height 12
type input "5,684"
click at [272, 194] on div "Floor Square Footage 2: 5,684" at bounding box center [261, 185] width 489 height 17
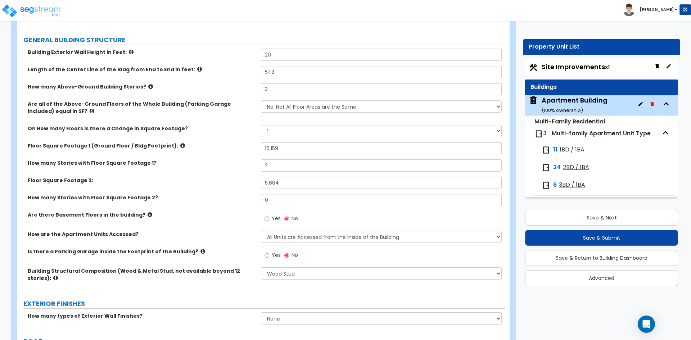
click at [272, 194] on div "Building Exterior Wall Height in Feet: 20 Length of the Center Line of the Bldg…" at bounding box center [261, 170] width 478 height 243
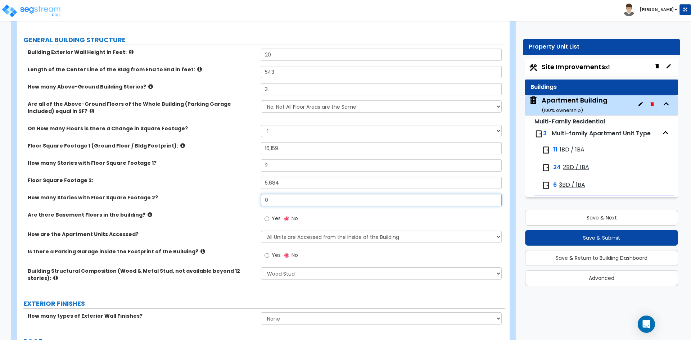
click at [273, 196] on input "0" at bounding box center [381, 200] width 241 height 12
type input "1"
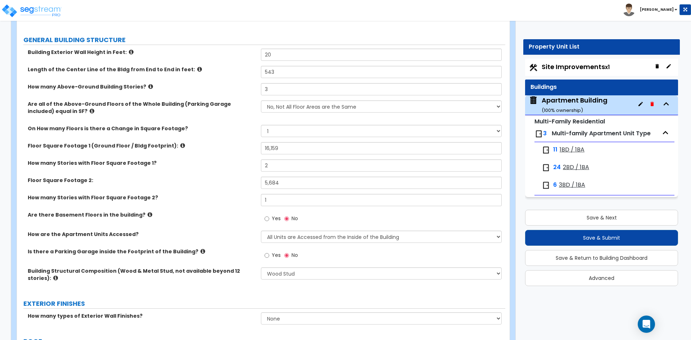
click at [205, 202] on div "How many Stories with Floor Square Footage 2? 1" at bounding box center [261, 202] width 489 height 17
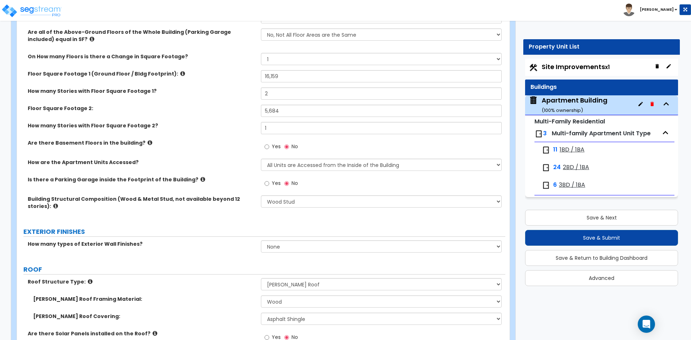
scroll to position [216, 0]
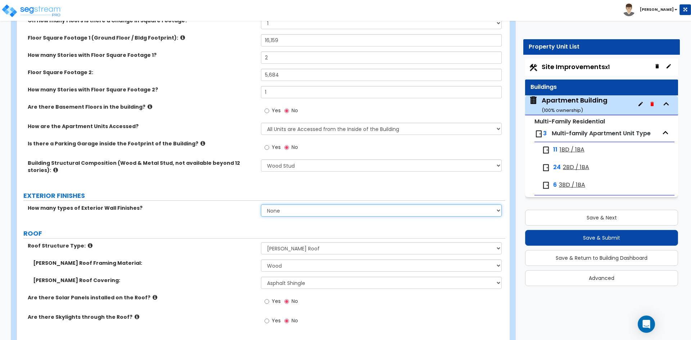
click at [283, 213] on select "None 1 2 3" at bounding box center [381, 211] width 241 height 12
select select "2"
click at [261, 205] on select "None 1 2 3" at bounding box center [381, 211] width 241 height 12
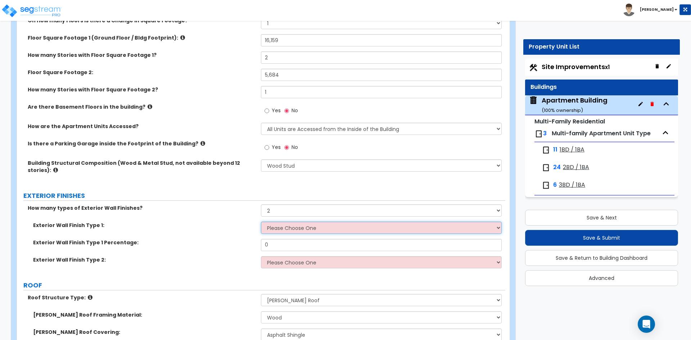
click at [283, 231] on select "Please Choose One No Finish/Shared Wall No Wall Brick Veneer Stone Veneer Wood …" at bounding box center [381, 228] width 241 height 12
select select "2"
click at [261, 222] on select "Please Choose One No Finish/Shared Wall No Wall Brick Veneer Stone Veneer Wood …" at bounding box center [381, 228] width 241 height 12
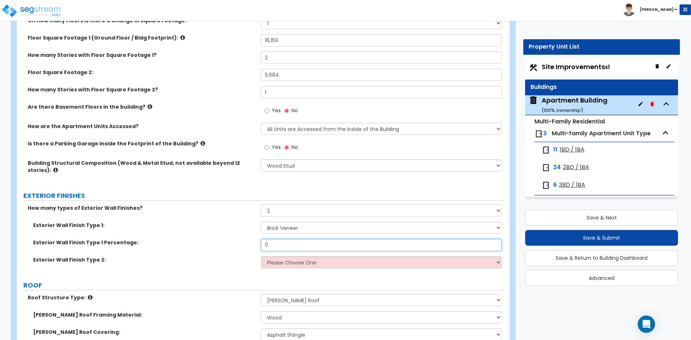
click at [275, 248] on input "0" at bounding box center [381, 245] width 241 height 12
type input "50"
click at [281, 261] on select "Please Choose One No Finish/Shared Wall No Wall Brick Veneer Stone Veneer Wood …" at bounding box center [381, 262] width 241 height 12
click at [295, 266] on select "Please Choose One No Finish/Shared Wall No Wall Brick Veneer Stone Veneer Wood …" at bounding box center [381, 262] width 241 height 12
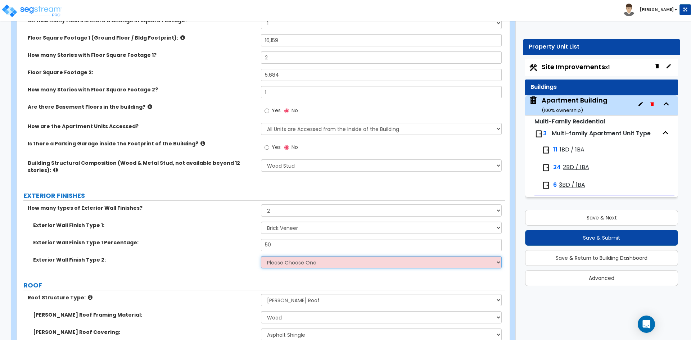
select select "7"
click at [261, 256] on select "Please Choose One No Finish/Shared Wall No Wall Brick Veneer Stone Veneer Wood …" at bounding box center [381, 262] width 241 height 12
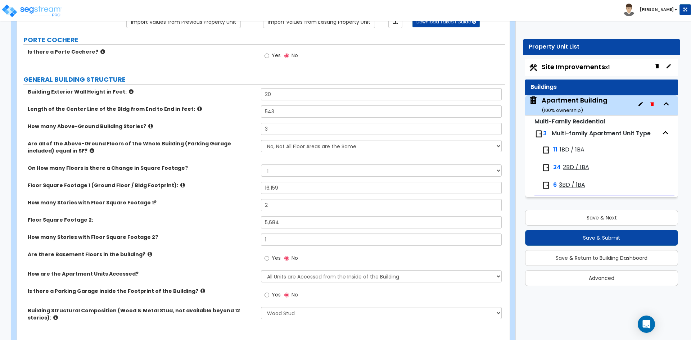
scroll to position [0, 0]
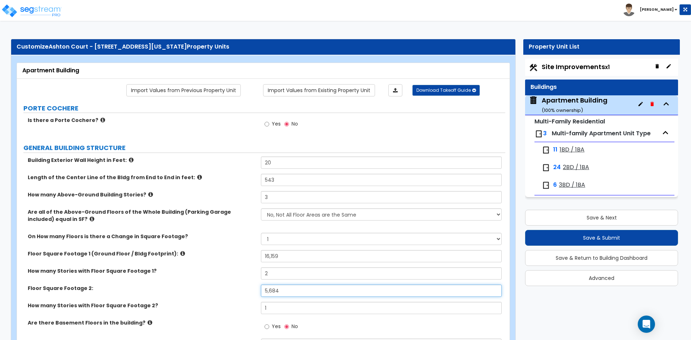
click at [286, 295] on input "5,684" at bounding box center [381, 291] width 241 height 12
type input "9,823"
click at [241, 293] on div "Floor Square Footage 2: 9,823" at bounding box center [261, 293] width 489 height 17
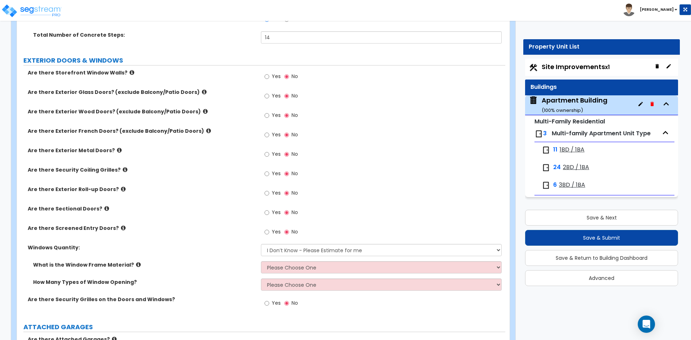
scroll to position [756, 0]
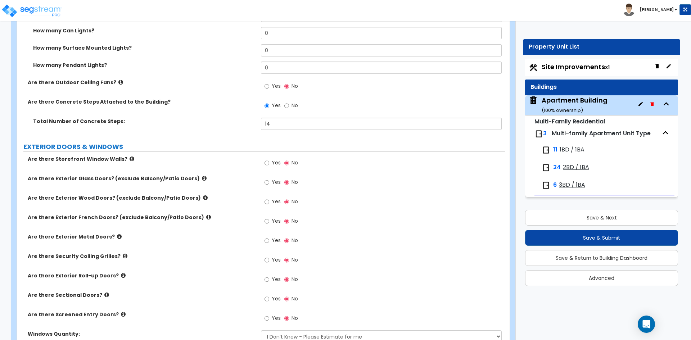
click at [206, 77] on div "How many Pendant Lights? 0" at bounding box center [261, 70] width 489 height 17
